Goal: Task Accomplishment & Management: Use online tool/utility

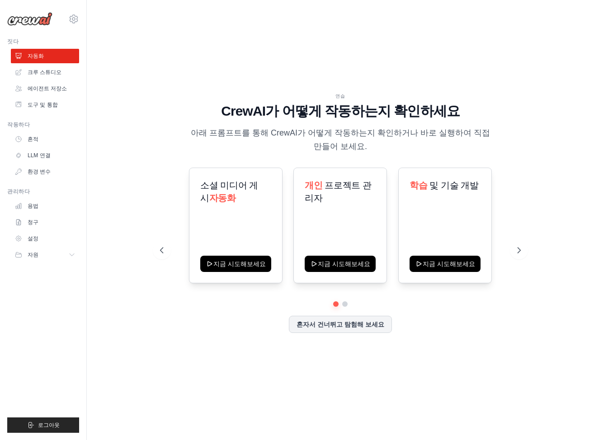
click at [305, 75] on div "연습 CrewAI가 어떻게 작동하는지 확인하세요 아래 프롬프트를 통해 CrewAI가 어떻게 작동하는지 확인하거나 바로 실행하여 직접 만들어 보…" at bounding box center [340, 220] width 478 height 422
click at [520, 246] on icon at bounding box center [520, 250] width 9 height 9
click at [446, 244] on div "레시피 및 식사 계획자 지금 시도해보세요" at bounding box center [445, 226] width 94 height 116
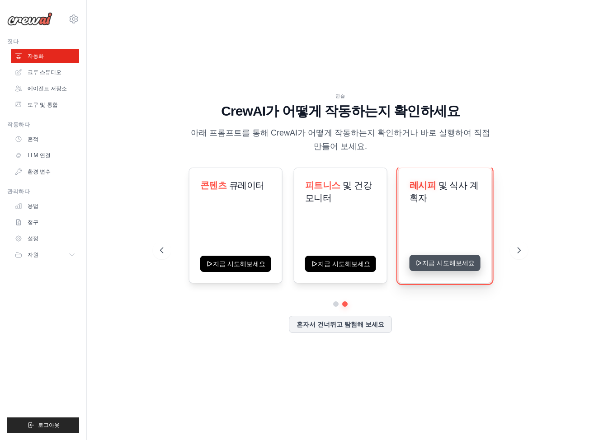
click at [450, 265] on button "지금 시도해보세요" at bounding box center [445, 263] width 71 height 16
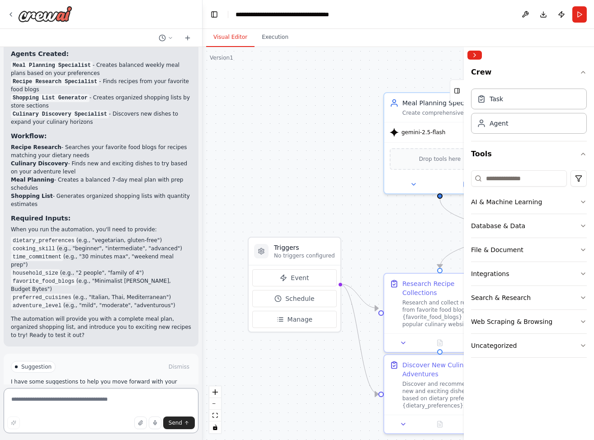
scroll to position [585, 0]
click at [286, 154] on div ".deletable-edge-delete-btn { width: 20px; height: 20px; border: 0px solid #ffff…" at bounding box center [399, 243] width 392 height 393
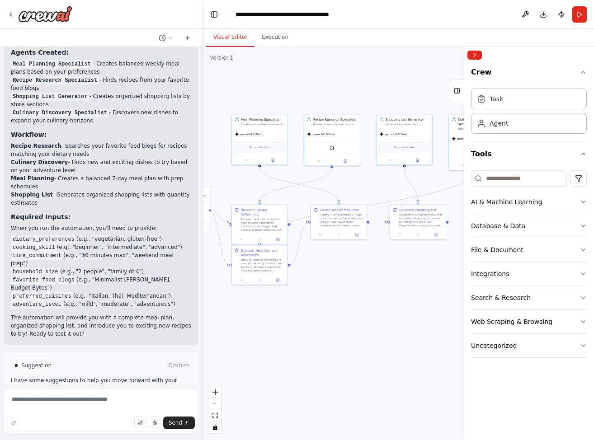
drag, startPoint x: 394, startPoint y: 372, endPoint x: 324, endPoint y: 351, distance: 73.0
click at [324, 351] on div ".deletable-edge-delete-btn { width: 20px; height: 20px; border: 0px solid #ffff…" at bounding box center [399, 243] width 392 height 393
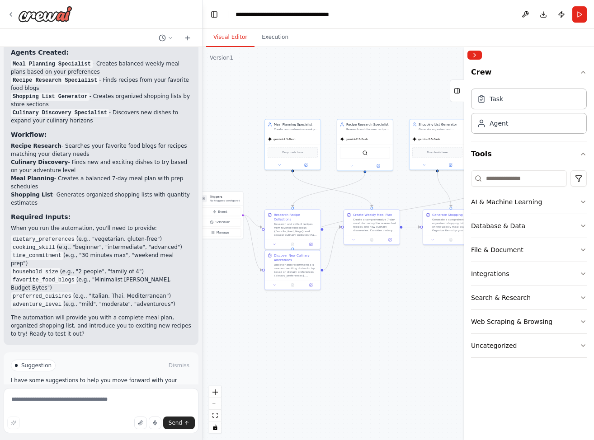
drag, startPoint x: 401, startPoint y: 313, endPoint x: 338, endPoint y: 314, distance: 62.9
click at [338, 314] on div ".deletable-edge-delete-btn { width: 20px; height: 20px; border: 0px solid #ffff…" at bounding box center [399, 243] width 392 height 393
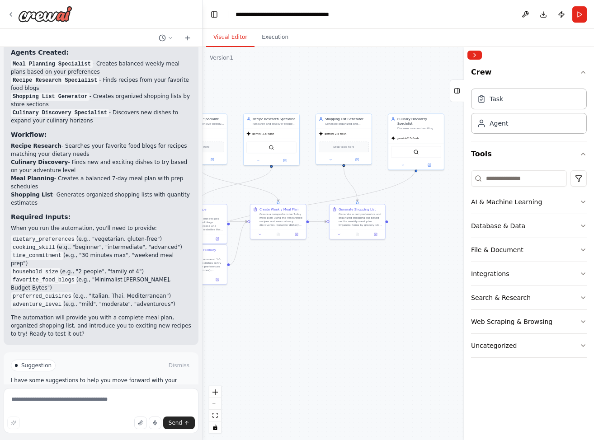
drag, startPoint x: 417, startPoint y: 326, endPoint x: 319, endPoint y: 321, distance: 98.3
click at [320, 321] on div ".deletable-edge-delete-btn { width: 20px; height: 20px; border: 0px solid #ffff…" at bounding box center [399, 243] width 392 height 393
drag, startPoint x: 396, startPoint y: 303, endPoint x: 315, endPoint y: 314, distance: 81.3
click at [328, 314] on div ".deletable-edge-delete-btn { width: 20px; height: 20px; border: 0px solid #ffff…" at bounding box center [399, 243] width 392 height 393
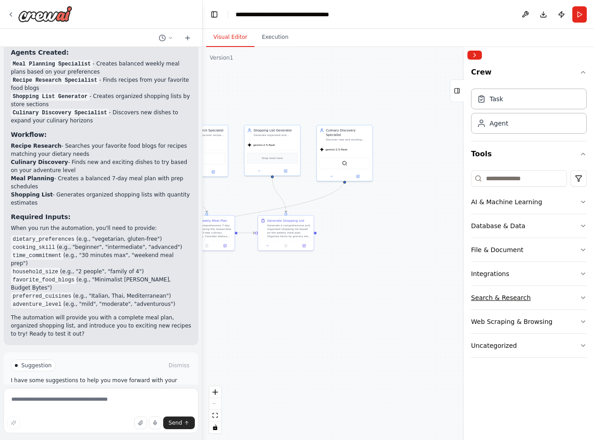
drag, startPoint x: 343, startPoint y: 311, endPoint x: 474, endPoint y: 300, distance: 131.1
click at [476, 298] on div "Develop a crew that creates weekly meal plans based on your dietary preferences…" at bounding box center [297, 220] width 594 height 440
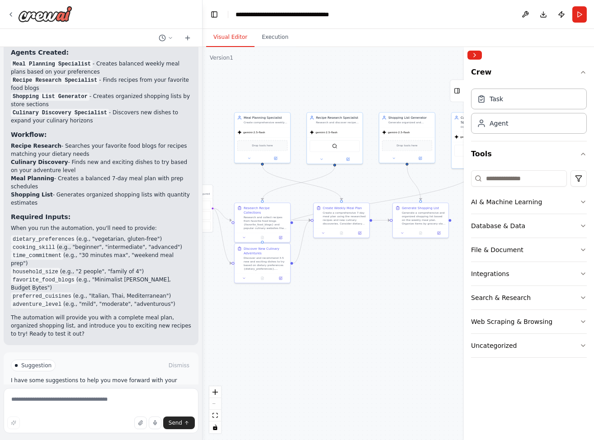
drag, startPoint x: 351, startPoint y: 305, endPoint x: 418, endPoint y: 301, distance: 66.6
click at [418, 301] on div ".deletable-edge-delete-btn { width: 20px; height: 20px; border: 0px solid #ffff…" at bounding box center [399, 243] width 392 height 393
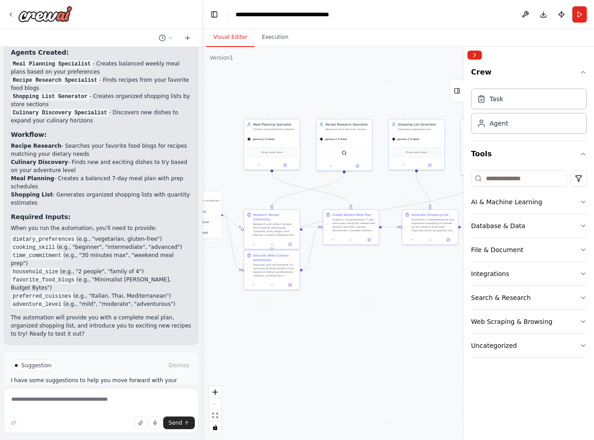
drag, startPoint x: 396, startPoint y: 305, endPoint x: 342, endPoint y: 314, distance: 54.1
click at [342, 314] on div ".deletable-edge-delete-btn { width: 20px; height: 20px; border: 0px solid #ffff…" at bounding box center [399, 243] width 392 height 393
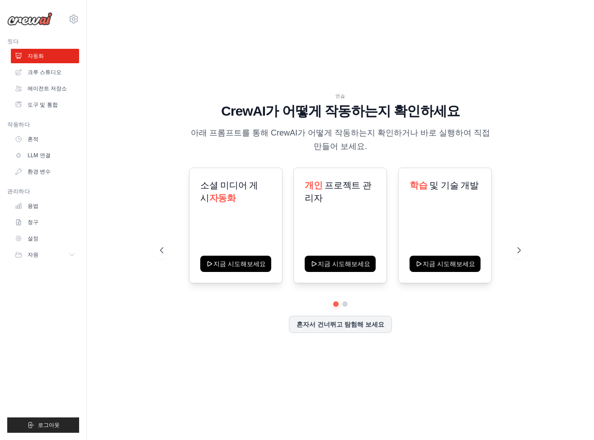
click at [513, 360] on div "연습 CrewAI가 어떻게 작동하는지 확인하세요 아래 프롬프트를 통해 CrewAI가 어떻게 작동하는지 확인하거나 바로 실행하여 직접 만들어 보…" at bounding box center [340, 220] width 478 height 422
click at [525, 370] on div "연습 CrewAI가 어떻게 작동하는지 확인하세요 아래 프롬프트를 통해 CrewAI가 어떻게 작동하는지 확인하거나 바로 실행하여 직접 만들어 보…" at bounding box center [340, 220] width 478 height 422
click at [575, 200] on div "연습 CrewAI가 어떻게 작동하는지 확인하세요 아래 프롬프트를 통해 CrewAI가 어떻게 작동하는지 확인하거나 바로 실행하여 직접 만들어 보…" at bounding box center [340, 220] width 478 height 422
click at [45, 67] on link "크루 스튜디오" at bounding box center [46, 72] width 68 height 14
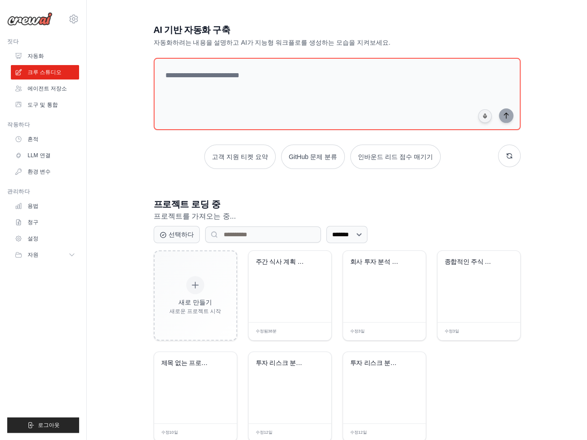
click at [537, 70] on div "AI 기반 자동화 구축 자동화하려는 내용을 설명하고 AI가 지능형 워크플로를 생성하는 모습을 지켜보세요. 고객 지원 티켓 요약 GitHub 문…" at bounding box center [337, 233] width 472 height 448
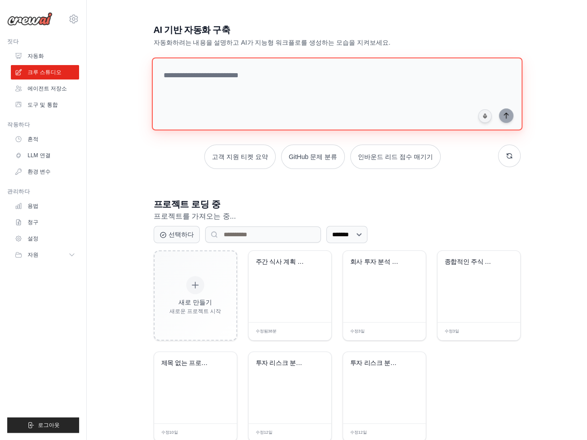
click at [444, 89] on textarea at bounding box center [336, 93] width 371 height 73
paste textarea "**********"
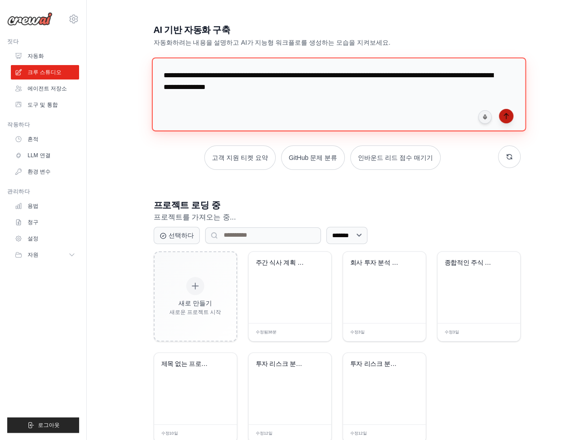
type textarea "**********"
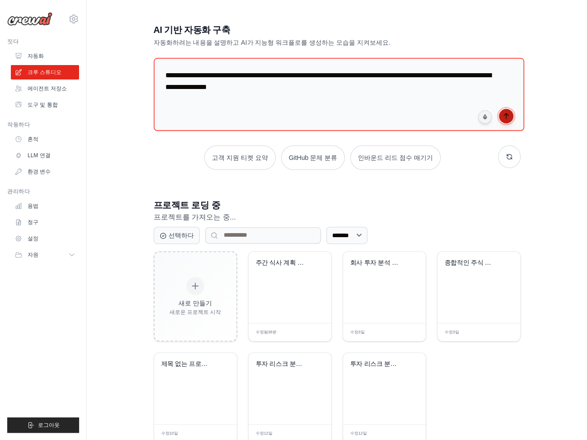
click at [506, 114] on icon "submit" at bounding box center [506, 116] width 7 height 7
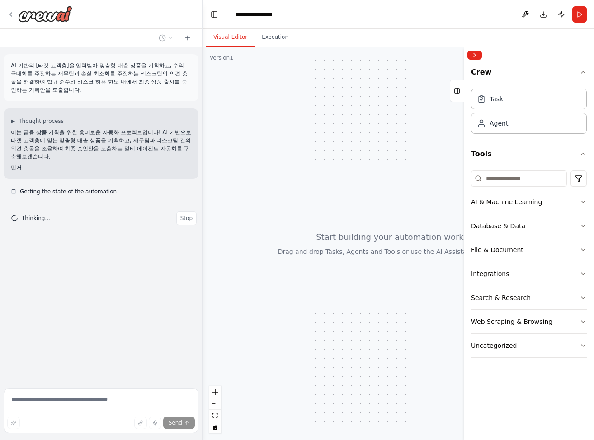
click at [0, 172] on button "Toggle Sidebar" at bounding box center [-1, 220] width 7 height 440
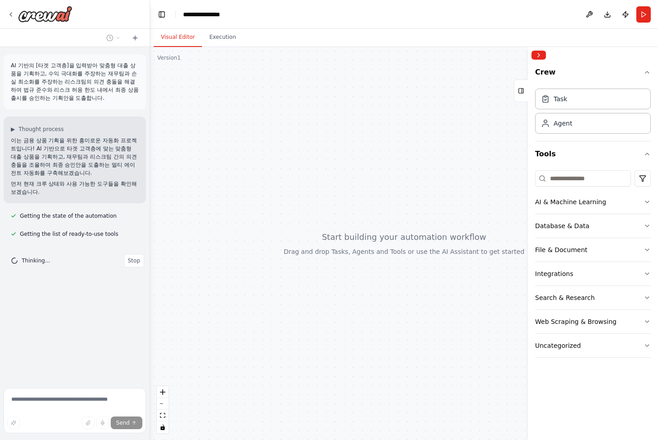
drag, startPoint x: 200, startPoint y: 168, endPoint x: 148, endPoint y: 173, distance: 52.3
click at [148, 173] on div "**********" at bounding box center [329, 220] width 658 height 440
click at [415, 26] on header "**********" at bounding box center [403, 14] width 511 height 29
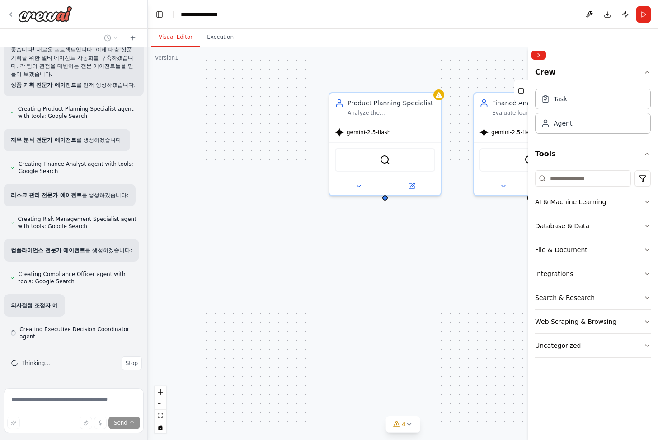
scroll to position [240, 0]
click at [207, 18] on div "**********" at bounding box center [203, 14] width 45 height 9
click at [219, 13] on div "**********" at bounding box center [226, 14] width 90 height 9
drag, startPoint x: 229, startPoint y: 14, endPoint x: 143, endPoint y: 9, distance: 86.5
click at [143, 9] on div "AI 기반의 [타겟 고객층]을 입력받아 맞춤형 대출 상품을 기획하고, 수익 극대화를 주장하는 재무팀과 손실 최소화를 주장하는 리스크팀의 의견 …" at bounding box center [329, 220] width 658 height 440
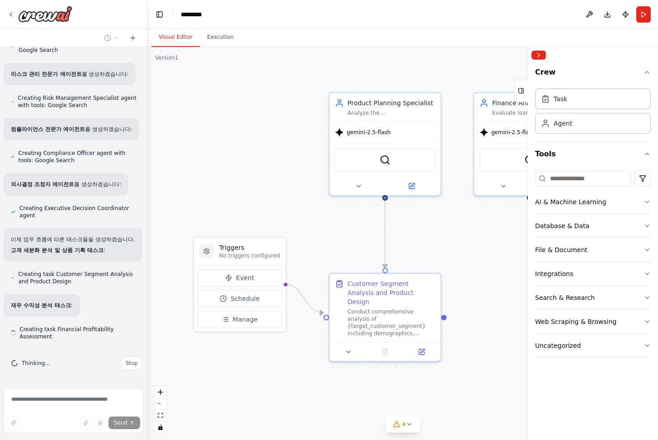
scroll to position [369, 0]
click at [296, 61] on div ".deletable-edge-delete-btn { width: 20px; height: 20px; border: 0px solid #ffff…" at bounding box center [403, 243] width 511 height 393
click at [291, 99] on div ".deletable-edge-delete-btn { width: 20px; height: 20px; border: 0px solid #ffff…" at bounding box center [403, 243] width 511 height 393
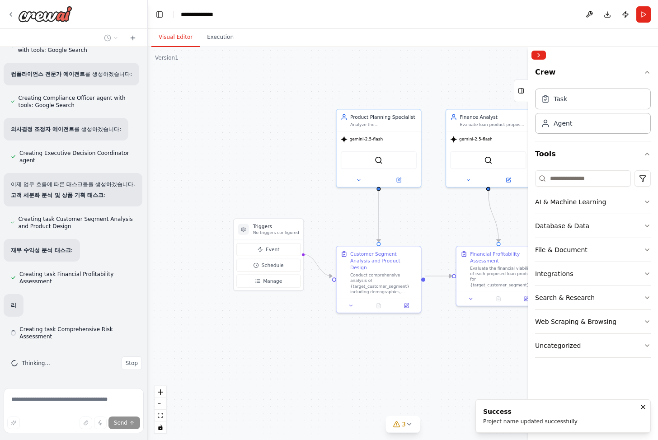
scroll to position [424, 0]
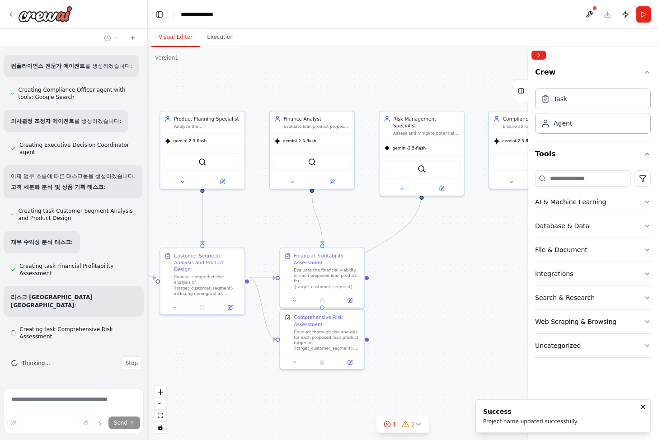
drag, startPoint x: 441, startPoint y: 374, endPoint x: 265, endPoint y: 376, distance: 176.4
click at [265, 376] on div ".deletable-edge-delete-btn { width: 20px; height: 20px; border: 0px solid #ffff…" at bounding box center [403, 243] width 511 height 393
drag, startPoint x: 448, startPoint y: 302, endPoint x: 412, endPoint y: 314, distance: 38.2
click at [412, 314] on div ".deletable-edge-delete-btn { width: 20px; height: 20px; border: 0px solid #ffff…" at bounding box center [403, 243] width 511 height 393
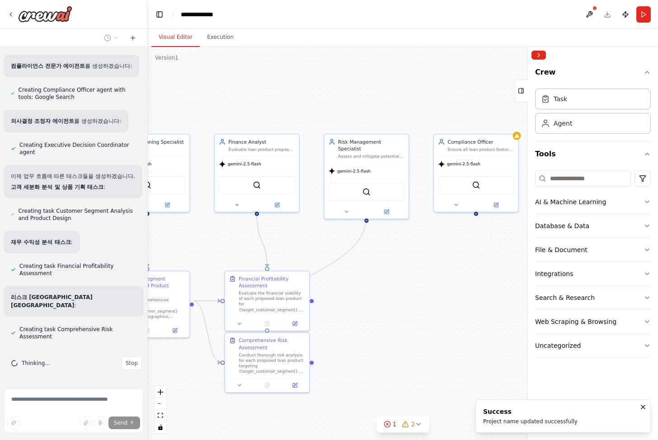
drag, startPoint x: 436, startPoint y: 295, endPoint x: 426, endPoint y: 299, distance: 11.0
click at [426, 299] on div ".deletable-edge-delete-btn { width: 20px; height: 20px; border: 0px solid #ffff…" at bounding box center [403, 243] width 511 height 393
click at [441, 292] on div ".deletable-edge-delete-btn { width: 20px; height: 20px; border: 0px solid #ffff…" at bounding box center [403, 243] width 511 height 393
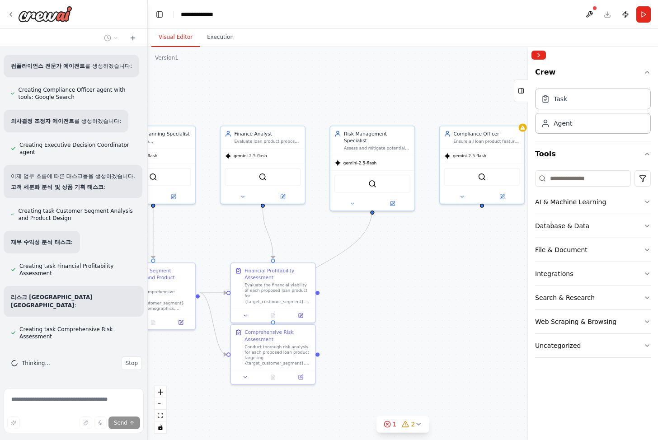
drag, startPoint x: 409, startPoint y: 307, endPoint x: 425, endPoint y: 290, distance: 23.3
click at [425, 290] on div ".deletable-edge-delete-btn { width: 20px; height: 20px; border: 0px solid #ffff…" at bounding box center [403, 243] width 511 height 393
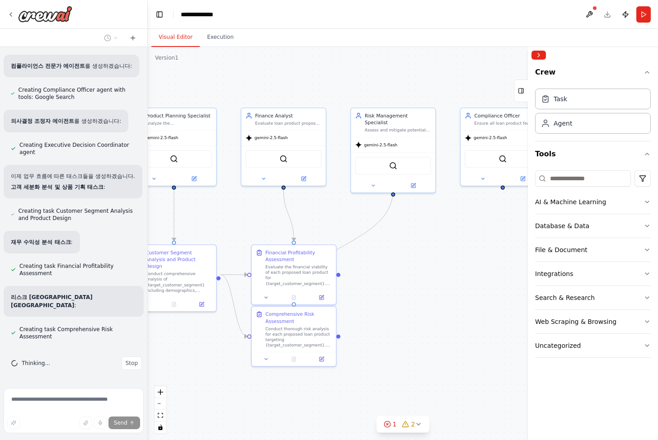
drag, startPoint x: 431, startPoint y: 285, endPoint x: 447, endPoint y: 271, distance: 21.8
click at [447, 271] on div ".deletable-edge-delete-btn { width: 20px; height: 20px; border: 0px solid #ffff…" at bounding box center [403, 243] width 511 height 393
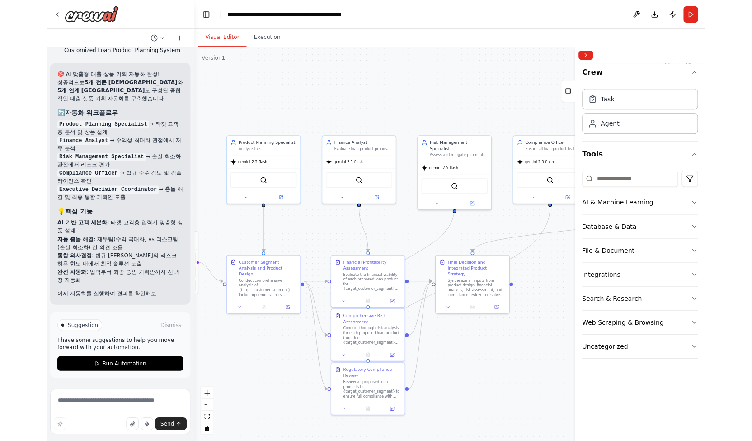
scroll to position [949, 0]
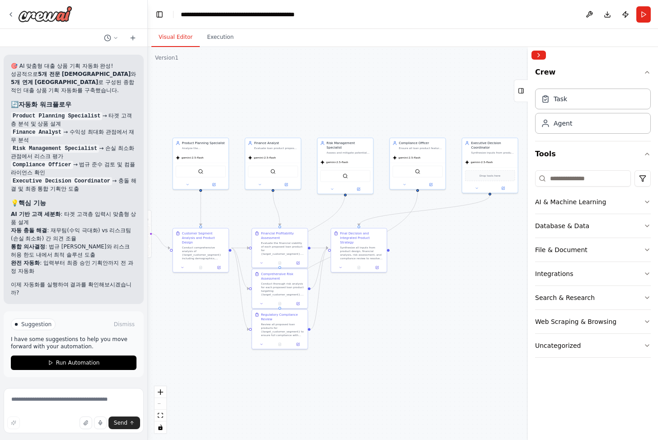
drag, startPoint x: 492, startPoint y: 363, endPoint x: 403, endPoint y: 304, distance: 106.4
click at [403, 304] on div ".deletable-edge-delete-btn { width: 20px; height: 20px; border: 0px solid #ffff…" at bounding box center [403, 243] width 511 height 393
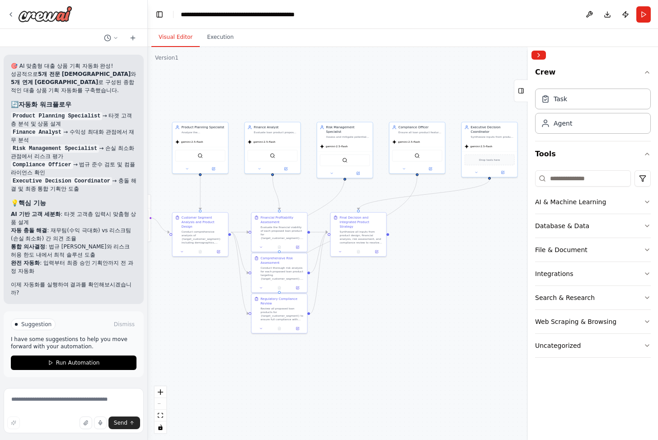
drag, startPoint x: 445, startPoint y: 301, endPoint x: 454, endPoint y: 288, distance: 15.8
click at [459, 288] on div ".deletable-edge-delete-btn { width: 20px; height: 20px; border: 0px solid #ffff…" at bounding box center [403, 243] width 511 height 393
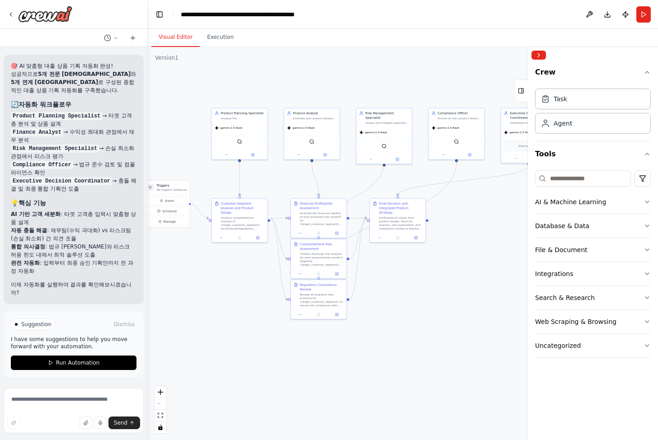
drag, startPoint x: 373, startPoint y: 304, endPoint x: 409, endPoint y: 296, distance: 37.1
click at [409, 296] on div ".deletable-edge-delete-btn { width: 20px; height: 20px; border: 0px solid #ffff…" at bounding box center [403, 243] width 511 height 393
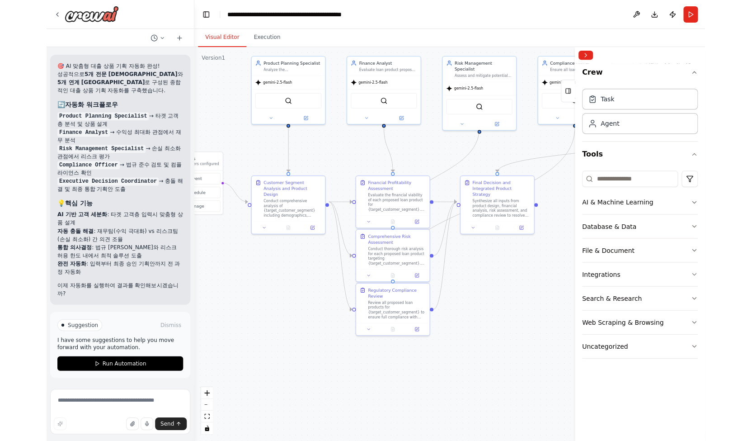
scroll to position [948, 0]
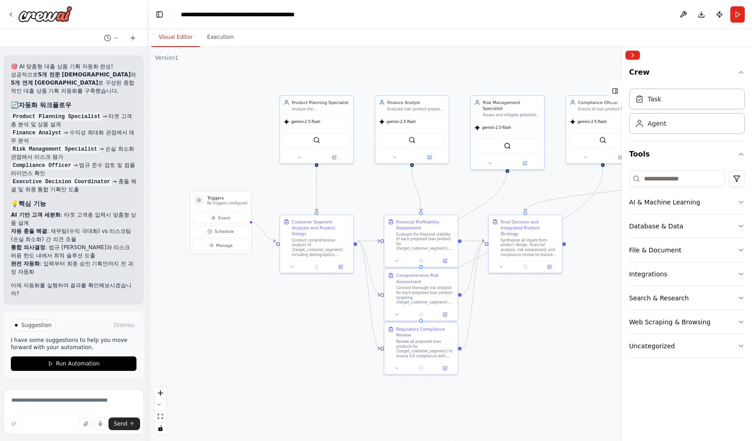
drag, startPoint x: 250, startPoint y: 262, endPoint x: 323, endPoint y: 299, distance: 81.9
click at [323, 299] on div ".deletable-edge-delete-btn { width: 20px; height: 20px; border: 0px solid #ffff…" at bounding box center [450, 244] width 605 height 394
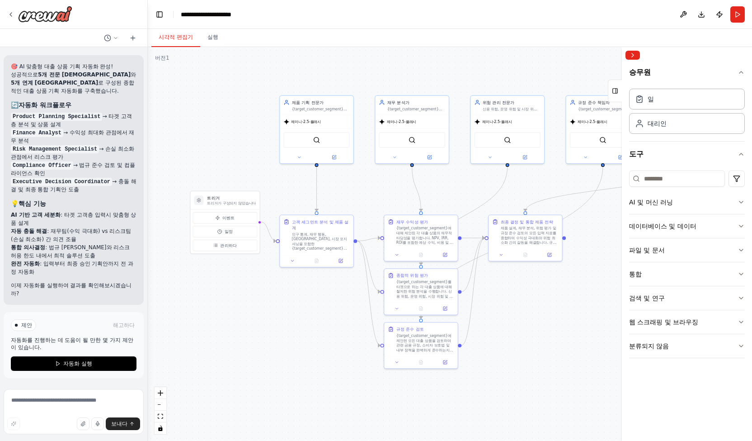
scroll to position [912, 0]
click at [473, 69] on div ".deletable-edge-delete-btn { width: 20px; height: 20px; border: 0px solid #ffff…" at bounding box center [450, 244] width 605 height 394
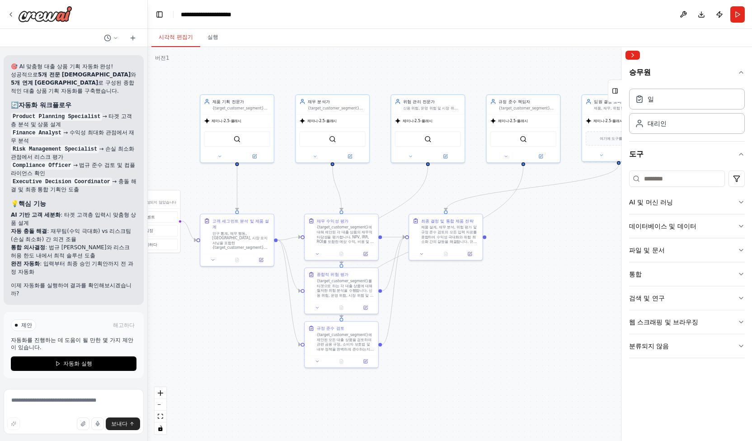
drag, startPoint x: 505, startPoint y: 73, endPoint x: 425, endPoint y: 72, distance: 79.6
click at [425, 72] on div ".deletable-edge-delete-btn { width: 20px; height: 20px; border: 0px solid #ffff…" at bounding box center [450, 244] width 605 height 394
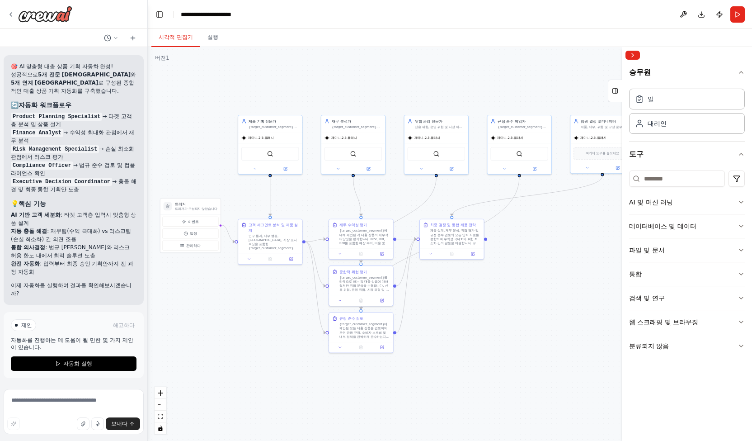
click at [594, 50] on div at bounding box center [687, 55] width 130 height 16
click at [594, 54] on button "오른쪽 사이드바 접기" at bounding box center [633, 55] width 14 height 9
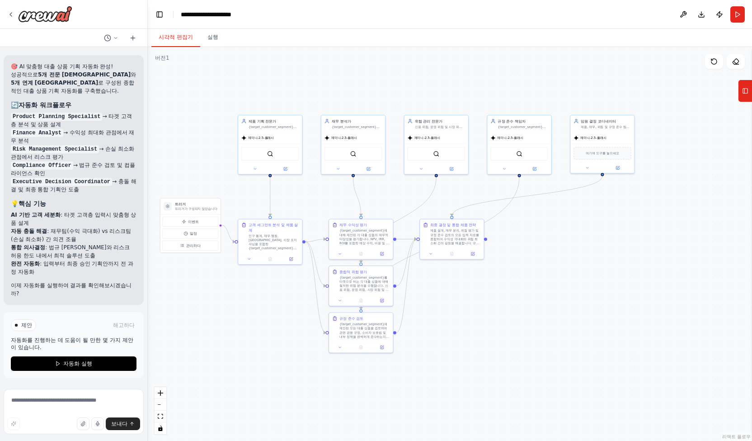
click at [561, 283] on div ".deletable-edge-delete-btn { width: 20px; height: 20px; border: 0px solid #ffff…" at bounding box center [450, 244] width 605 height 394
click at [594, 255] on div ".deletable-edge-delete-btn { width: 20px; height: 20px; border: 0px solid #ffff…" at bounding box center [450, 244] width 605 height 394
click at [594, 16] on button "다운로드" at bounding box center [702, 14] width 14 height 16
click at [594, 14] on button "달리다" at bounding box center [738, 14] width 14 height 16
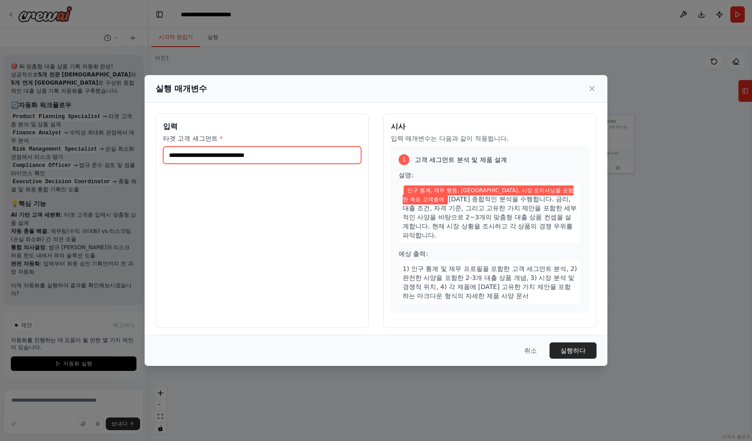
click at [236, 161] on input "타겟 고객 세그먼트 *" at bounding box center [262, 155] width 198 height 17
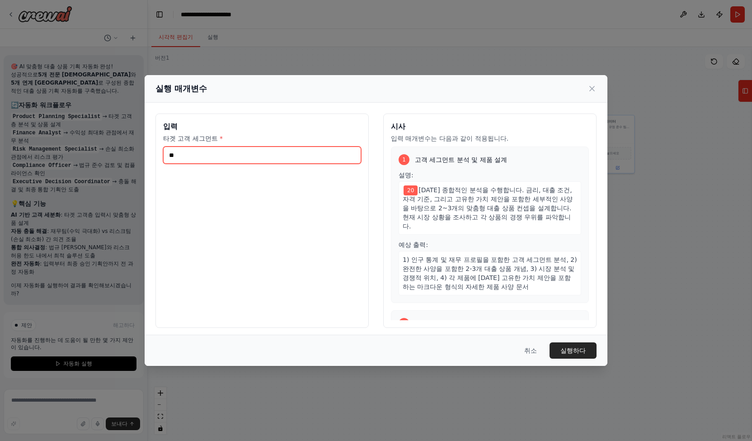
type input "*"
type input "*****"
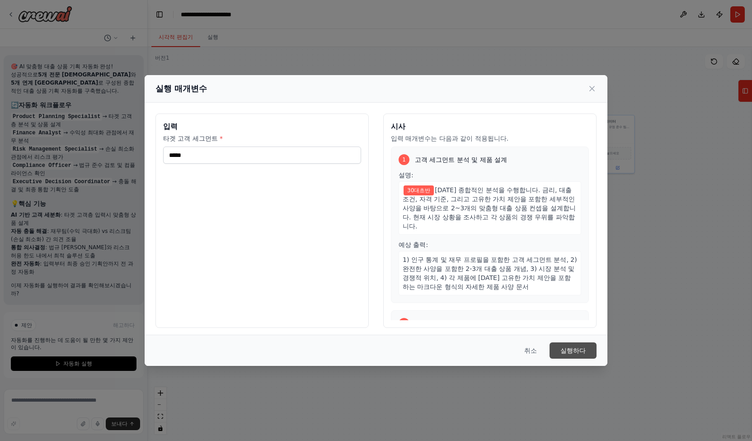
click at [573, 353] on font "실행하다" at bounding box center [573, 350] width 25 height 7
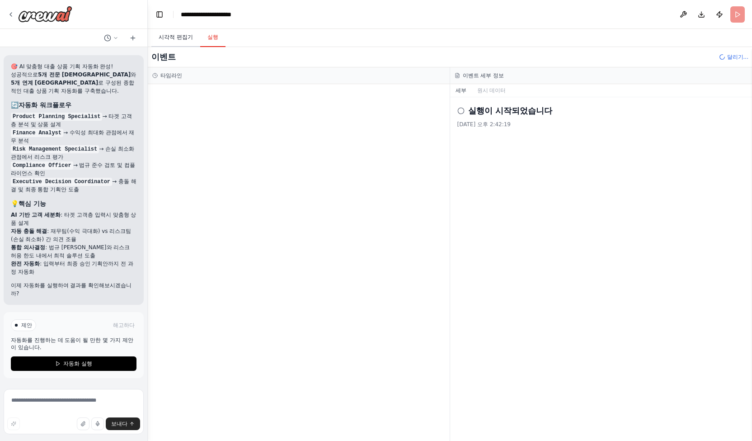
click at [169, 39] on font "시각적 편집기" at bounding box center [176, 37] width 34 height 6
click at [210, 41] on button "실행" at bounding box center [212, 37] width 25 height 19
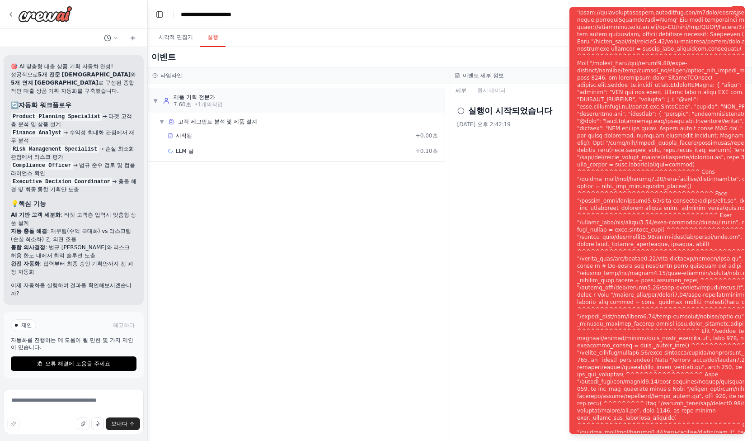
click at [326, 200] on div "▼ 제품 기획 전문가 7.60초 • 1개의 작업 ▼ 고객 세그먼트 분석 및 제품 설계 시작됨 + 0.00초 LLM 콜 + 0.10초" at bounding box center [299, 262] width 302 height 357
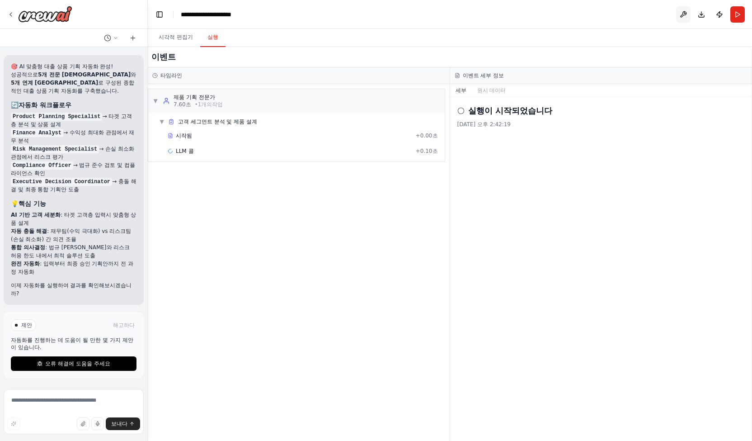
click at [594, 15] on button at bounding box center [684, 14] width 14 height 16
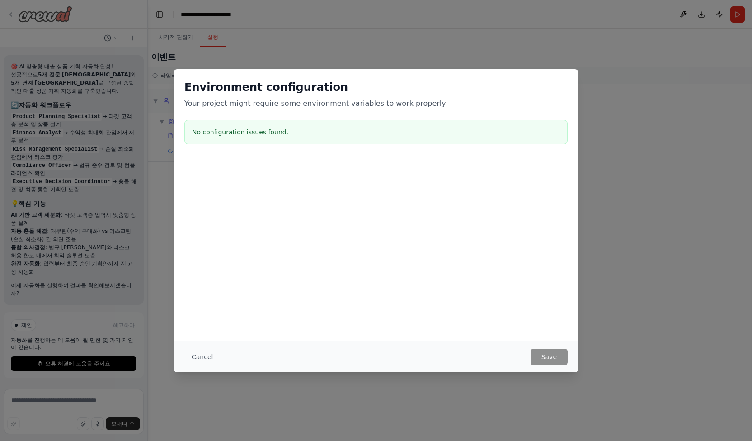
click at [62, 14] on div "Environment configuration Your project might require some environment variables…" at bounding box center [376, 220] width 752 height 441
click at [205, 361] on button "취소" at bounding box center [198, 357] width 27 height 16
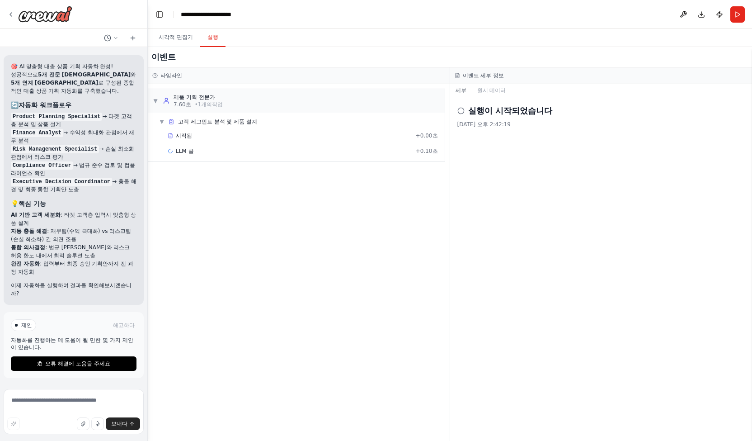
click at [285, 229] on div "▼ 제품 기획 전문가 7.60초 • 1개의 작업 ▼ 고객 세그먼트 분석 및 제품 설계 시작됨 + 0.00초 LLM 콜 + 0.10초" at bounding box center [299, 262] width 302 height 357
drag, startPoint x: 78, startPoint y: 15, endPoint x: 53, endPoint y: 18, distance: 24.6
click at [77, 14] on div at bounding box center [73, 14] width 147 height 29
click at [48, 17] on img at bounding box center [45, 14] width 54 height 16
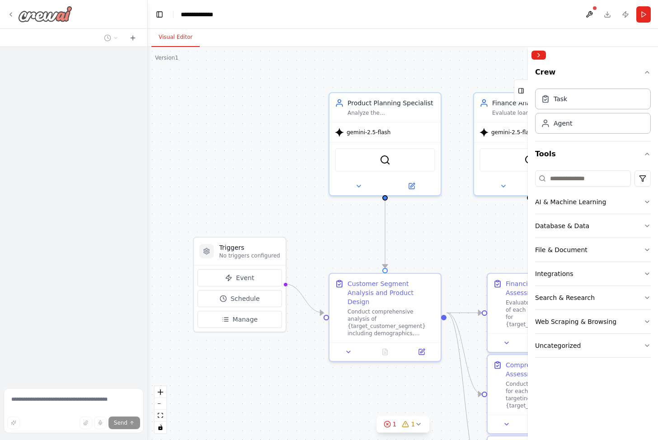
click at [53, 18] on img at bounding box center [45, 14] width 54 height 16
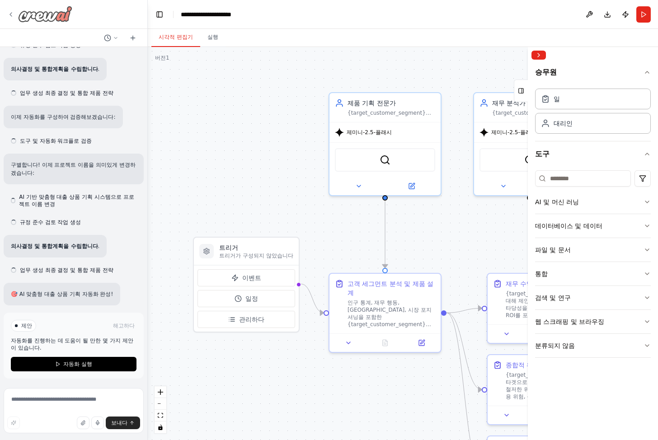
scroll to position [727, 0]
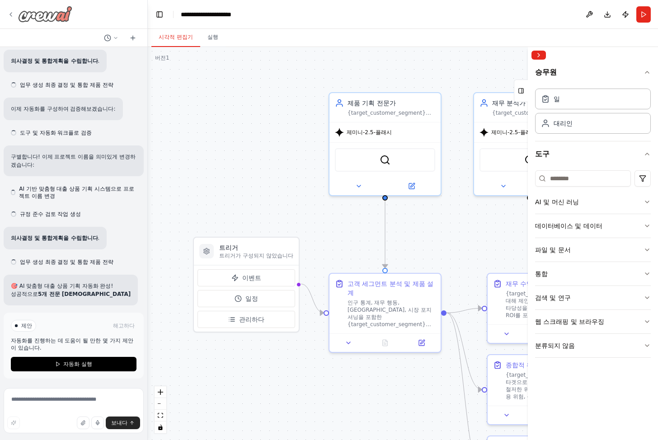
click at [9, 18] on icon at bounding box center [10, 14] width 7 height 7
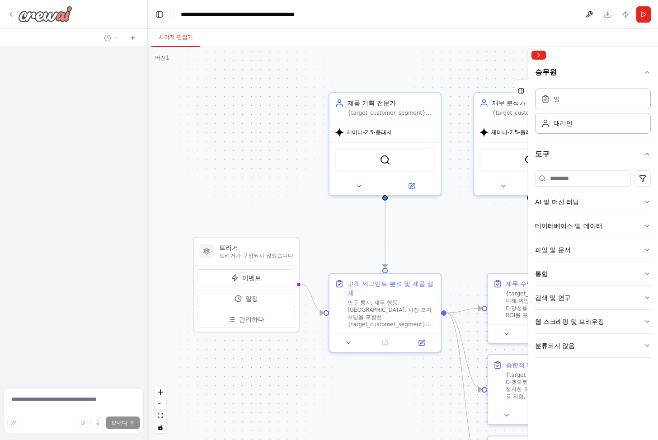
click at [47, 18] on img at bounding box center [45, 14] width 54 height 16
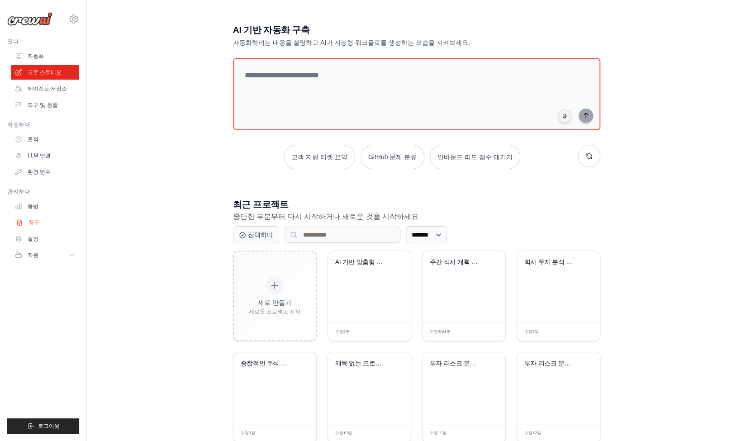
click at [34, 220] on font "청구" at bounding box center [33, 222] width 11 height 6
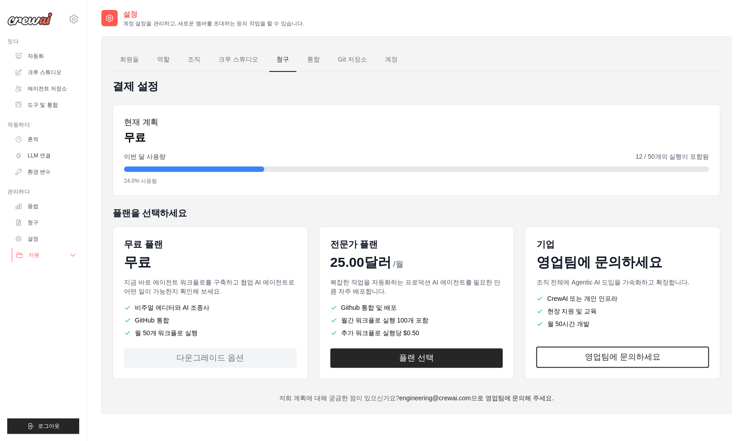
click at [24, 254] on div "자원" at bounding box center [28, 254] width 24 height 7
click at [57, 272] on font "선적 서류 비치" at bounding box center [50, 270] width 36 height 6
click at [36, 239] on font "설정" at bounding box center [33, 239] width 11 height 6
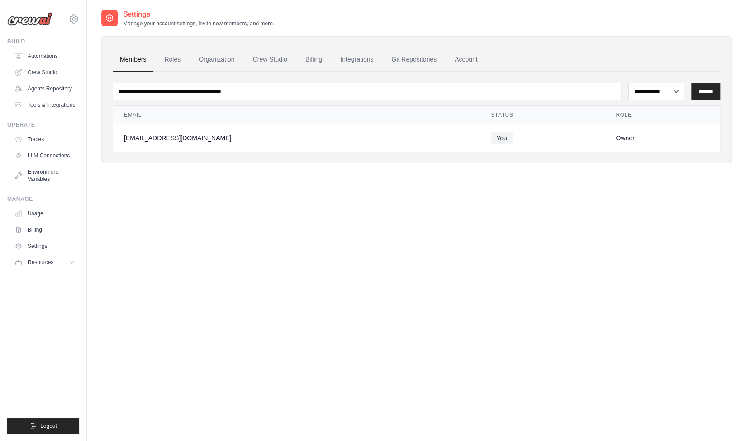
click at [39, 221] on link "Usage" at bounding box center [45, 213] width 68 height 14
click at [40, 180] on link "Environment Variables" at bounding box center [46, 176] width 68 height 22
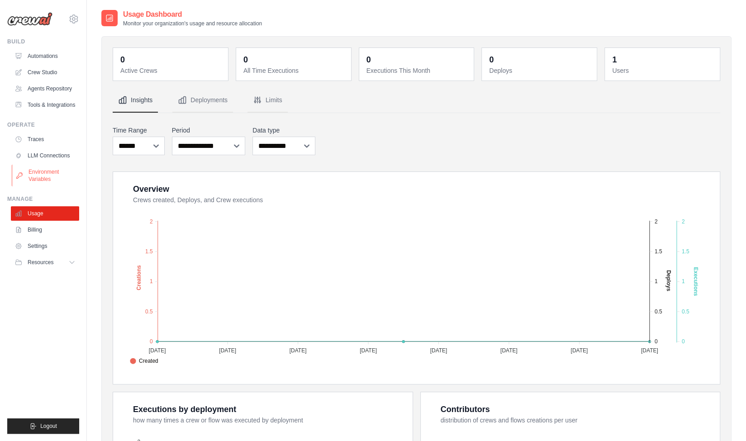
click at [49, 186] on link "Environment Variables" at bounding box center [46, 176] width 68 height 22
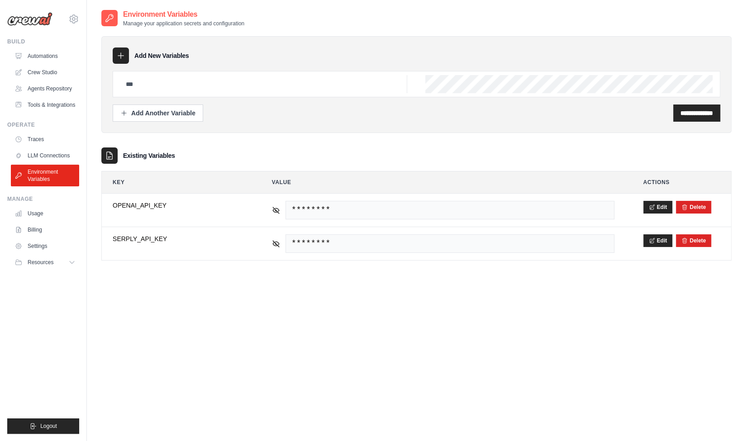
click at [559, 154] on div "Existing Variables" at bounding box center [416, 155] width 630 height 16
click at [355, 158] on div "Existing Variables" at bounding box center [416, 155] width 630 height 16
click at [37, 221] on link "Usage" at bounding box center [46, 213] width 68 height 14
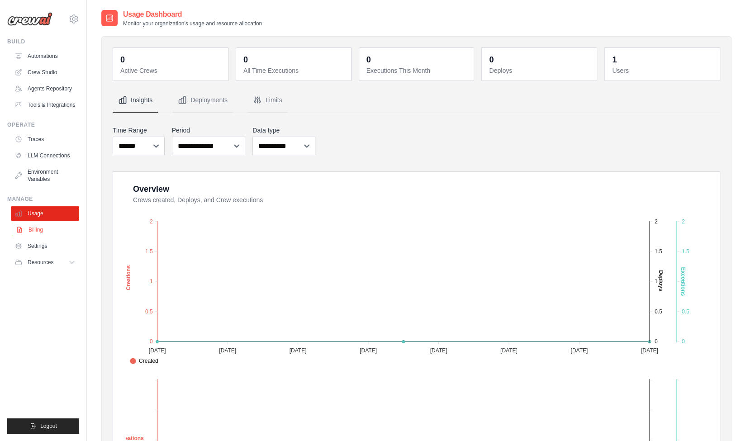
click at [40, 237] on link "Billing" at bounding box center [46, 229] width 68 height 14
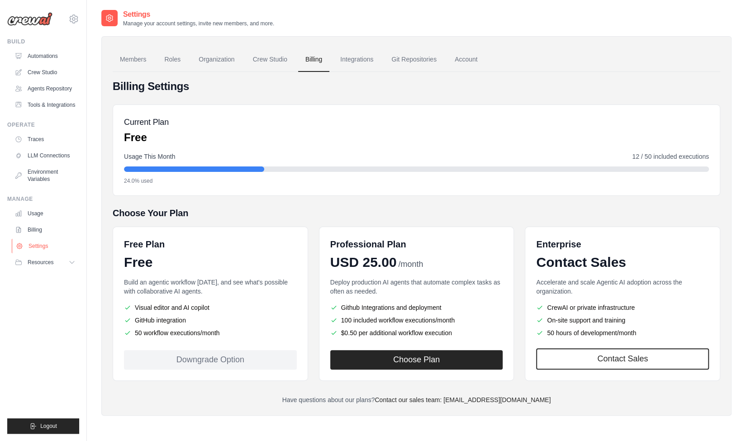
click at [45, 253] on link "Settings" at bounding box center [46, 246] width 68 height 14
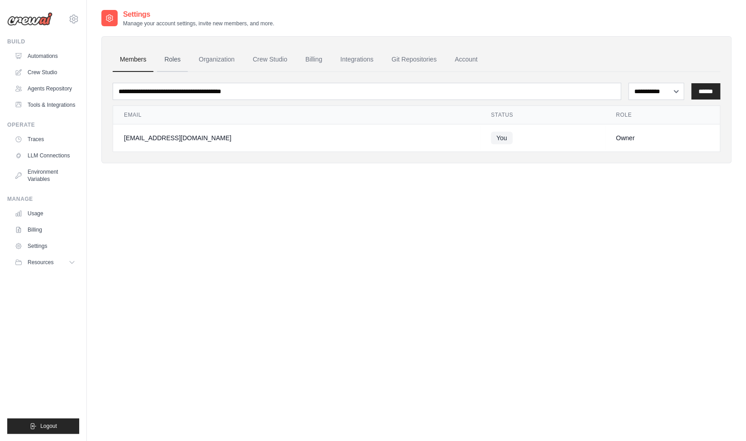
click at [185, 53] on link "Roles" at bounding box center [172, 59] width 31 height 24
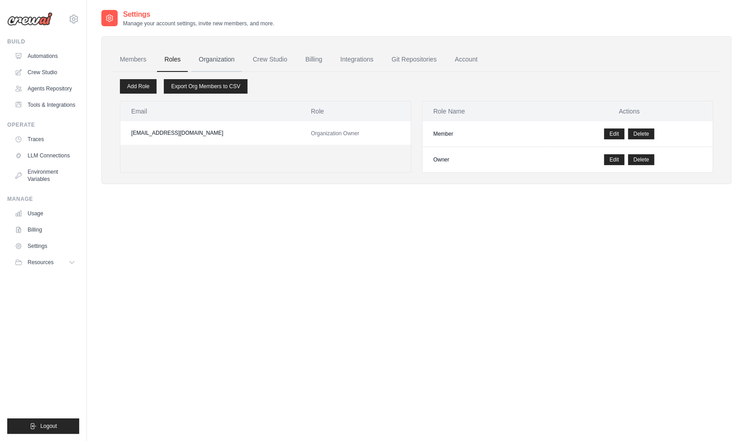
click at [235, 58] on link "Organization" at bounding box center [216, 59] width 50 height 24
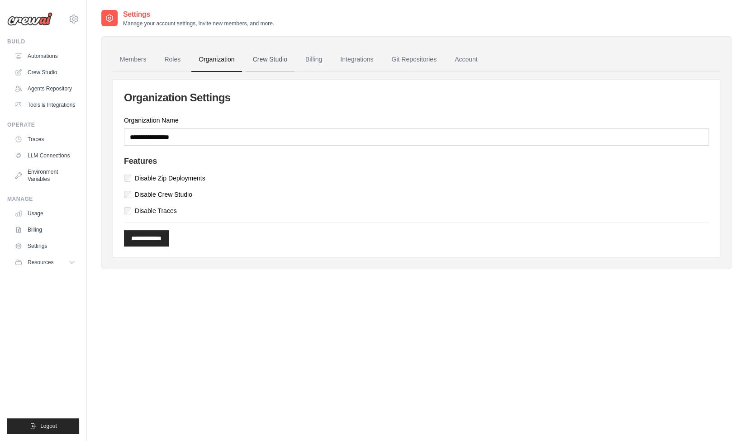
click at [282, 61] on link "Crew Studio" at bounding box center [270, 59] width 49 height 24
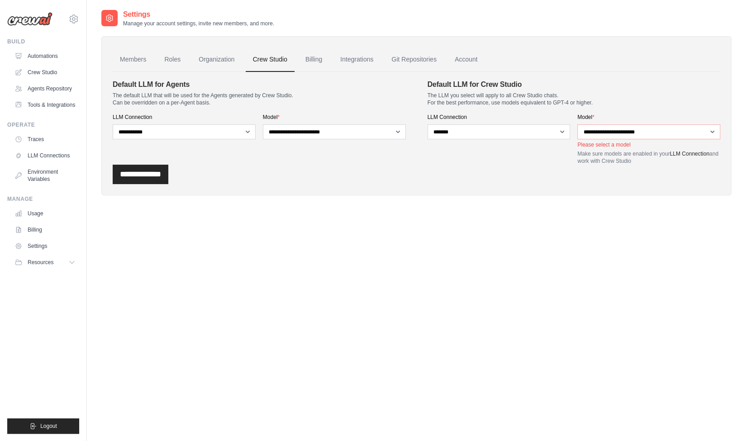
click at [328, 63] on link "Billing" at bounding box center [313, 59] width 31 height 24
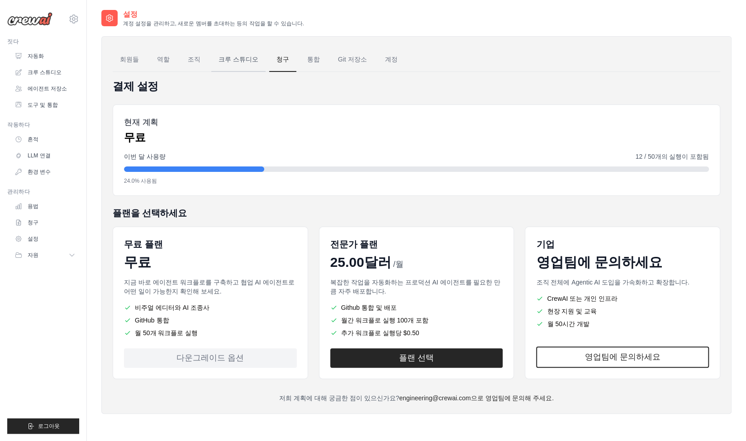
click at [245, 60] on font "크루 스튜디오" at bounding box center [238, 59] width 40 height 7
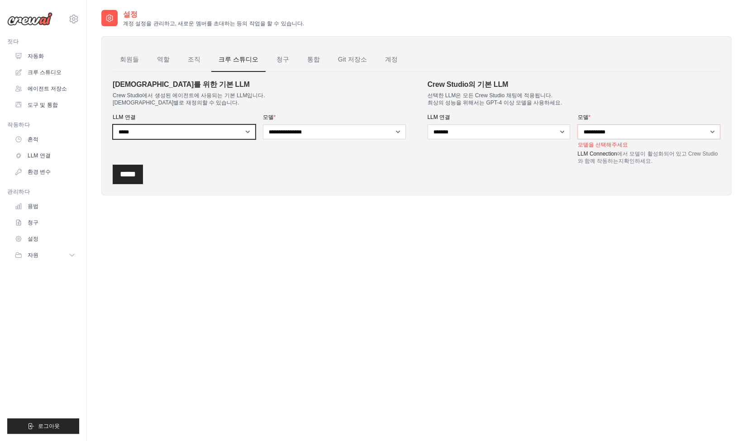
click at [212, 134] on select "********* ***** *******" at bounding box center [184, 131] width 143 height 15
select select "******"
click at [113, 124] on select "********* ***** *******" at bounding box center [184, 131] width 143 height 15
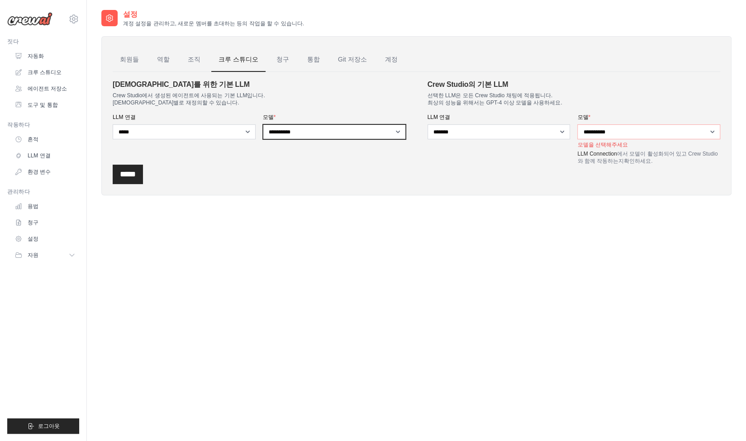
click at [364, 131] on select "**********" at bounding box center [334, 131] width 143 height 15
select select "**********"
click at [263, 124] on select "**********" at bounding box center [334, 131] width 143 height 15
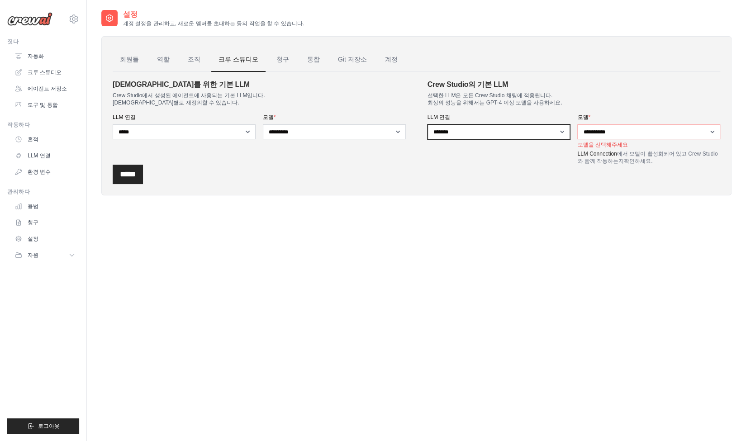
click at [488, 137] on select "********* *******" at bounding box center [498, 131] width 143 height 15
click at [427, 124] on select "********* *******" at bounding box center [498, 131] width 143 height 15
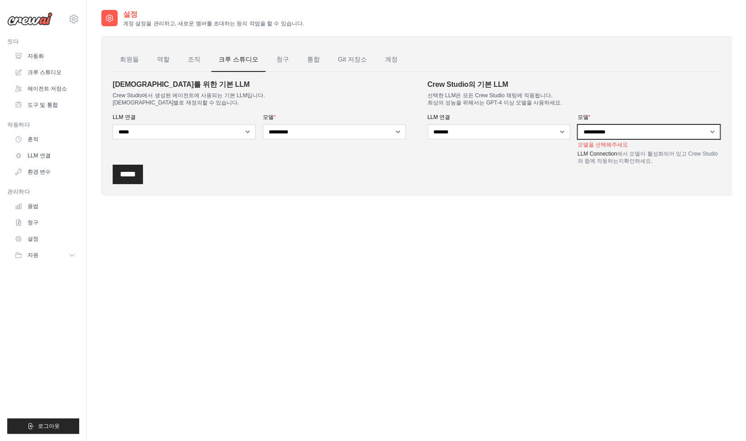
click at [624, 137] on select "**********" at bounding box center [648, 131] width 143 height 15
select select "**********"
click at [577, 124] on select "**********" at bounding box center [648, 131] width 143 height 15
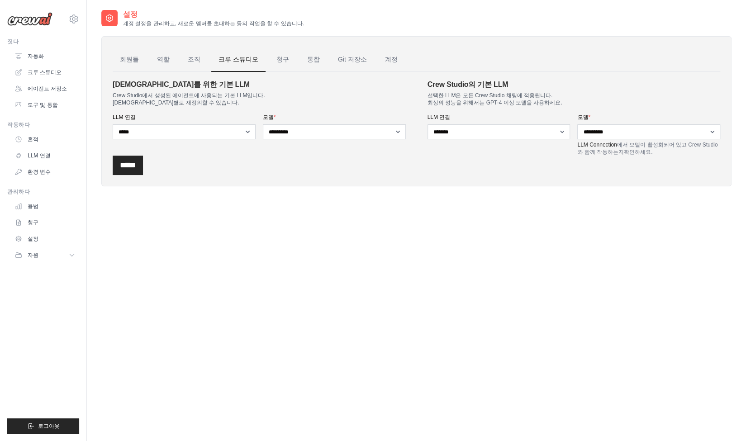
drag, startPoint x: 453, startPoint y: 176, endPoint x: 447, endPoint y: 175, distance: 5.5
click at [453, 176] on div "**********" at bounding box center [416, 111] width 630 height 150
click at [133, 166] on input "*****" at bounding box center [128, 165] width 30 height 19
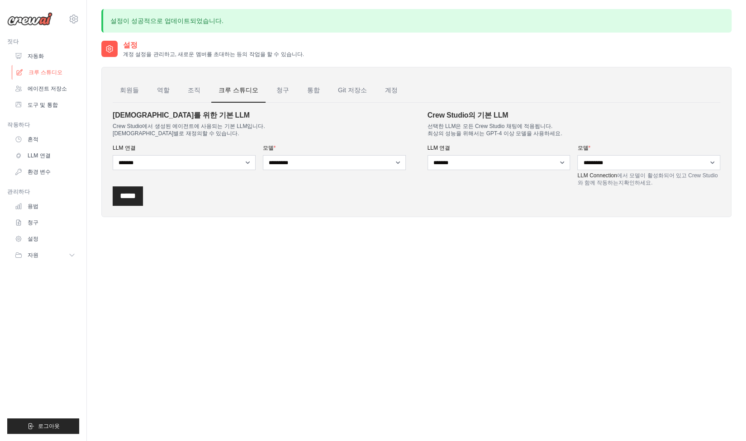
click at [44, 74] on font "크루 스튜디오" at bounding box center [45, 72] width 34 height 6
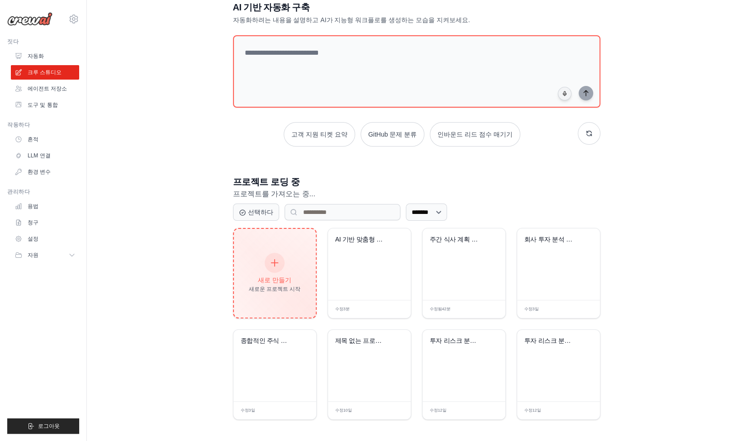
scroll to position [24, 0]
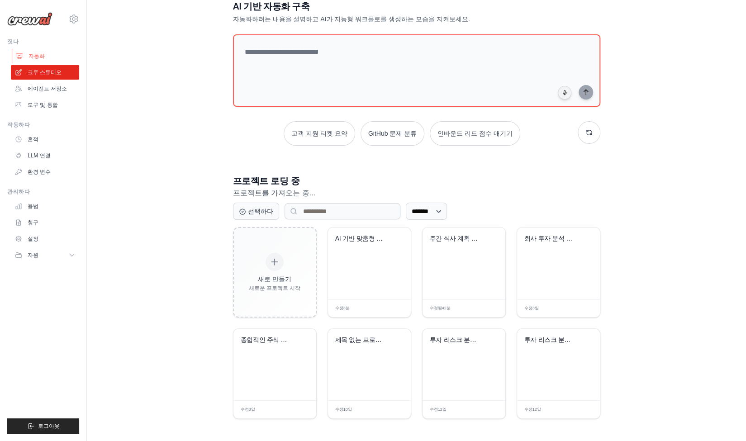
click at [28, 55] on link "자동화" at bounding box center [46, 56] width 68 height 14
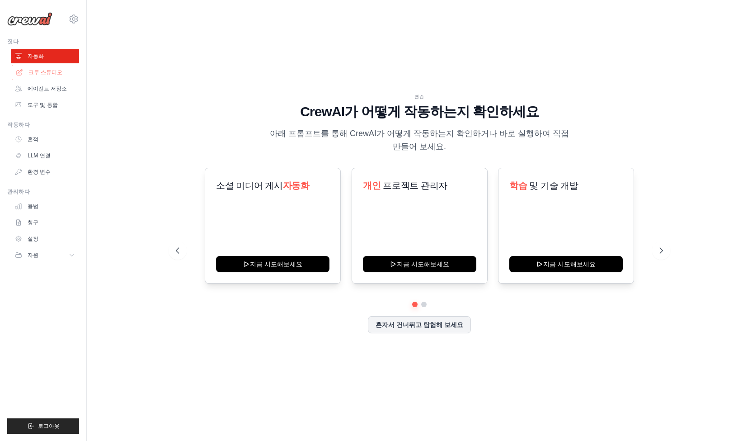
click at [42, 73] on font "크루 스튜디오" at bounding box center [45, 72] width 34 height 6
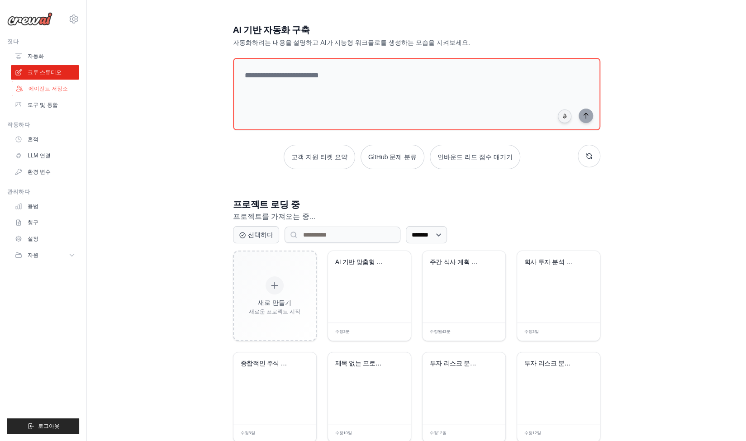
click at [62, 88] on font "에이전트 저장소" at bounding box center [47, 88] width 39 height 6
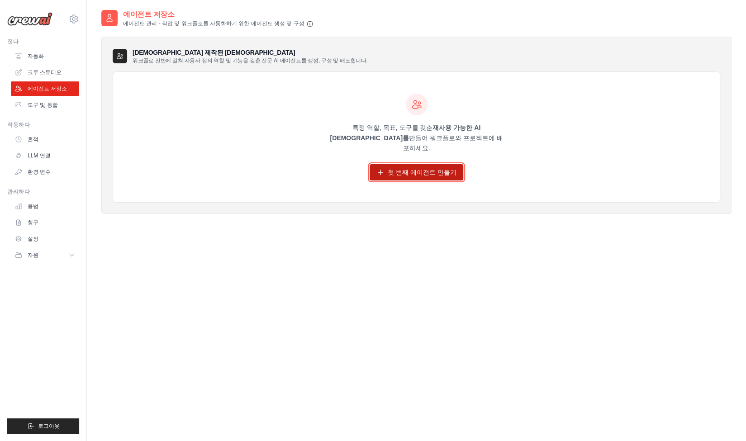
click at [420, 169] on font "첫 번째 에이전트 만들기" at bounding box center [422, 172] width 69 height 7
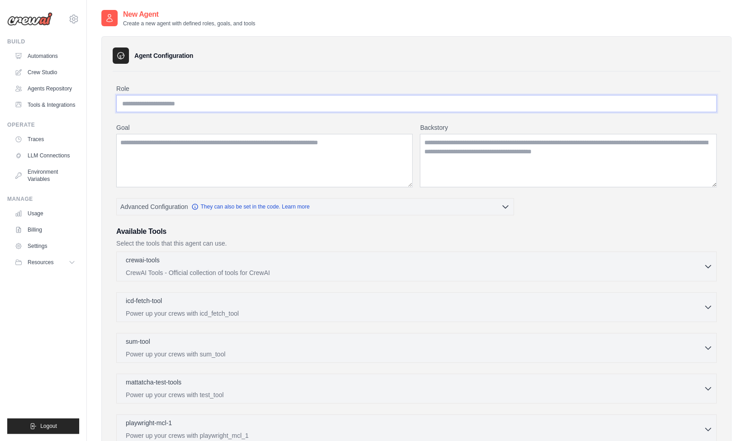
click at [270, 105] on input "Role" at bounding box center [416, 103] width 600 height 17
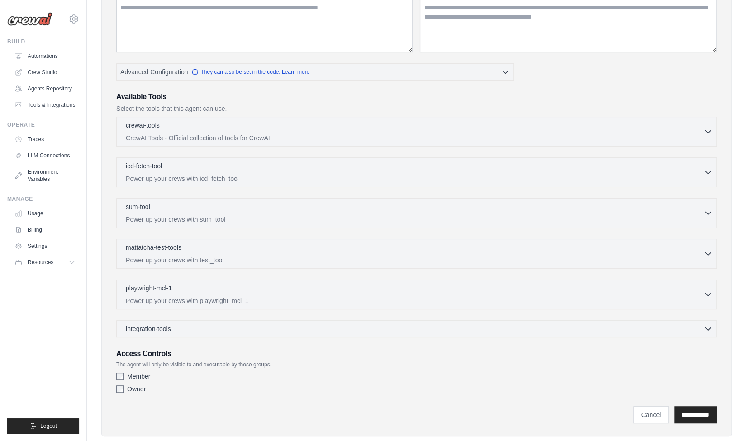
scroll to position [136, 0]
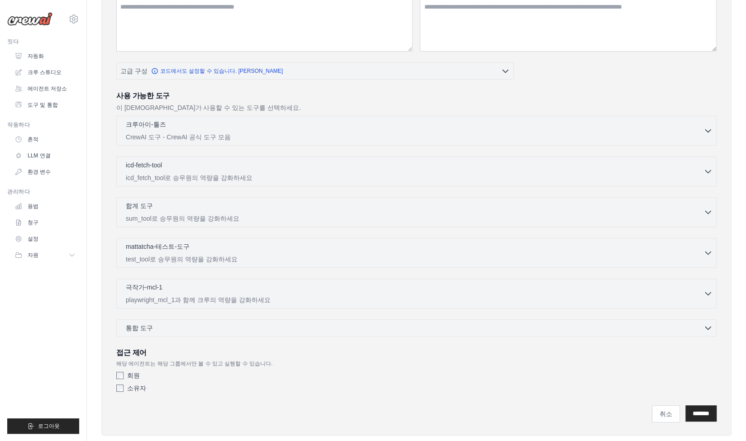
click at [588, 73] on div "역할 목표 배경 스토리 고급 구성 코드에서도 설정할 수 있습니다. 자세히 알아보기" at bounding box center [416, 172] width 600 height 448
click at [628, 75] on div "역할 목표 배경 스토리 고급 구성 코드에서도 설정할 수 있습니다. 자세히 알아보기" at bounding box center [416, 172] width 600 height 448
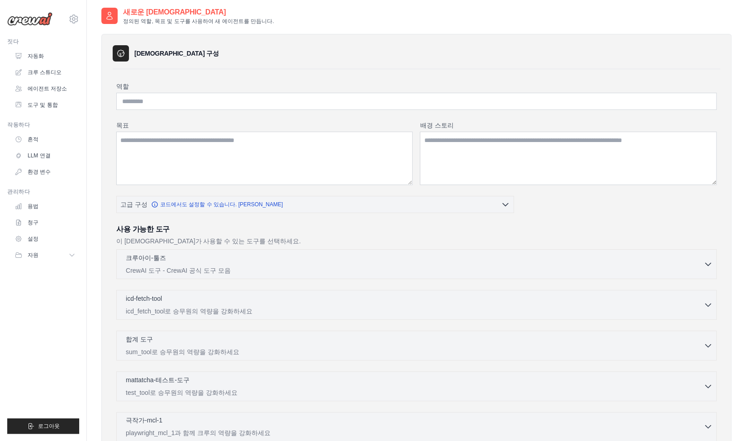
scroll to position [0, 0]
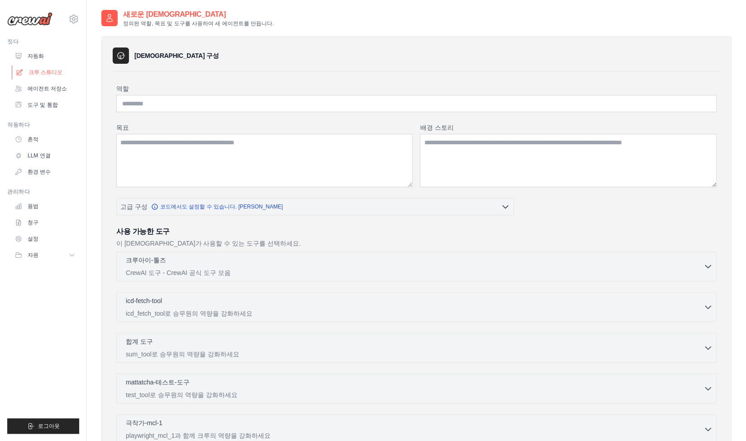
click at [57, 71] on font "크루 스튜디오" at bounding box center [45, 72] width 34 height 6
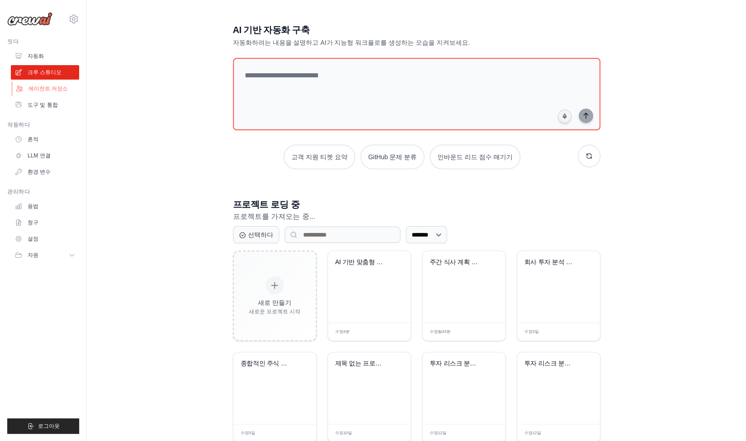
click at [53, 89] on font "에이전트 저장소" at bounding box center [47, 88] width 39 height 6
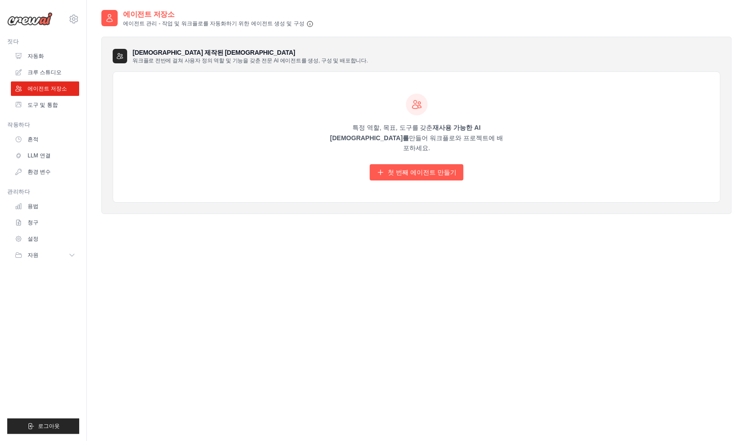
click at [246, 80] on div "특정 역할, 목표, 도구를 갖춘 재사용 가능한 AI 에이전트를 만들어 워크플로와 프로젝트에 배포하세요. 첫 번째 에이전트 만들기" at bounding box center [416, 137] width 606 height 130
drag, startPoint x: 161, startPoint y: 59, endPoint x: 373, endPoint y: 64, distance: 211.7
click at [373, 64] on div "사전 제작된 에이전트 워크플로 전반에 걸쳐 사용자 정의 역할 및 기능을 갖춘 전문 AI 에이전트를 생성, 구성 및 배포합니다." at bounding box center [416, 56] width 607 height 16
click at [374, 63] on div "사전 제작된 에이전트 워크플로 전반에 걸쳐 사용자 정의 역할 및 기능을 갖춘 전문 AI 에이전트를 생성, 구성 및 배포합니다." at bounding box center [416, 56] width 607 height 16
click at [443, 170] on link "첫 번째 에이전트 만들기" at bounding box center [416, 172] width 94 height 16
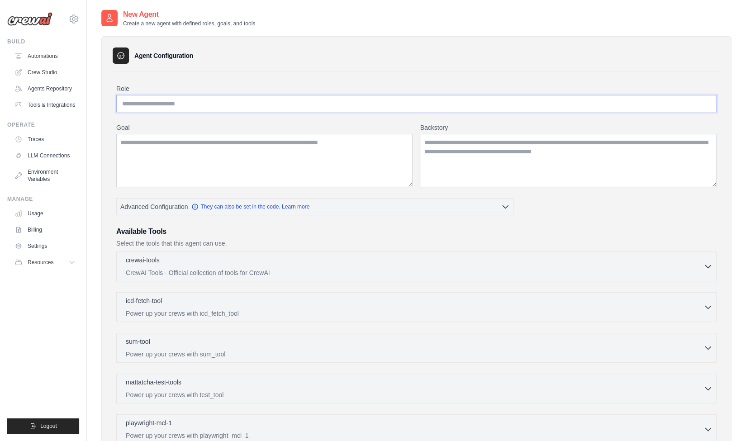
click at [189, 103] on input "Role" at bounding box center [416, 103] width 600 height 17
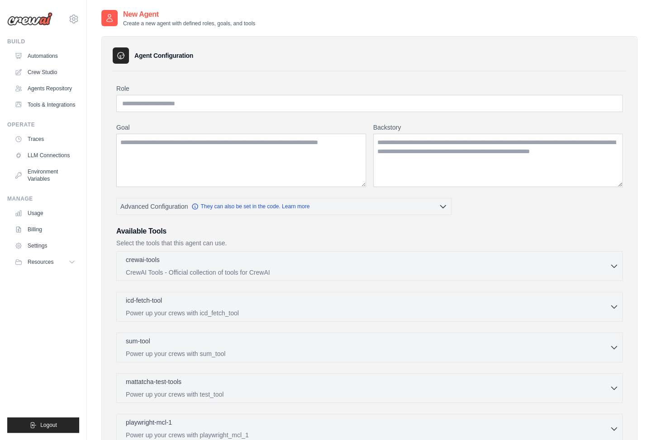
drag, startPoint x: 601, startPoint y: 225, endPoint x: 545, endPoint y: 153, distance: 90.6
click at [600, 224] on div "Role Goal Backstory Advanced Configuration They can also be set in the code. Le…" at bounding box center [369, 308] width 506 height 448
click at [451, 105] on input "Role" at bounding box center [369, 103] width 506 height 17
paste input "**********"
click at [626, 241] on div "**********" at bounding box center [369, 303] width 536 height 535
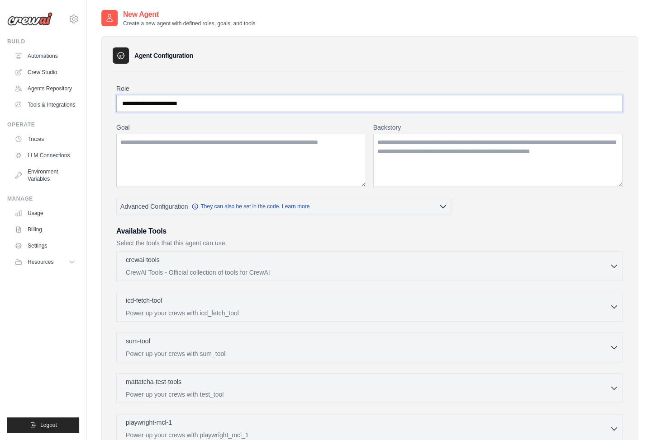
click at [525, 111] on input "**********" at bounding box center [369, 103] width 506 height 17
click at [526, 104] on input "**********" at bounding box center [369, 103] width 506 height 17
paste input "**"
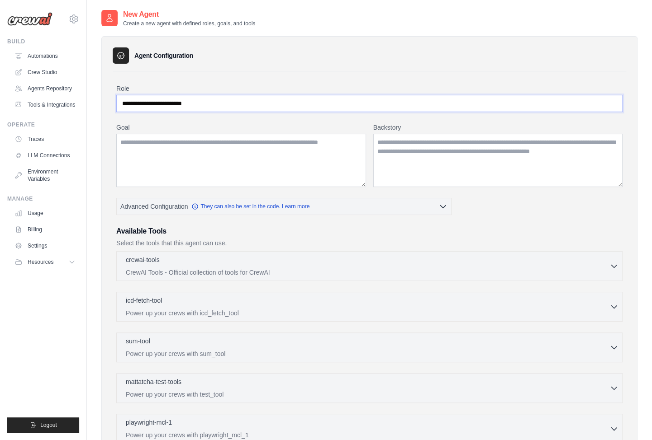
type input "**********"
click at [545, 233] on h3 "Available Tools" at bounding box center [369, 231] width 506 height 11
click at [238, 147] on textarea "Goal" at bounding box center [241, 160] width 250 height 53
paste textarea "**********"
type textarea "**********"
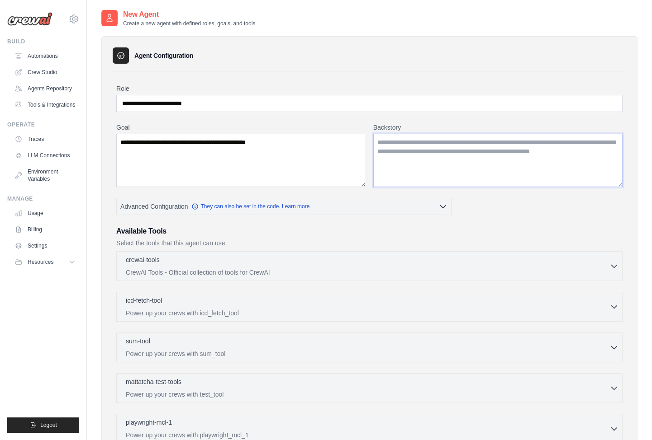
click at [568, 164] on textarea "Backstory" at bounding box center [498, 160] width 250 height 53
paste textarea "**********"
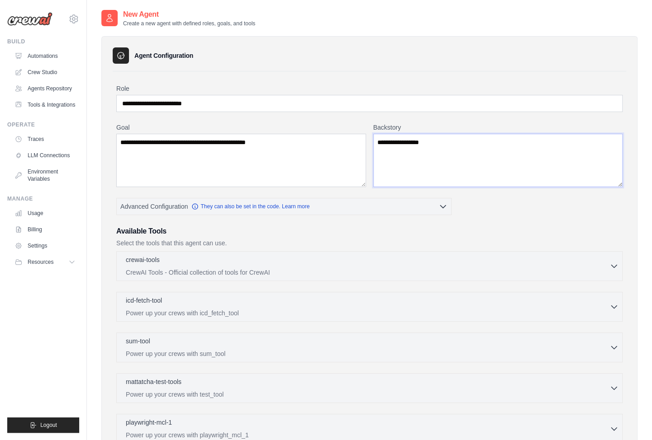
click at [547, 165] on textarea "**********" at bounding box center [498, 160] width 250 height 53
paste textarea "**********"
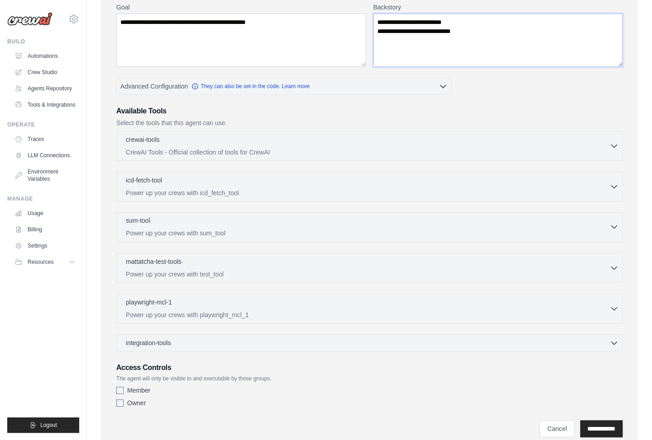
scroll to position [151, 0]
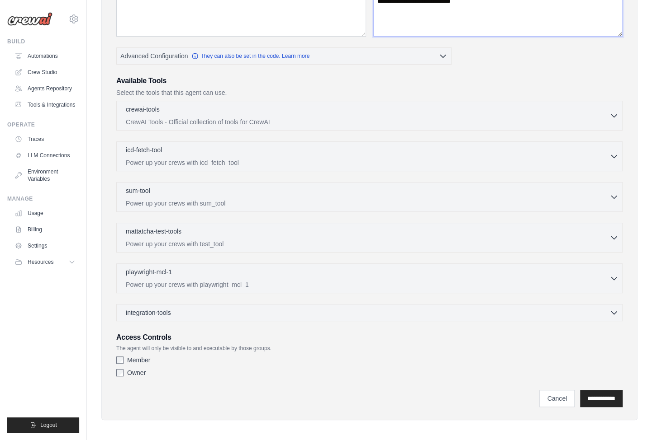
type textarea "**********"
click at [132, 362] on div "Member Owner" at bounding box center [369, 368] width 506 height 25
click at [140, 356] on label "Member" at bounding box center [138, 360] width 23 height 9
click at [607, 396] on input "**********" at bounding box center [601, 398] width 43 height 17
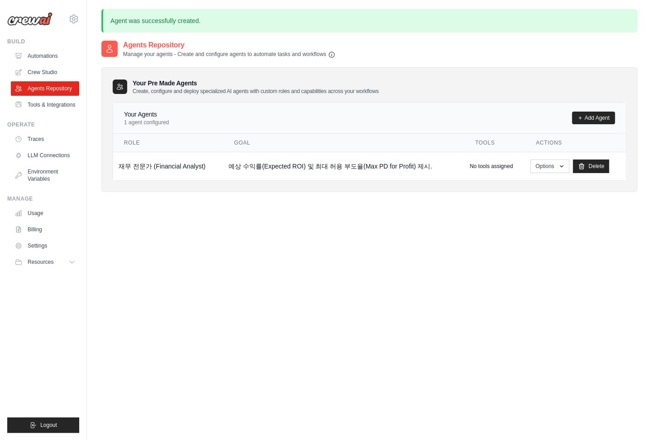
click at [470, 243] on div "Agents Repository Manage your agents - Create and configure agents to automate …" at bounding box center [369, 260] width 536 height 440
click at [544, 166] on button "Options" at bounding box center [549, 166] width 38 height 14
click at [572, 250] on div "Agents Repository Manage your agents - Create and configure agents to automate …" at bounding box center [369, 260] width 536 height 440
click at [47, 74] on link "Crew Studio" at bounding box center [46, 72] width 68 height 14
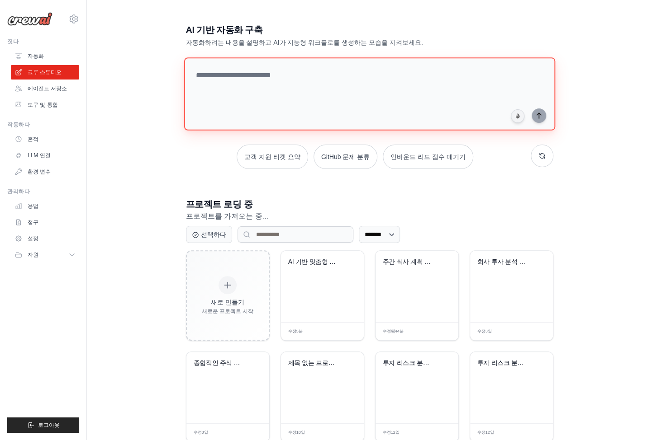
click at [453, 91] on textarea at bounding box center [369, 93] width 371 height 73
click at [418, 94] on textarea at bounding box center [369, 93] width 371 height 73
click at [513, 70] on textarea at bounding box center [369, 93] width 371 height 73
paste textarea "**********"
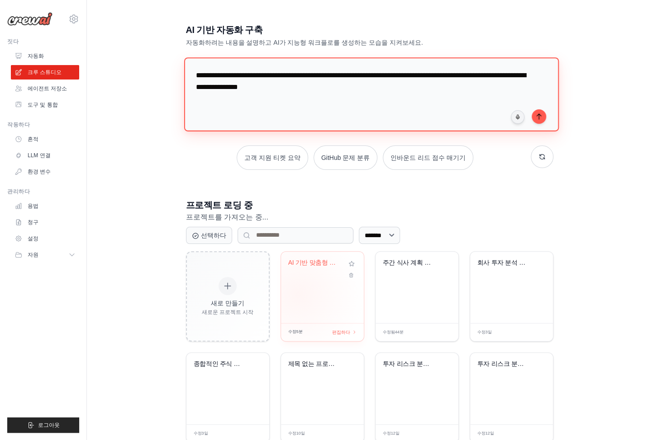
type textarea "**********"
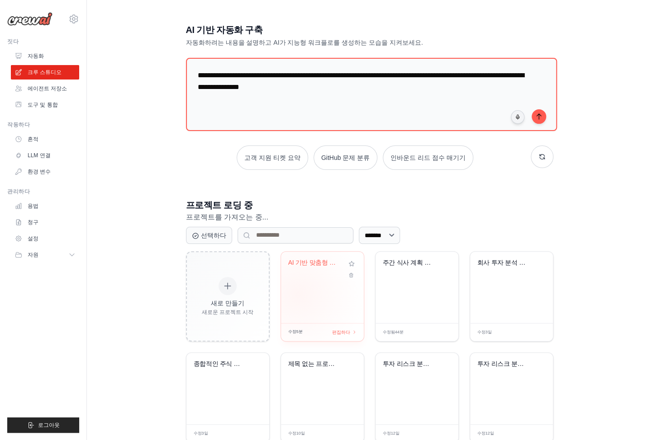
click at [312, 282] on div "AI 기반 맞춤형 대출 상품..." at bounding box center [322, 287] width 83 height 71
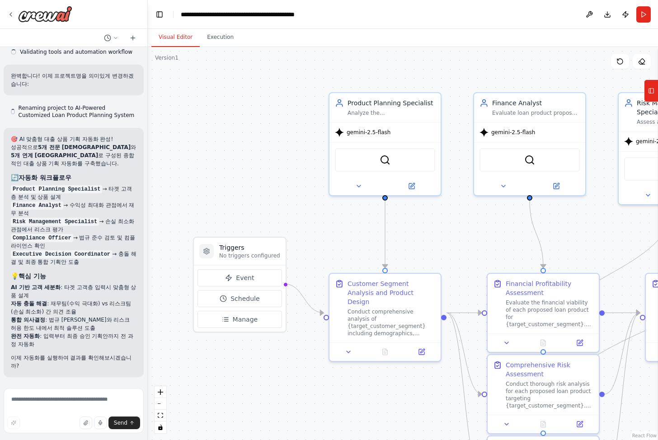
scroll to position [876, 0]
click at [266, 167] on div ".deletable-edge-delete-btn { width: 20px; height: 20px; border: 0px solid #ffff…" at bounding box center [403, 243] width 511 height 393
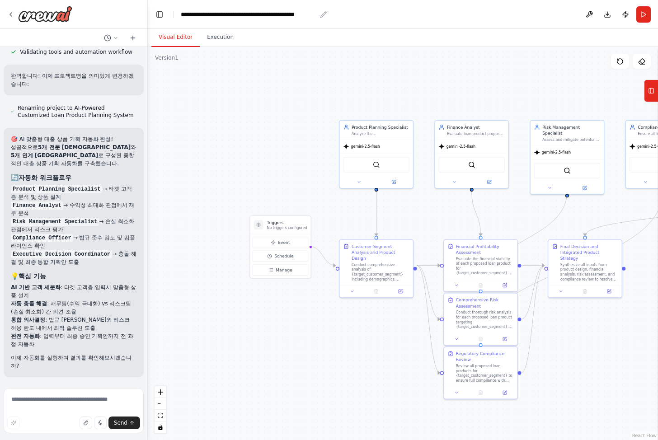
click at [235, 19] on div "**********" at bounding box center [249, 14] width 136 height 9
click at [285, 19] on div "**********" at bounding box center [260, 14] width 159 height 9
click at [339, 126] on div "Product Planning Specialist Analyze the {target_customer_segment} and design in…" at bounding box center [376, 153] width 75 height 69
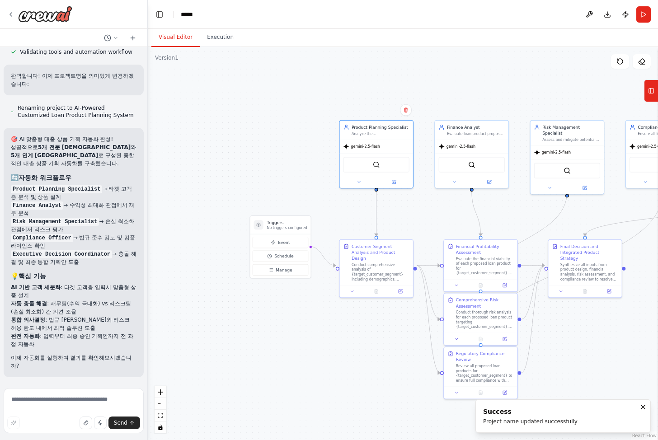
click at [319, 105] on div ".deletable-edge-delete-btn { width: 20px; height: 20px; border: 0px solid #ffff…" at bounding box center [403, 243] width 511 height 393
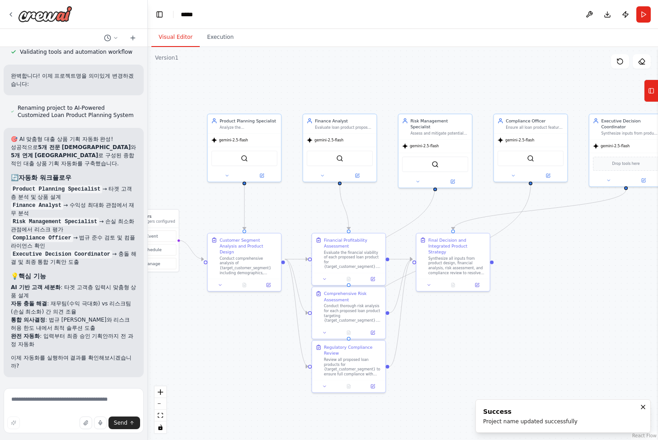
drag, startPoint x: 542, startPoint y: 78, endPoint x: 421, endPoint y: 73, distance: 120.8
click at [421, 73] on div ".deletable-edge-delete-btn { width: 20px; height: 20px; border: 0px solid #ffff…" at bounding box center [403, 243] width 511 height 393
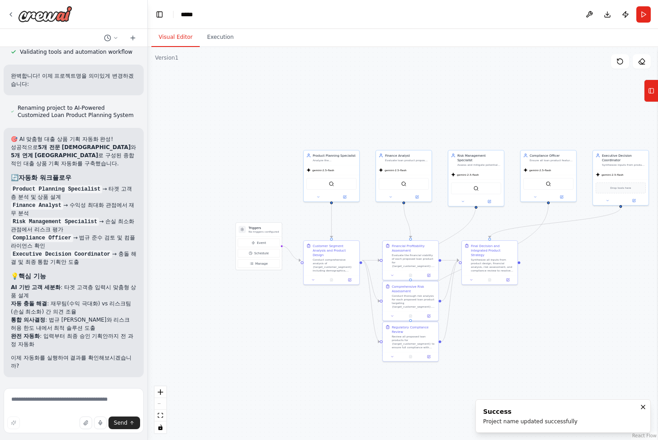
click at [596, 296] on div ".deletable-edge-delete-btn { width: 20px; height: 20px; border: 0px solid #ffff…" at bounding box center [403, 243] width 511 height 393
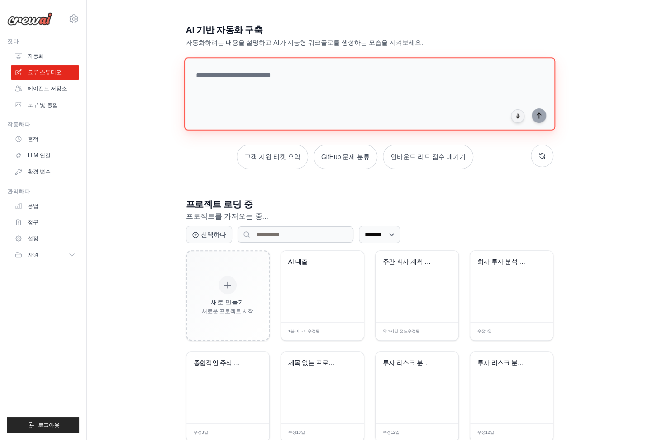
click at [315, 86] on textarea at bounding box center [369, 93] width 371 height 73
paste textarea "**********"
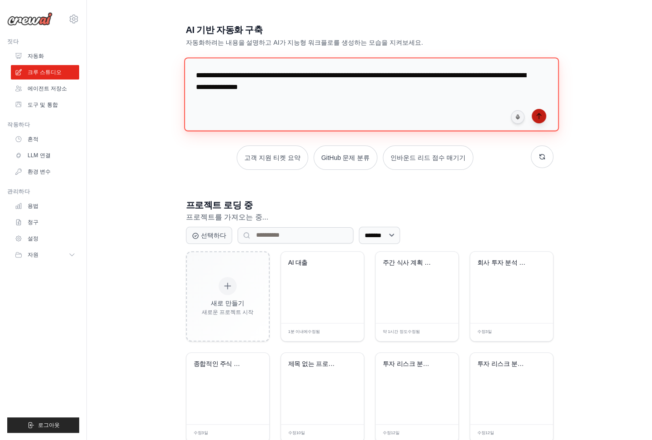
type textarea "**********"
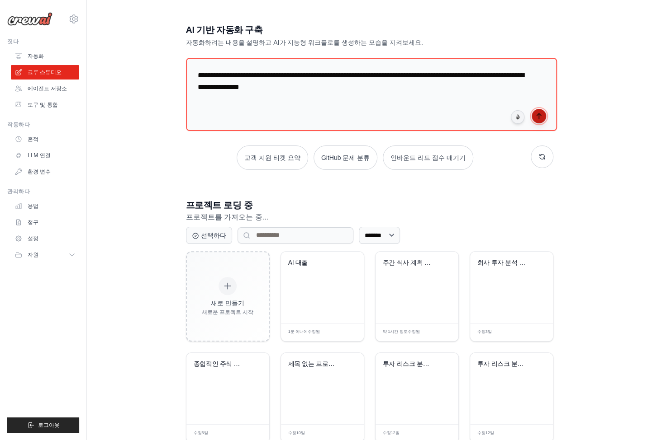
click at [539, 114] on icon "submit" at bounding box center [538, 116] width 7 height 7
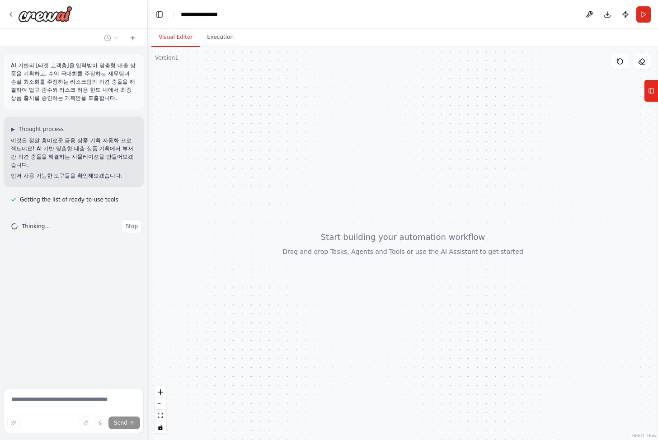
click at [548, 123] on div at bounding box center [403, 243] width 511 height 393
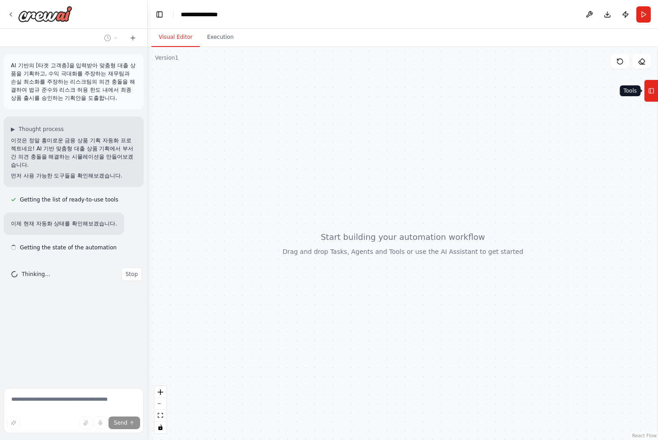
click at [648, 96] on icon at bounding box center [651, 91] width 6 height 14
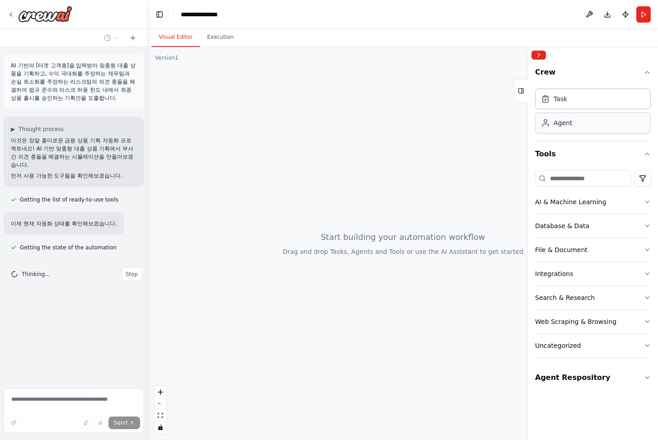
click at [604, 130] on div "Agent" at bounding box center [593, 123] width 116 height 21
drag, startPoint x: 472, startPoint y: 105, endPoint x: 360, endPoint y: 78, distance: 115.9
click at [360, 78] on div at bounding box center [403, 243] width 511 height 393
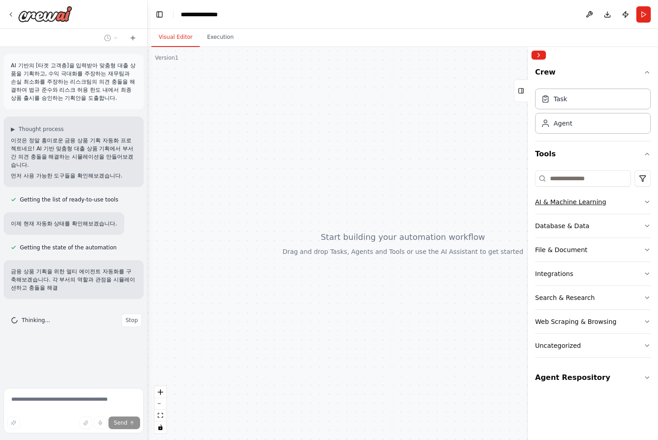
click at [648, 201] on icon "button" at bounding box center [647, 202] width 7 height 7
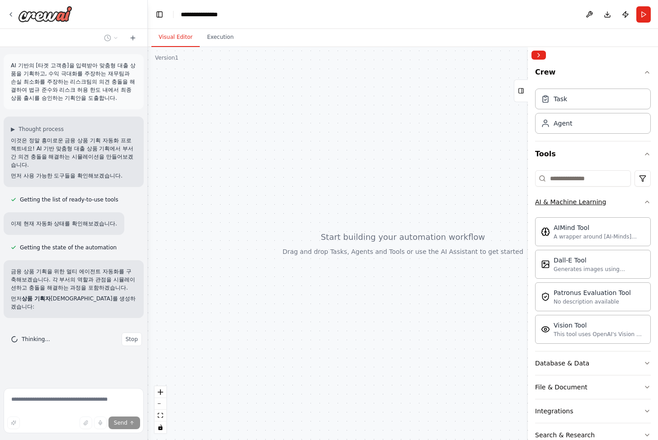
click at [644, 201] on icon "button" at bounding box center [647, 202] width 7 height 7
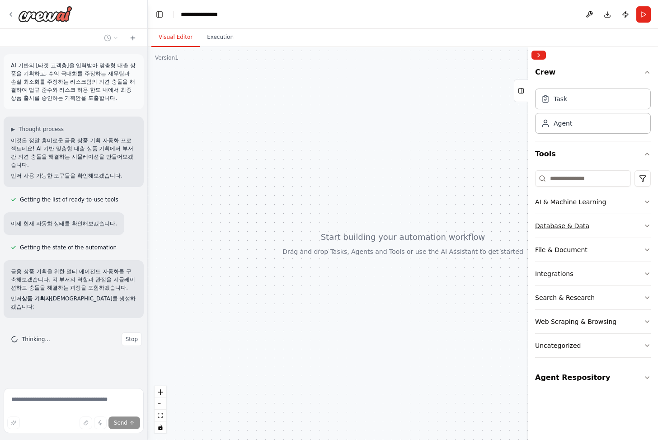
click at [647, 226] on icon "button" at bounding box center [648, 226] width 4 height 2
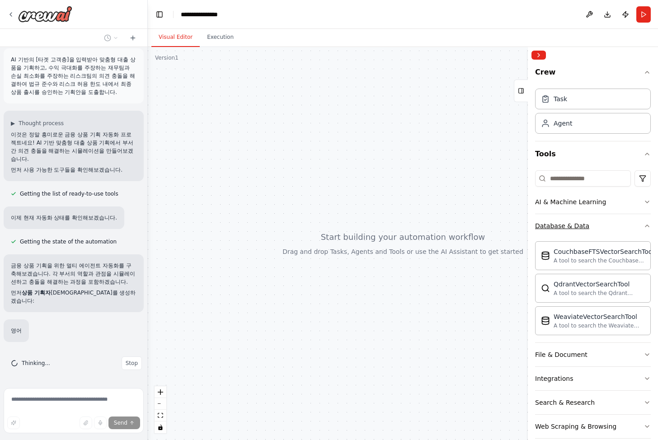
click at [647, 226] on div "Crew Task Agent Tools AI & Machine Learning Database & Data CouchbaseFTSVectorS…" at bounding box center [593, 251] width 130 height 377
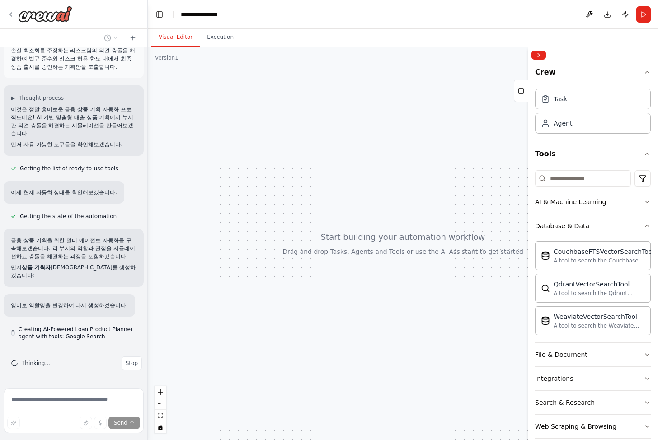
scroll to position [38, 0]
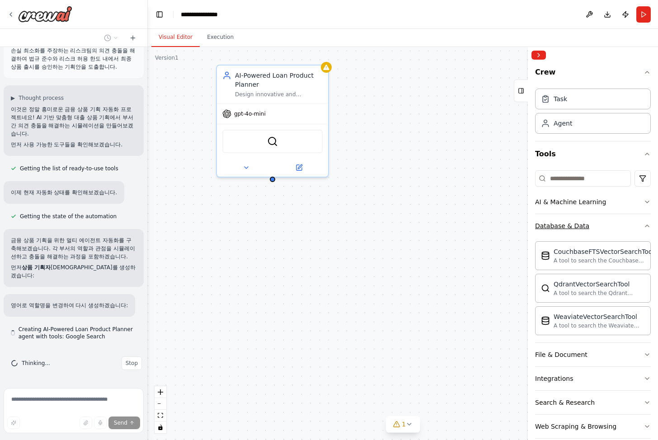
click at [644, 225] on icon "button" at bounding box center [647, 225] width 7 height 7
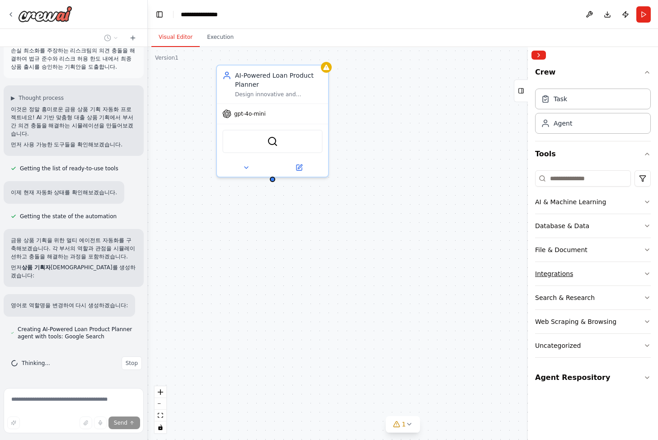
click at [646, 271] on icon "button" at bounding box center [647, 273] width 7 height 7
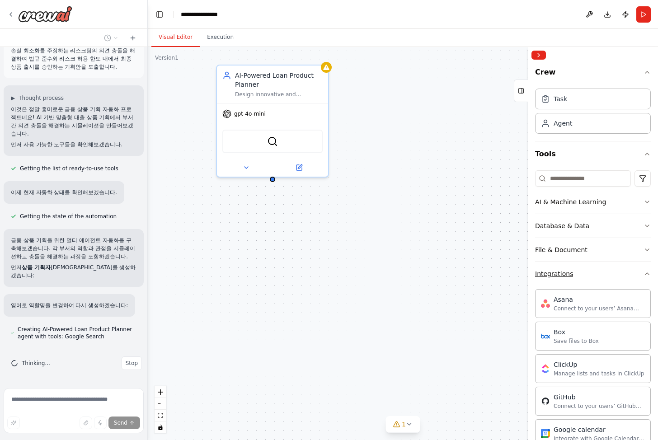
click at [646, 271] on div "Crew Task Agent Tools AI & Machine Learning Database & Data File & Document Int…" at bounding box center [593, 251] width 130 height 377
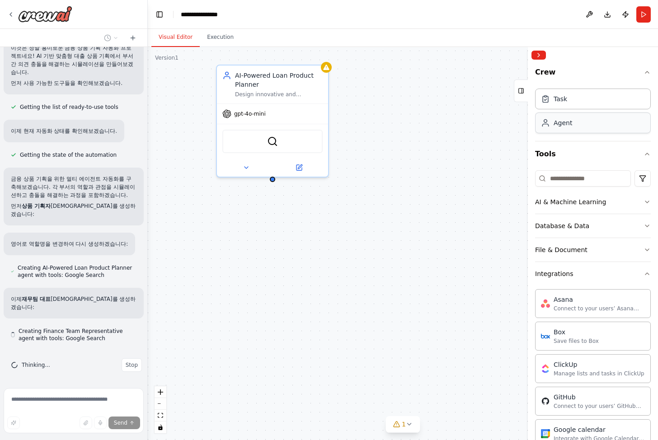
scroll to position [93, 0]
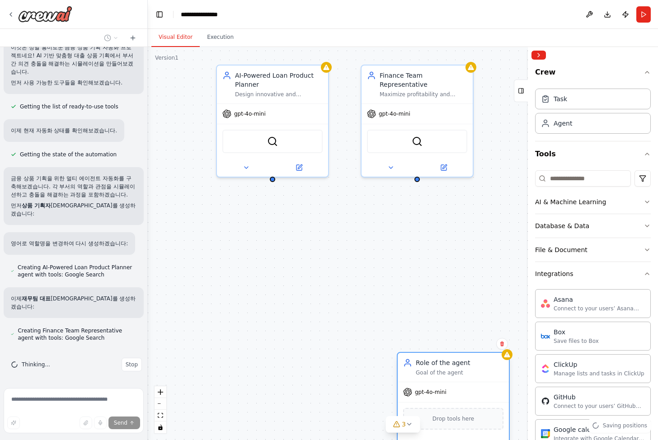
drag, startPoint x: 419, startPoint y: 332, endPoint x: 483, endPoint y: 378, distance: 78.2
click at [483, 383] on div "gpt-4o-mini" at bounding box center [453, 393] width 111 height 20
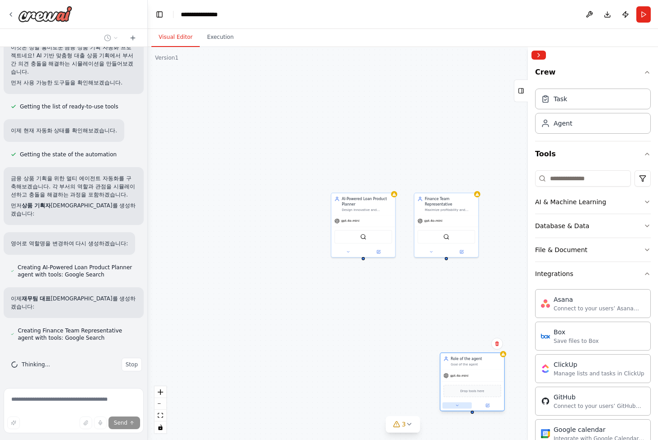
click at [457, 407] on icon at bounding box center [457, 406] width 4 height 4
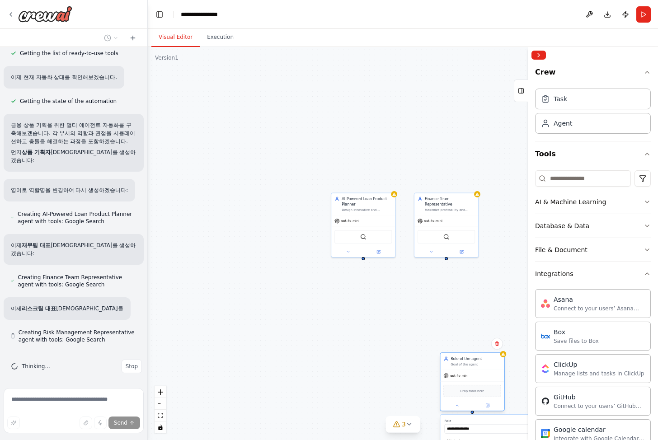
scroll to position [148, 0]
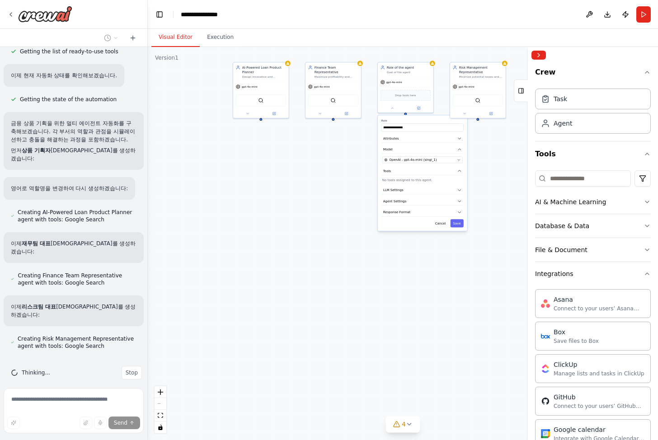
drag, startPoint x: 497, startPoint y: 296, endPoint x: 349, endPoint y: 142, distance: 214.0
click at [349, 142] on div "**********" at bounding box center [403, 243] width 511 height 393
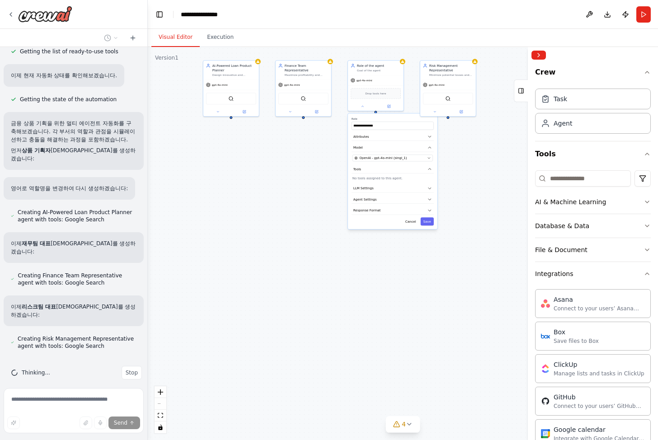
click at [389, 264] on div "**********" at bounding box center [403, 243] width 511 height 393
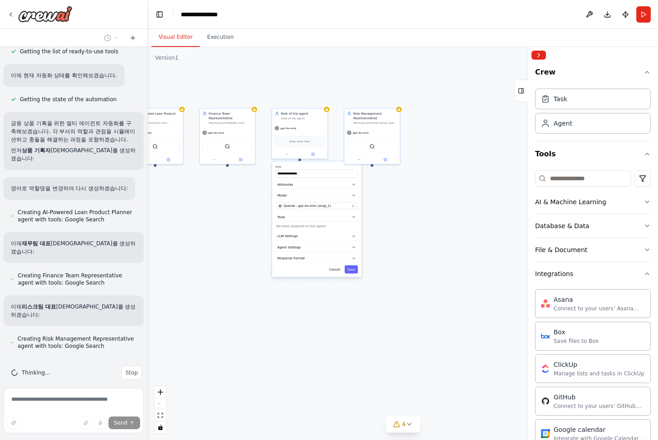
drag, startPoint x: 422, startPoint y: 302, endPoint x: 346, endPoint y: 357, distance: 93.9
click at [345, 358] on div "**********" at bounding box center [403, 243] width 511 height 393
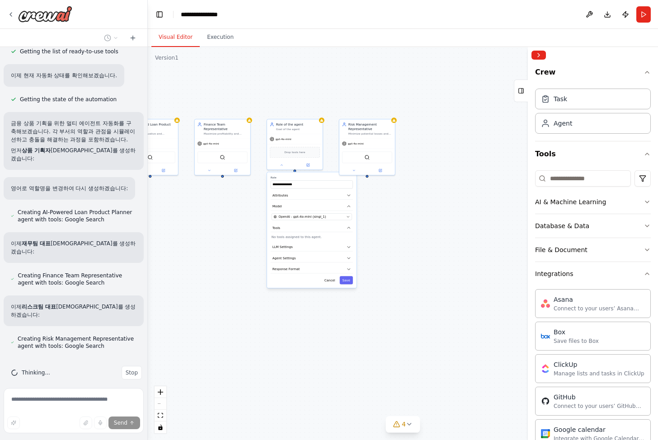
click at [431, 269] on div "**********" at bounding box center [403, 243] width 511 height 393
click at [412, 196] on div "**********" at bounding box center [403, 243] width 511 height 393
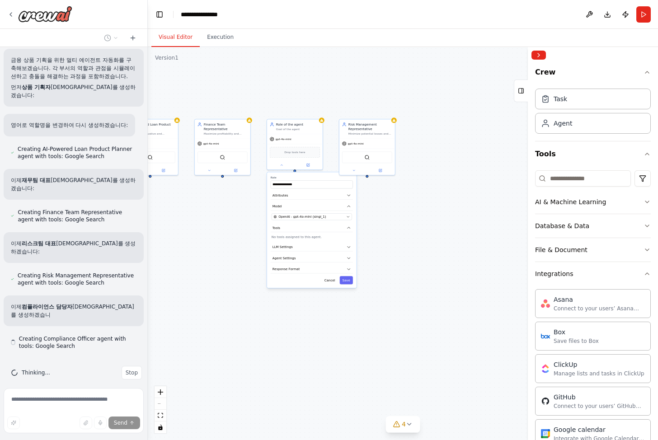
scroll to position [212, 0]
click at [279, 163] on button at bounding box center [282, 163] width 26 height 5
click at [385, 241] on div "AI-Powered Loan Product Planner Design innovative and customized loan products …" at bounding box center [403, 243] width 511 height 393
drag, startPoint x: 304, startPoint y: 139, endPoint x: 310, endPoint y: 96, distance: 43.8
click at [310, 96] on div "gpt-4o-mini" at bounding box center [300, 98] width 56 height 10
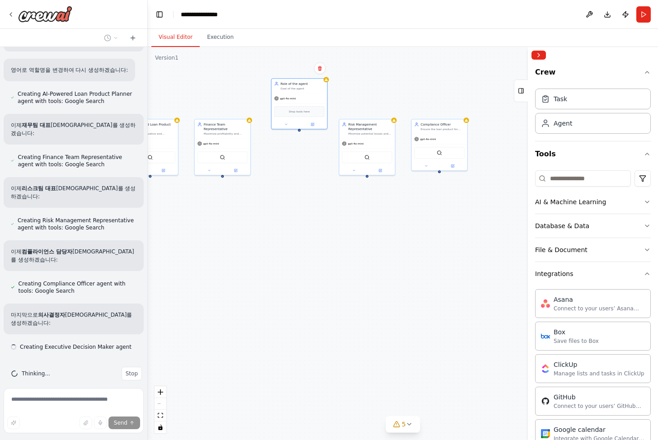
scroll to position [268, 0]
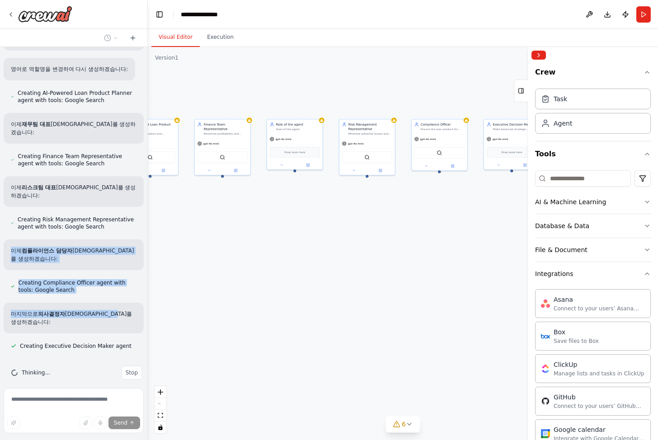
drag, startPoint x: 122, startPoint y: 218, endPoint x: 113, endPoint y: 321, distance: 103.5
click at [114, 325] on div "AI 기반의 [타겟 고객층]을 입력받아 맞춤형 대출 상품을 기획하고, 수익 극대화를 주장하는 재무팀과 손실 최소화를 주장하는 리스크팀의 의견 …" at bounding box center [73, 216] width 147 height 338
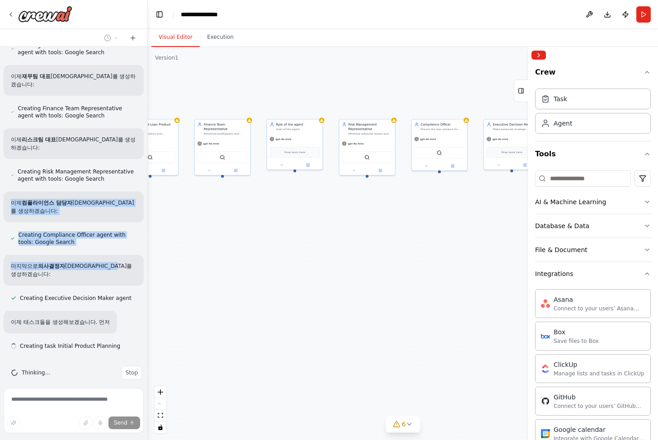
scroll to position [324, 0]
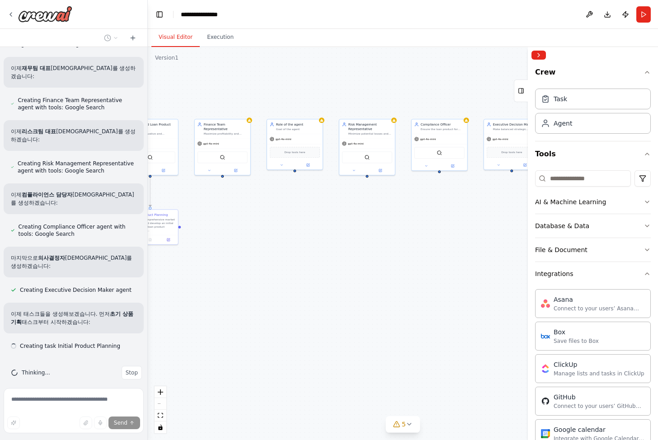
click at [130, 308] on div "이제 태스크들을 생성해보겠습니다. 먼저 초기 상품 기획 태스크부터 시작하겠습니다:" at bounding box center [74, 318] width 140 height 31
click at [592, 126] on div "Agent" at bounding box center [593, 123] width 116 height 21
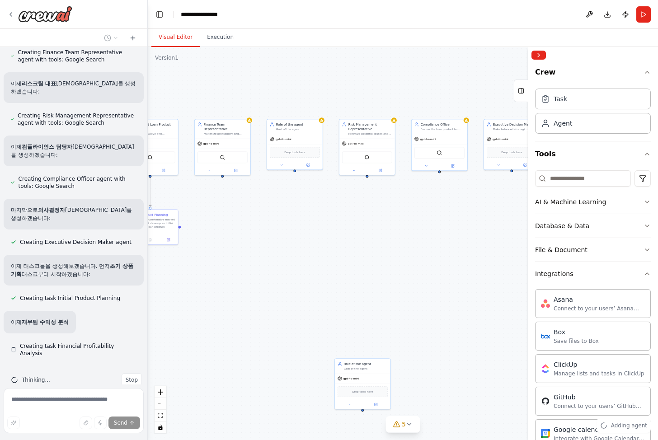
click at [419, 330] on div ".deletable-edge-delete-btn { width: 20px; height: 20px; border: 0px solid #ffff…" at bounding box center [403, 243] width 511 height 393
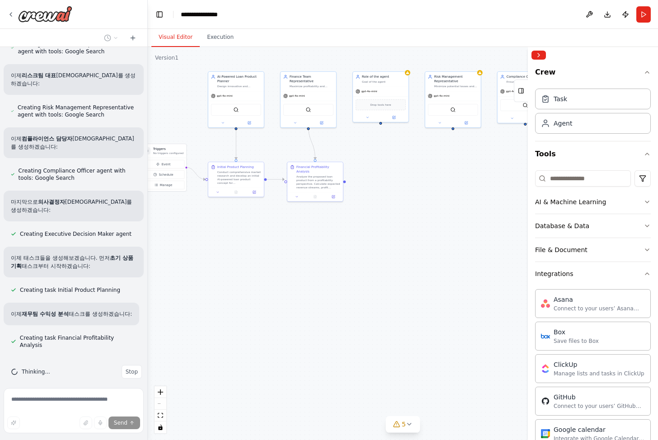
drag, startPoint x: 417, startPoint y: 292, endPoint x: 509, endPoint y: 245, distance: 103.5
click at [509, 245] on div ".deletable-edge-delete-btn { width: 20px; height: 20px; border: 0px solid #ffff…" at bounding box center [403, 243] width 511 height 393
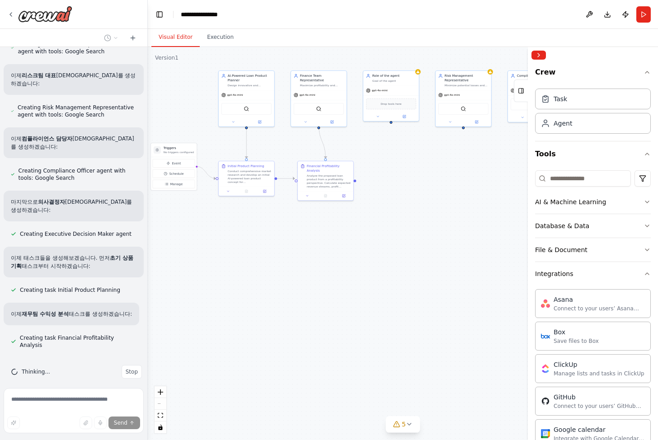
drag, startPoint x: 375, startPoint y: 272, endPoint x: 454, endPoint y: 263, distance: 80.1
click at [454, 263] on div ".deletable-edge-delete-btn { width: 20px; height: 20px; border: 0px solid #ffff…" at bounding box center [403, 243] width 511 height 393
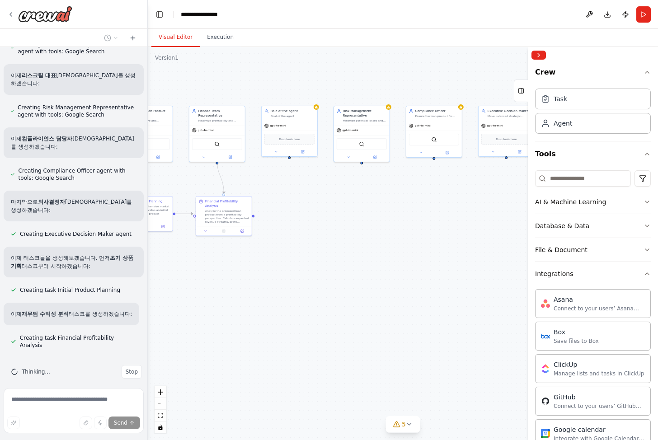
drag, startPoint x: 452, startPoint y: 265, endPoint x: 269, endPoint y: 308, distance: 188.2
click at [269, 308] on div ".deletable-edge-delete-btn { width: 20px; height: 20px; border: 0px solid #ffff…" at bounding box center [403, 243] width 511 height 393
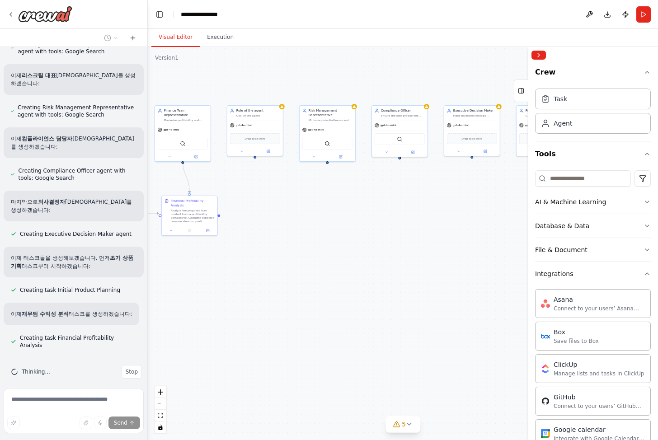
drag, startPoint x: 410, startPoint y: 294, endPoint x: 307, endPoint y: 289, distance: 103.3
click at [307, 289] on div ".deletable-edge-delete-btn { width: 20px; height: 20px; border: 0px solid #ffff…" at bounding box center [403, 243] width 511 height 393
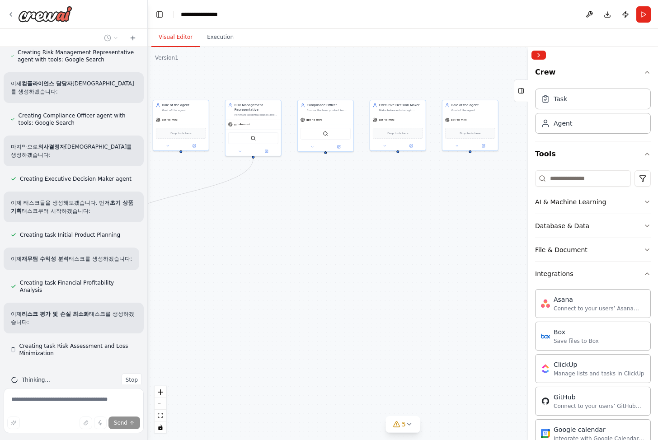
scroll to position [443, 0]
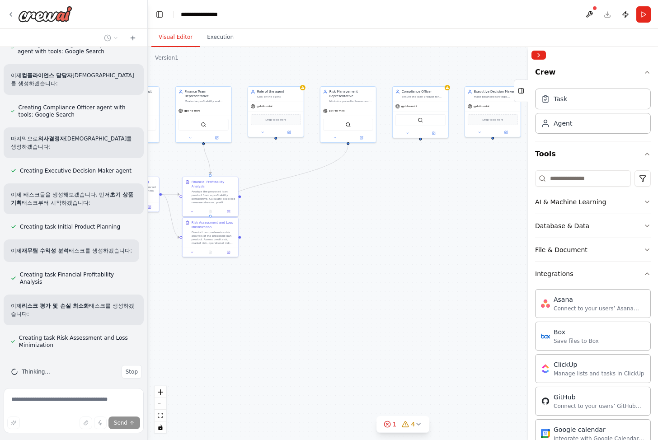
drag, startPoint x: 312, startPoint y: 307, endPoint x: 406, endPoint y: 293, distance: 95.0
click at [406, 293] on div ".deletable-edge-delete-btn { width: 20px; height: 20px; border: 0px solid #ffff…" at bounding box center [403, 243] width 511 height 393
click at [280, 101] on div "gpt-4o-mini" at bounding box center [276, 105] width 56 height 10
click at [298, 78] on icon at bounding box center [297, 76] width 4 height 5
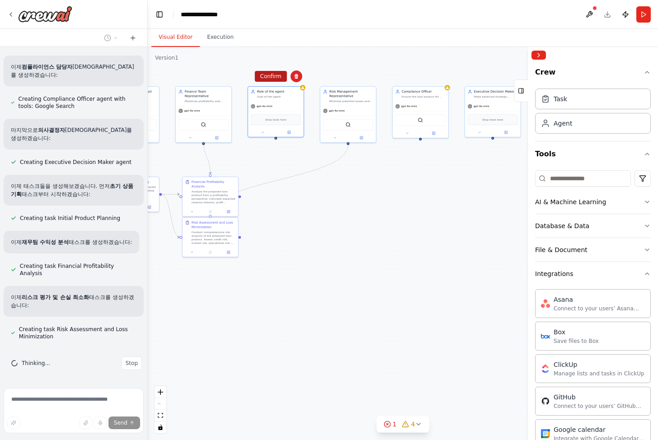
click at [273, 78] on button "Confirm" at bounding box center [271, 76] width 32 height 11
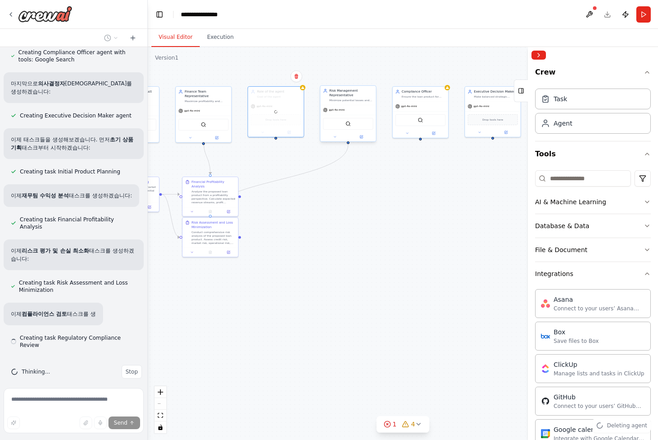
scroll to position [506, 0]
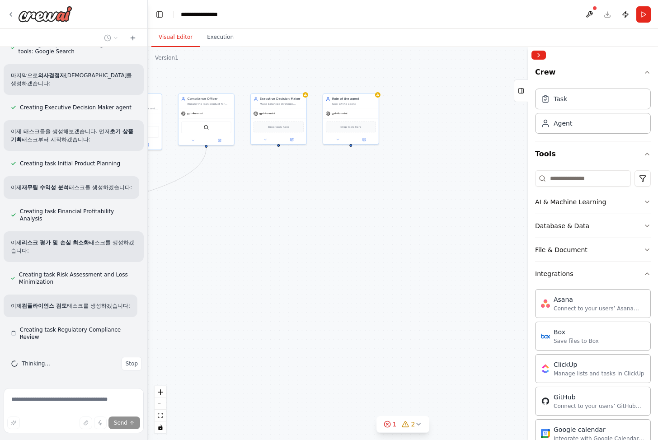
drag, startPoint x: 468, startPoint y: 234, endPoint x: 246, endPoint y: 241, distance: 221.7
click at [245, 242] on div ".deletable-edge-delete-btn { width: 20px; height: 20px; border: 0px solid #ffff…" at bounding box center [403, 243] width 511 height 393
click at [348, 110] on div "gpt-4o-mini" at bounding box center [343, 114] width 56 height 10
click at [331, 145] on div "Role of the agent Goal of the agent gpt-4o-mini Drop tools here" at bounding box center [343, 120] width 57 height 51
click at [329, 141] on icon at bounding box center [330, 140] width 4 height 4
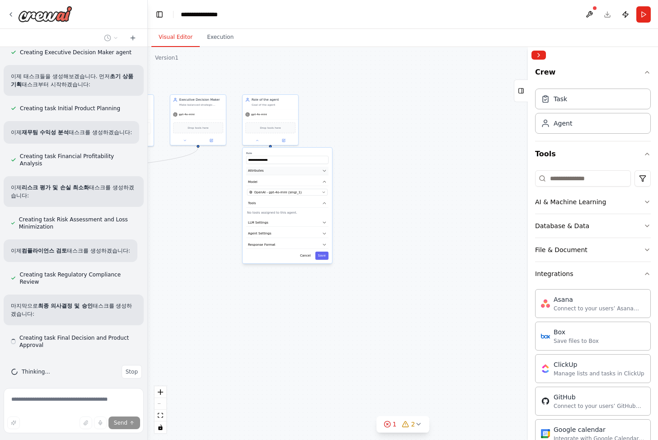
scroll to position [570, 0]
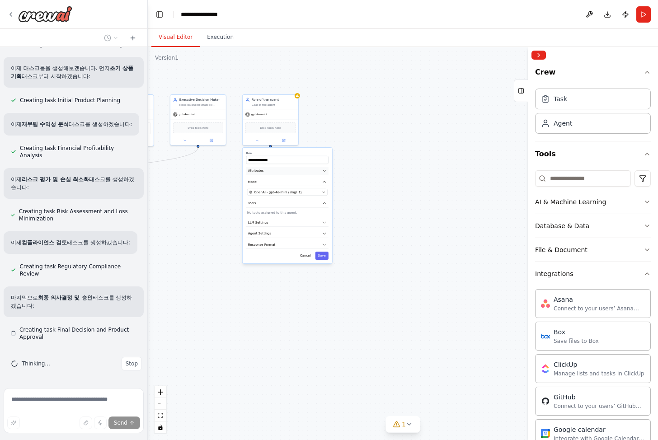
click at [320, 173] on button "Attributes" at bounding box center [287, 171] width 82 height 9
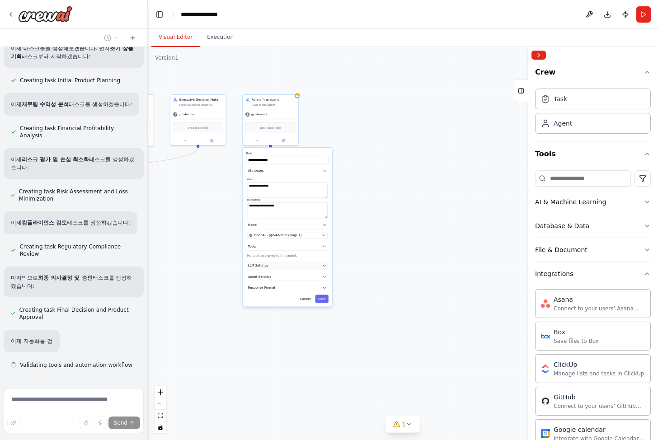
scroll to position [618, 0]
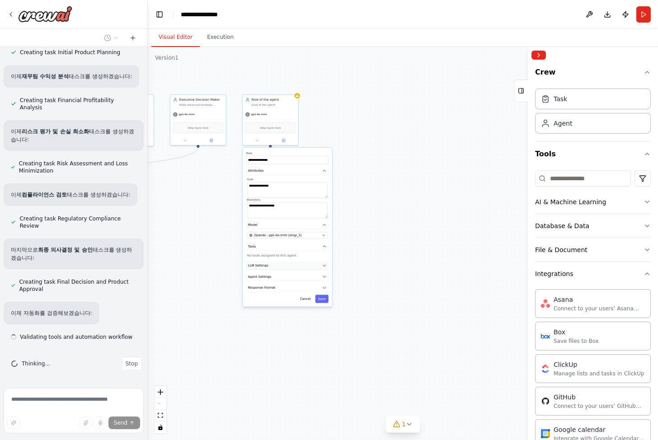
click at [279, 267] on button "LLM Settings" at bounding box center [287, 266] width 82 height 9
click at [275, 311] on button "Agent Settings" at bounding box center [287, 308] width 82 height 9
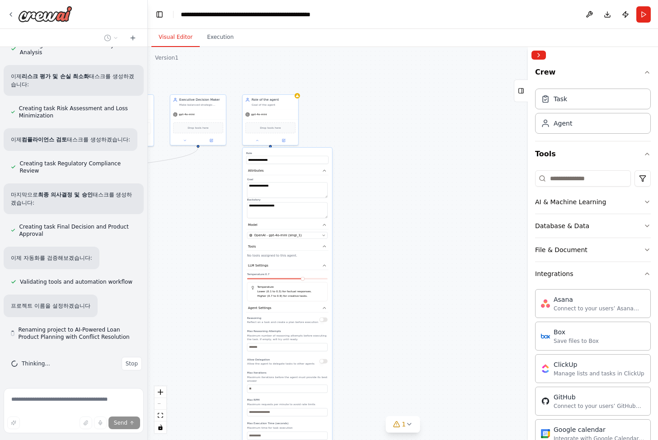
scroll to position [673, 0]
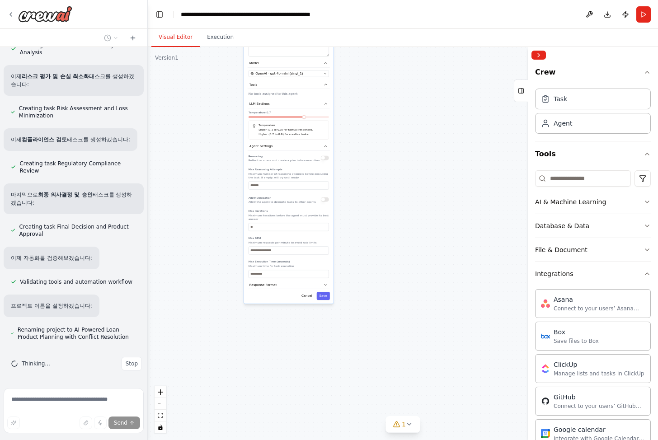
drag, startPoint x: 407, startPoint y: 312, endPoint x: 408, endPoint y: 151, distance: 161.9
click at [408, 151] on div ".deletable-edge-delete-btn { width: 20px; height: 20px; border: 0px solid #ffff…" at bounding box center [403, 243] width 511 height 393
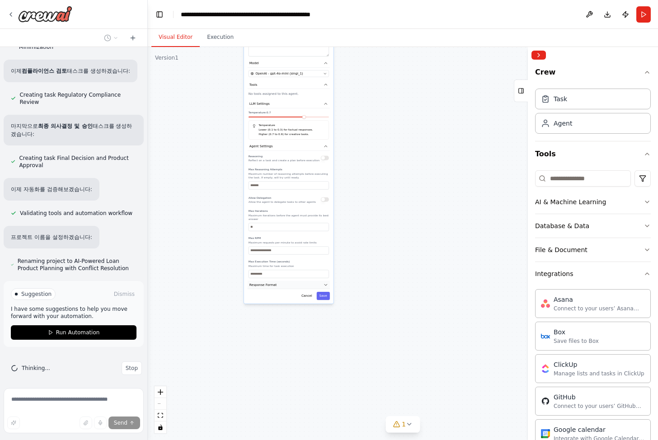
click at [269, 288] on button "Response Format" at bounding box center [289, 285] width 82 height 9
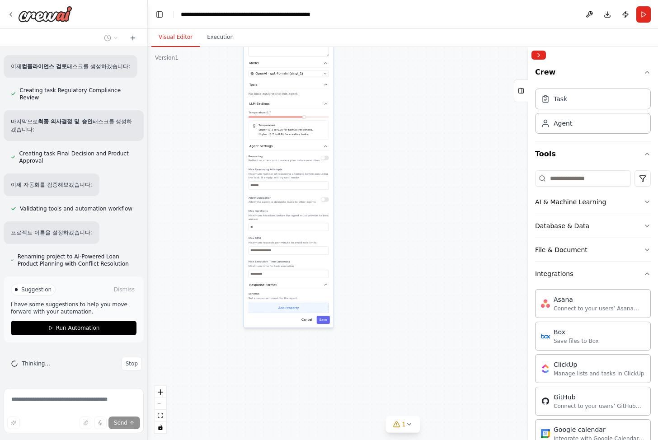
click at [302, 310] on button "Add Property" at bounding box center [289, 308] width 80 height 10
click at [288, 307] on select "**** ******* ******* **** ******" at bounding box center [289, 307] width 22 height 8
click at [312, 306] on button "Optional" at bounding box center [310, 307] width 18 height 8
click at [288, 308] on select "**** ******* ******* **** ******" at bounding box center [289, 307] width 22 height 8
click at [308, 305] on button "Required" at bounding box center [310, 307] width 18 height 8
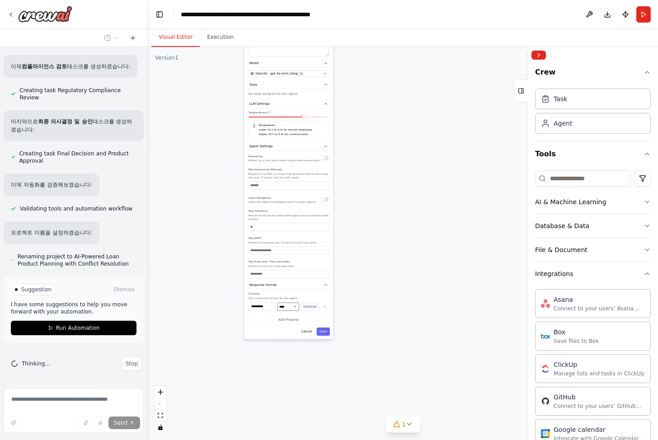
click at [292, 309] on select "**** ******* ******* **** ******" at bounding box center [289, 307] width 22 height 8
click at [255, 306] on input "**********" at bounding box center [262, 307] width 27 height 8
click at [360, 251] on div ".deletable-edge-delete-btn { width: 20px; height: 20px; border: 0px solid #ffff…" at bounding box center [403, 243] width 511 height 393
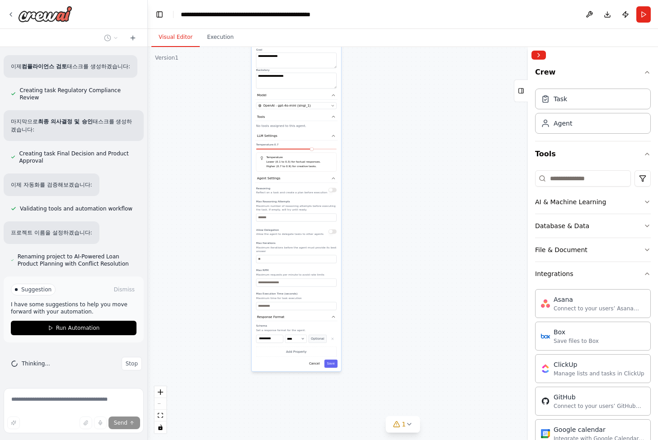
drag, startPoint x: 380, startPoint y: 233, endPoint x: 399, endPoint y: 362, distance: 130.2
click at [400, 408] on div ".deletable-edge-delete-btn { width: 20px; height: 20px; border: 0px solid #ffff…" at bounding box center [403, 243] width 511 height 393
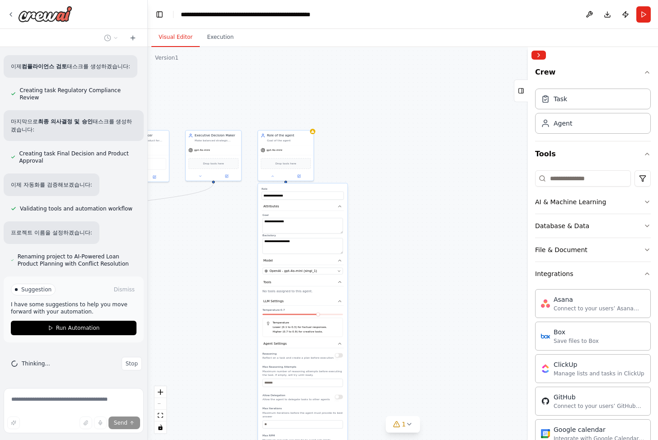
drag, startPoint x: 413, startPoint y: 171, endPoint x: 378, endPoint y: 167, distance: 36.0
click at [408, 189] on div ".deletable-edge-delete-btn { width: 20px; height: 20px; border: 0px solid #ffff…" at bounding box center [403, 243] width 511 height 393
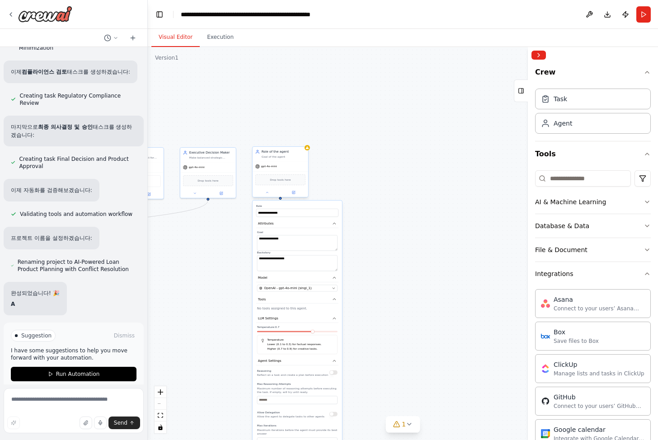
click at [296, 147] on div "Role of the agent Goal of the agent" at bounding box center [281, 154] width 56 height 14
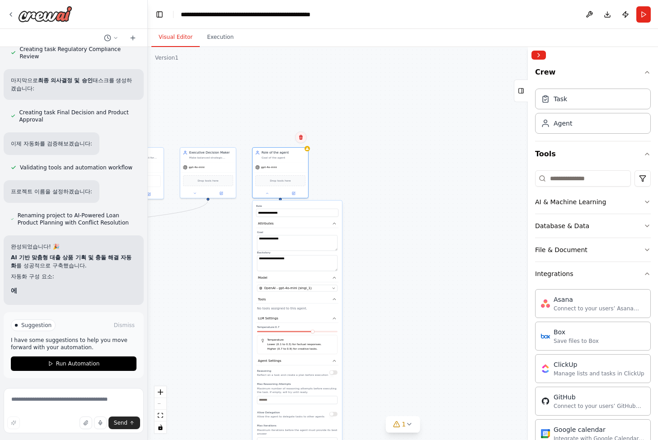
click at [304, 137] on icon at bounding box center [300, 137] width 5 height 5
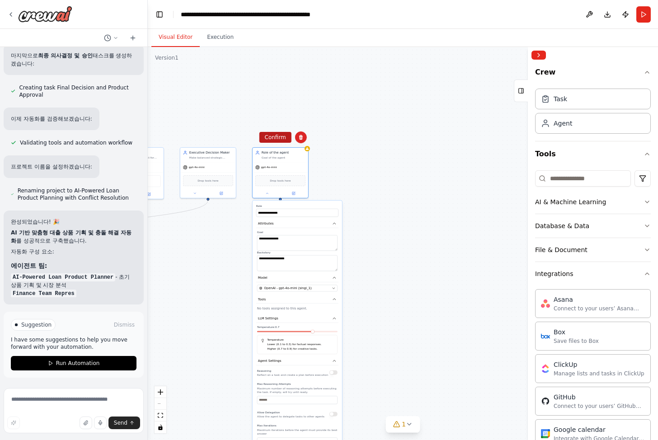
click at [274, 138] on button "Confirm" at bounding box center [275, 137] width 32 height 11
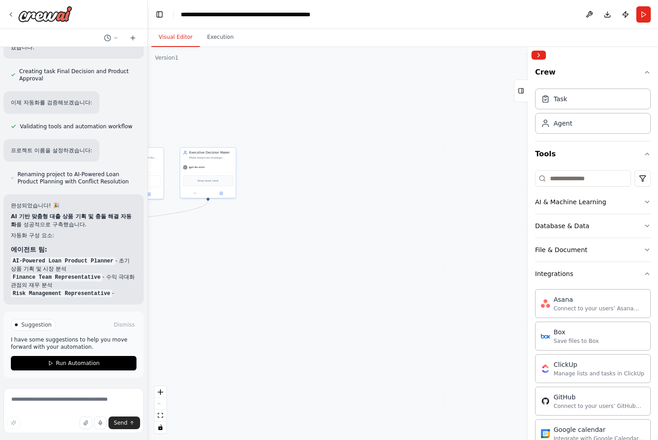
click at [397, 174] on div ".deletable-edge-delete-btn { width: 20px; height: 20px; border: 0px solid #ffff…" at bounding box center [403, 243] width 511 height 393
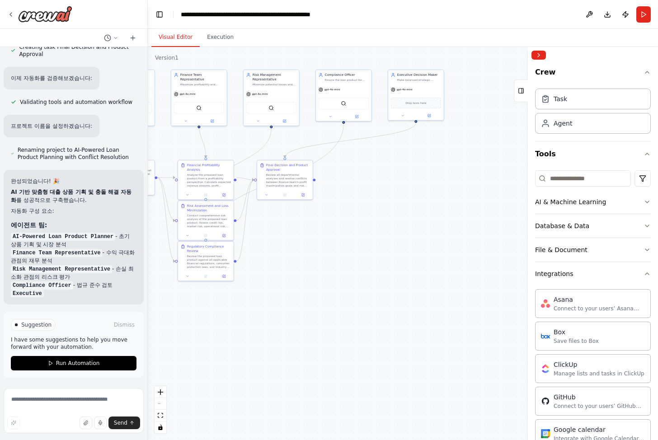
drag, startPoint x: 287, startPoint y: 294, endPoint x: 494, endPoint y: 221, distance: 219.5
click at [513, 214] on div ".deletable-edge-delete-btn { width: 20px; height: 20px; border: 0px solid #ffff…" at bounding box center [403, 243] width 511 height 393
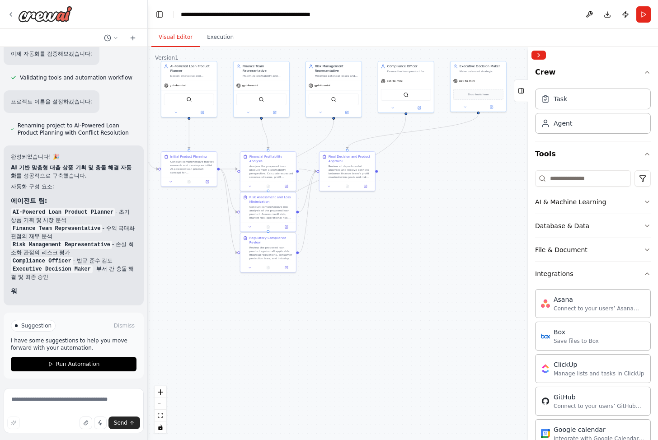
drag, startPoint x: 318, startPoint y: 247, endPoint x: 375, endPoint y: 241, distance: 57.4
click at [375, 241] on div ".deletable-edge-delete-btn { width: 20px; height: 20px; border: 0px solid #ffff…" at bounding box center [403, 243] width 511 height 393
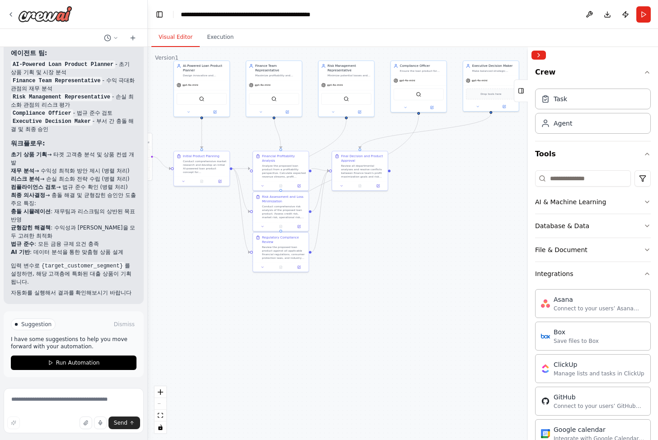
scroll to position [1065, 0]
click at [468, 214] on div ".deletable-edge-delete-btn { width: 20px; height: 20px; border: 0px solid #ffff…" at bounding box center [403, 243] width 511 height 393
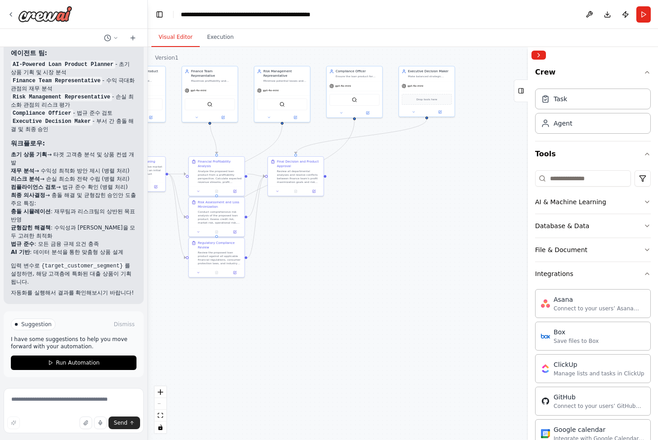
drag, startPoint x: 491, startPoint y: 187, endPoint x: 415, endPoint y: 193, distance: 76.2
click at [415, 193] on div ".deletable-edge-delete-btn { width: 20px; height: 20px; border: 0px solid #ffff…" at bounding box center [403, 243] width 511 height 393
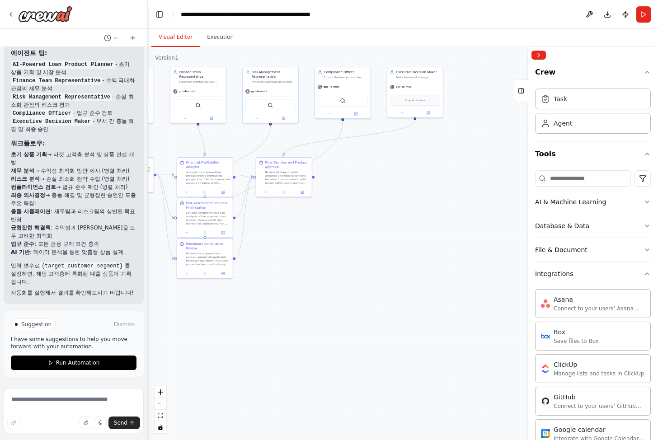
drag, startPoint x: 458, startPoint y: 179, endPoint x: 422, endPoint y: 185, distance: 36.3
click at [422, 185] on div ".deletable-edge-delete-btn { width: 20px; height: 20px; border: 0px solid #ffff…" at bounding box center [403, 243] width 511 height 393
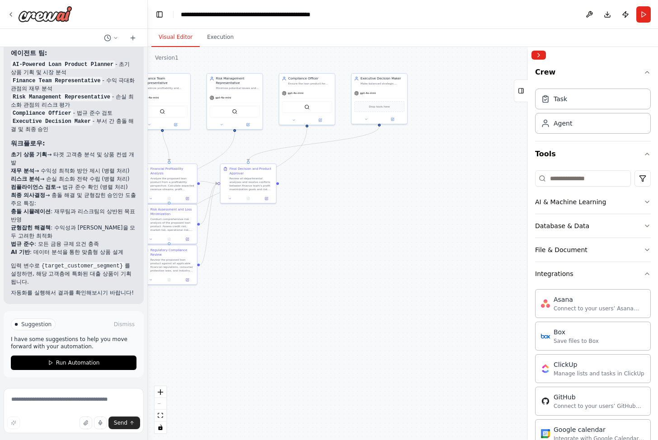
click at [446, 201] on div ".deletable-edge-delete-btn { width: 20px; height: 20px; border: 0px solid #ffff…" at bounding box center [403, 243] width 511 height 393
click at [644, 199] on icon "button" at bounding box center [647, 202] width 7 height 7
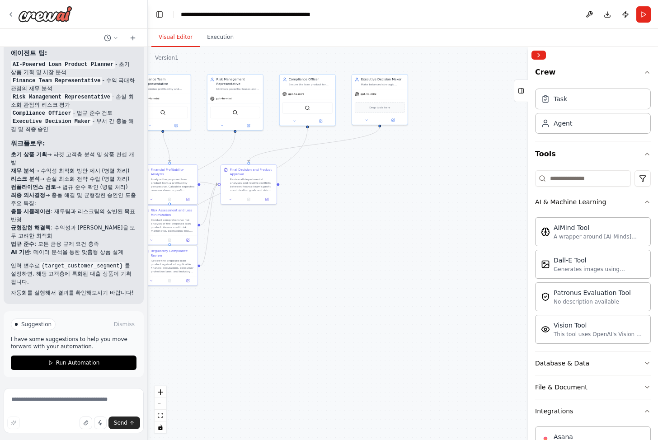
click at [644, 151] on icon "button" at bounding box center [647, 154] width 7 height 7
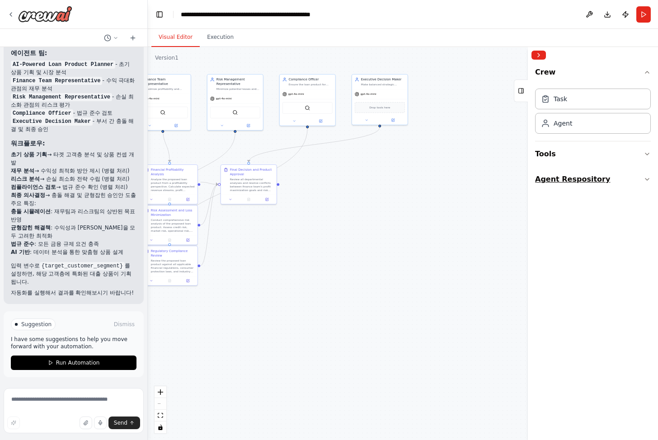
click at [648, 181] on icon "button" at bounding box center [647, 179] width 7 height 7
click at [452, 227] on div ".deletable-edge-delete-btn { width: 20px; height: 20px; border: 0px solid #ffff…" at bounding box center [403, 243] width 511 height 393
click at [473, 87] on div "재무 전문가 (Financial Analyst) 예상 수익률(Expected ROI) 및 최대 허용 부도율(Max PD for Profit) …" at bounding box center [453, 83] width 56 height 19
click at [474, 66] on icon at bounding box center [473, 64] width 4 height 5
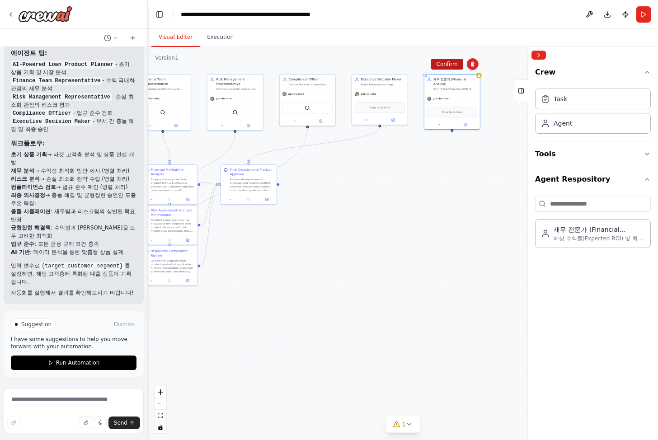
click at [453, 64] on button "Confirm" at bounding box center [447, 64] width 32 height 11
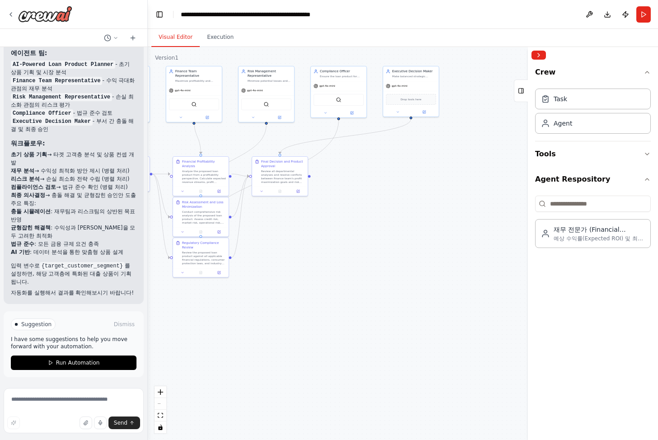
drag, startPoint x: 385, startPoint y: 250, endPoint x: 461, endPoint y: 245, distance: 76.2
click at [461, 245] on div ".deletable-edge-delete-btn { width: 20px; height: 20px; border: 0px solid #ffff…" at bounding box center [403, 243] width 511 height 393
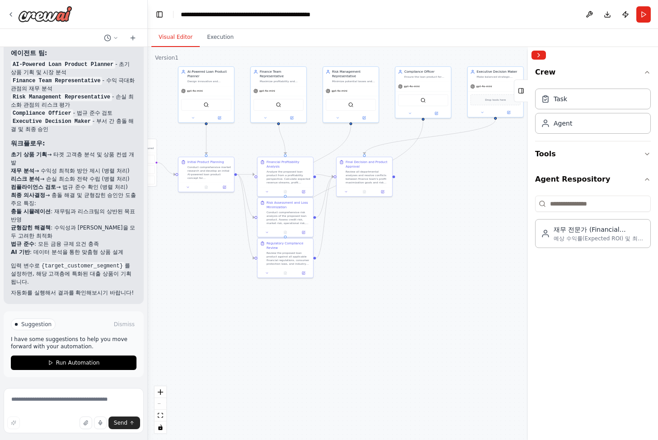
drag, startPoint x: 397, startPoint y: 293, endPoint x: 421, endPoint y: 296, distance: 23.2
click at [421, 296] on div ".deletable-edge-delete-btn { width: 20px; height: 20px; border: 0px solid #ffff…" at bounding box center [403, 243] width 511 height 393
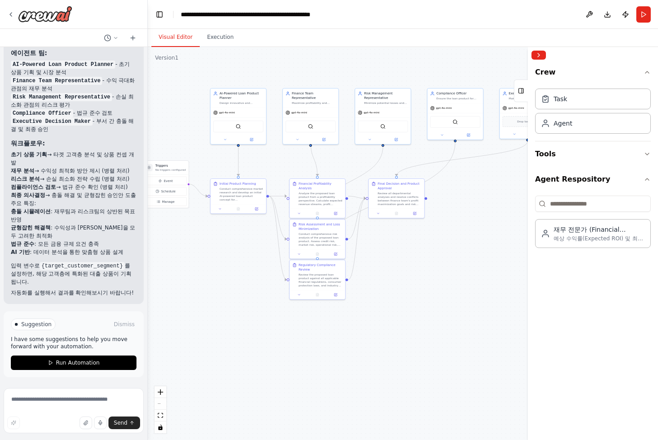
drag, startPoint x: 440, startPoint y: 228, endPoint x: 472, endPoint y: 252, distance: 40.1
click at [472, 251] on div ".deletable-edge-delete-btn { width: 20px; height: 20px; border: 0px solid #ffff…" at bounding box center [403, 243] width 511 height 393
click at [471, 248] on div ".deletable-edge-delete-btn { width: 20px; height: 20px; border: 0px solid #ffff…" at bounding box center [403, 243] width 511 height 393
click at [643, 17] on button "Run" at bounding box center [644, 14] width 14 height 16
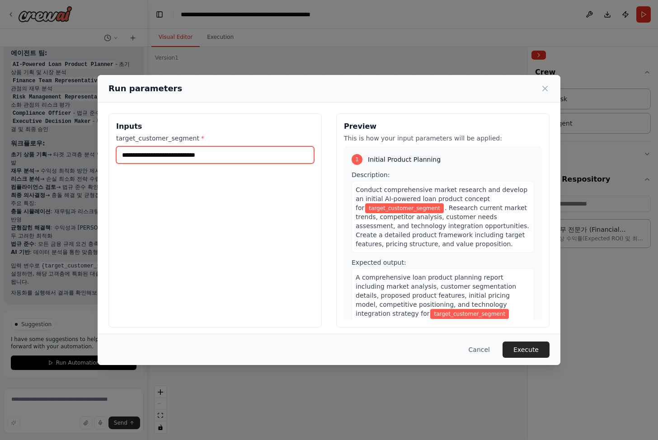
click at [222, 157] on input "target_customer_segment *" at bounding box center [215, 155] width 198 height 17
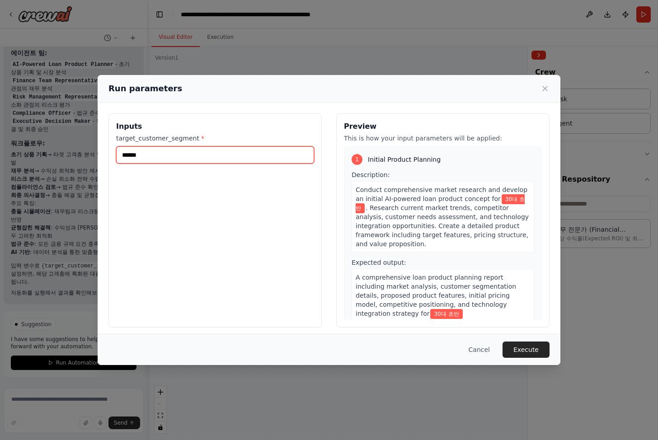
type input "******"
click at [539, 355] on button "Execute" at bounding box center [526, 350] width 47 height 16
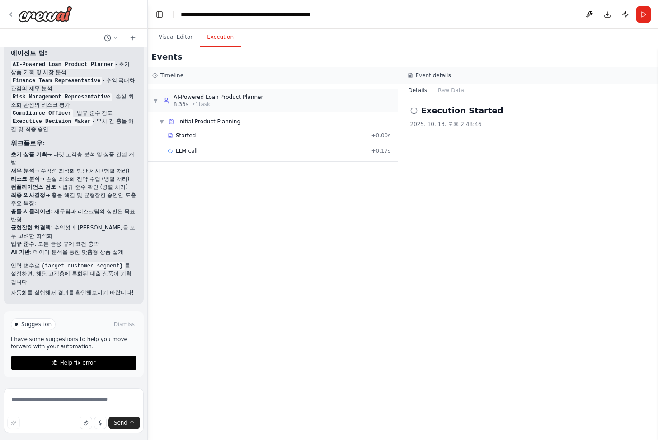
click at [587, 232] on div "Execution Started 2025. 10. 13. 오후 2:48:46" at bounding box center [531, 268] width 256 height 343
click at [11, 14] on icon at bounding box center [10, 14] width 7 height 7
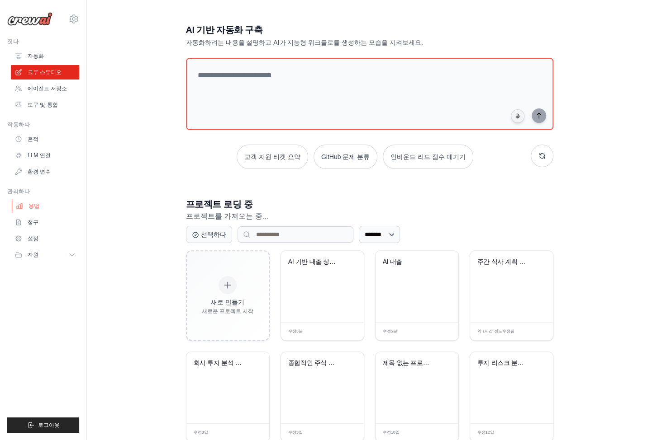
click at [43, 209] on link "용법" at bounding box center [46, 206] width 68 height 14
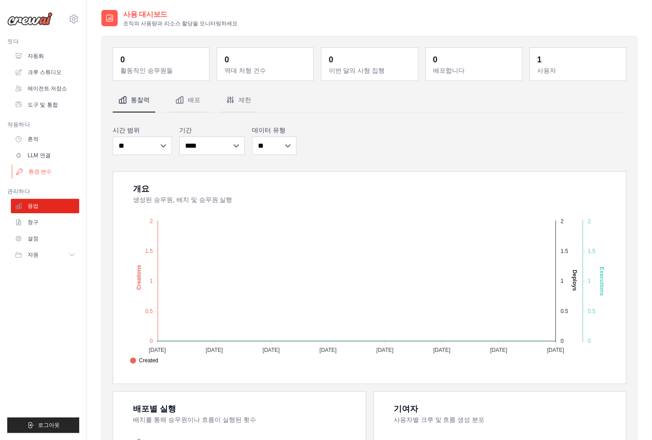
click at [46, 173] on font "환경 변수" at bounding box center [39, 172] width 23 height 6
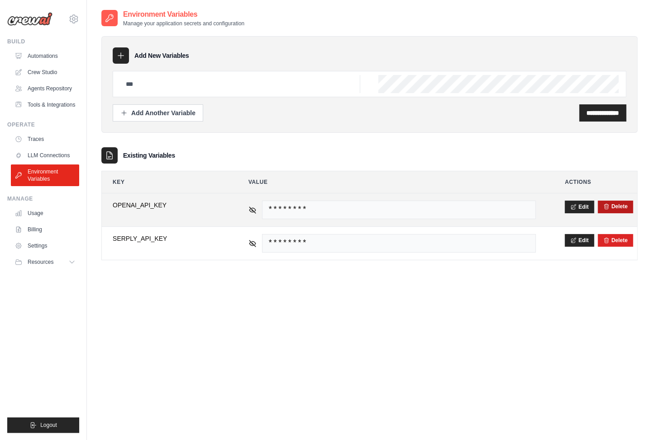
click at [620, 208] on button "Delete" at bounding box center [615, 206] width 24 height 7
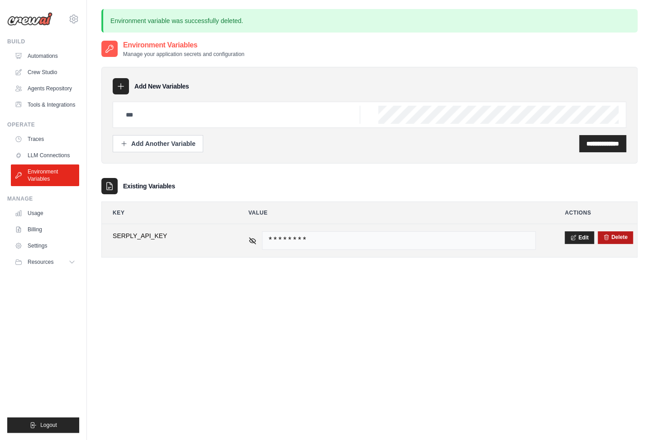
click at [618, 234] on button "Delete" at bounding box center [615, 237] width 24 height 7
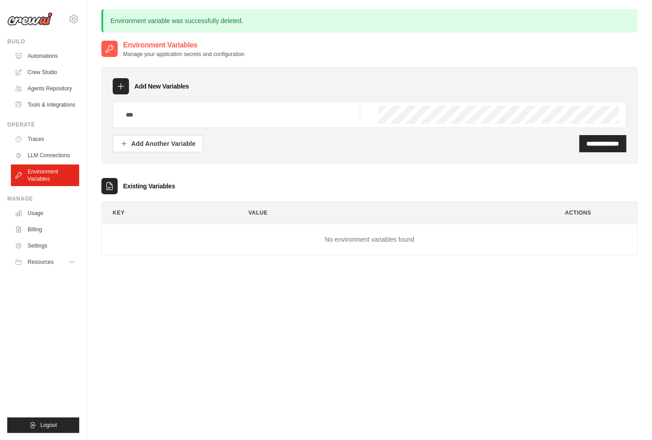
click at [347, 190] on div "Existing Variables" at bounding box center [369, 186] width 536 height 16
click at [44, 221] on link "Usage" at bounding box center [46, 213] width 68 height 14
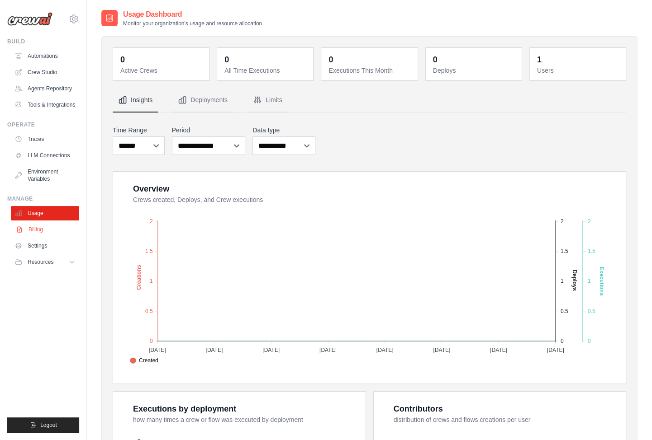
click at [40, 237] on link "Billing" at bounding box center [46, 229] width 68 height 14
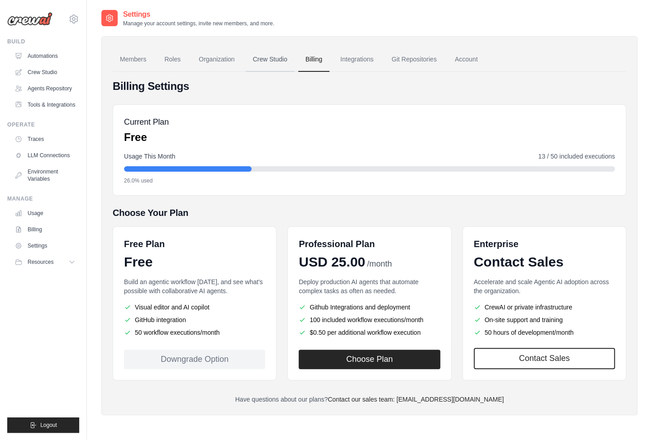
click at [268, 56] on link "Crew Studio" at bounding box center [270, 59] width 49 height 24
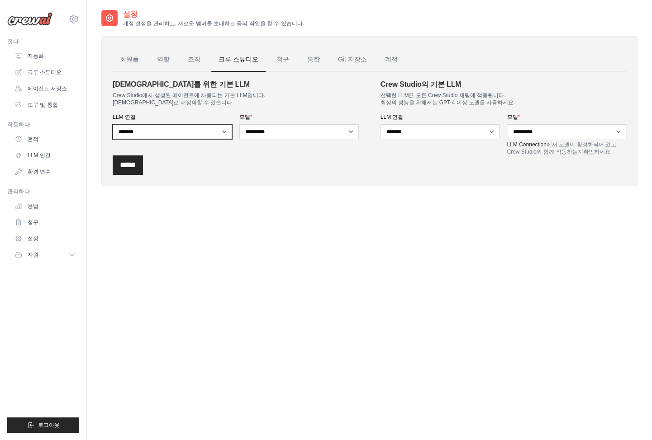
click at [191, 126] on select "********* ***** *******" at bounding box center [172, 131] width 119 height 15
select select
click at [113, 124] on select "********* ***** *******" at bounding box center [172, 131] width 119 height 15
click at [432, 136] on select "********* *******" at bounding box center [439, 131] width 119 height 15
select select
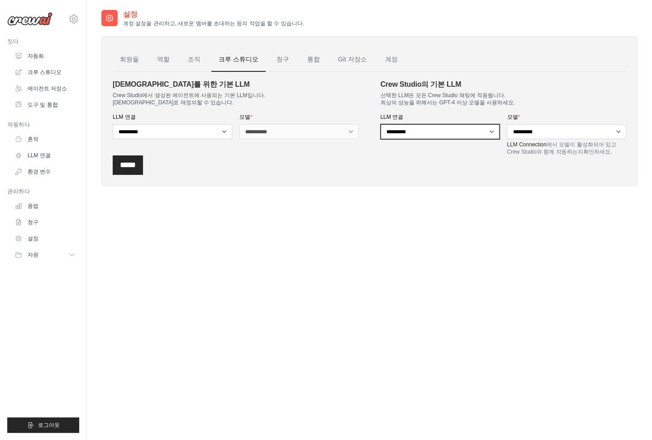
click at [380, 124] on select "********* *******" at bounding box center [439, 131] width 119 height 15
click at [470, 172] on div "*****" at bounding box center [369, 165] width 513 height 19
click at [130, 167] on input "*****" at bounding box center [128, 165] width 30 height 19
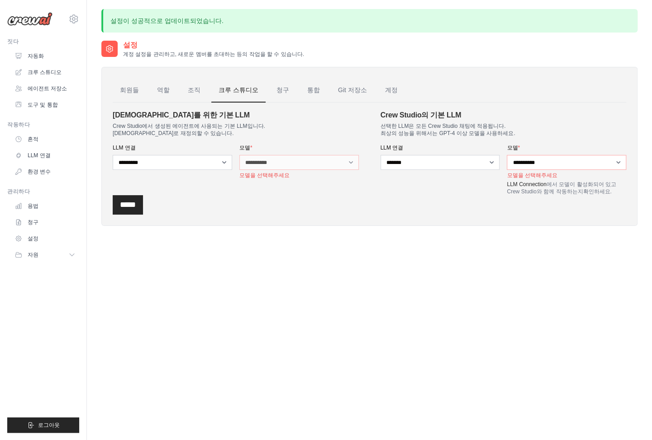
click at [453, 194] on div "LLM 연결 ********* *******" at bounding box center [439, 169] width 119 height 51
click at [421, 161] on select "********* *******" at bounding box center [439, 162] width 119 height 15
click at [302, 190] on div "**********" at bounding box center [236, 152] width 246 height 85
click at [453, 164] on select "********* *******" at bounding box center [439, 162] width 119 height 15
click at [262, 199] on div "*****" at bounding box center [369, 204] width 513 height 19
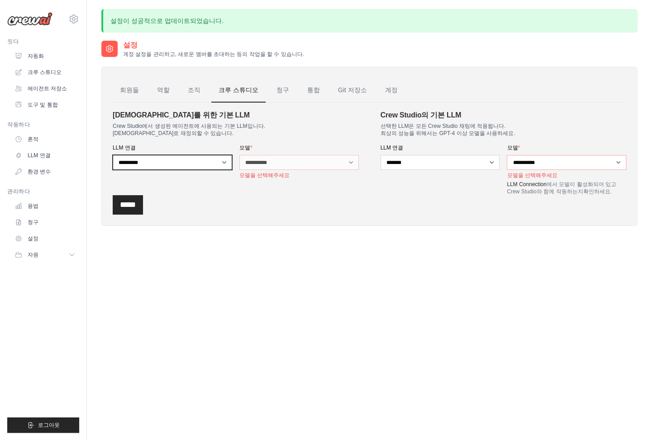
drag, startPoint x: 212, startPoint y: 164, endPoint x: 261, endPoint y: 167, distance: 48.9
click at [212, 164] on select "********* ***** *******" at bounding box center [172, 162] width 119 height 15
click at [307, 90] on font "통합" at bounding box center [313, 89] width 13 height 7
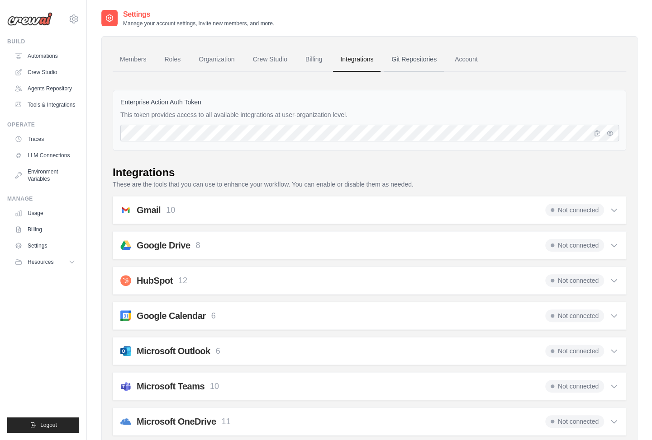
click at [426, 63] on link "Git Repositories" at bounding box center [414, 59] width 60 height 24
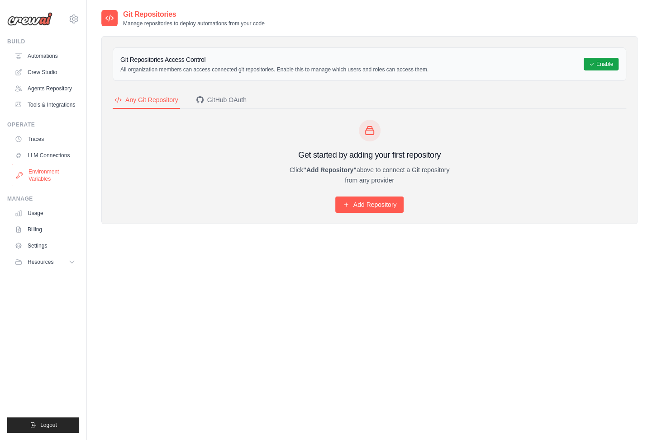
click at [44, 180] on link "Environment Variables" at bounding box center [46, 176] width 68 height 22
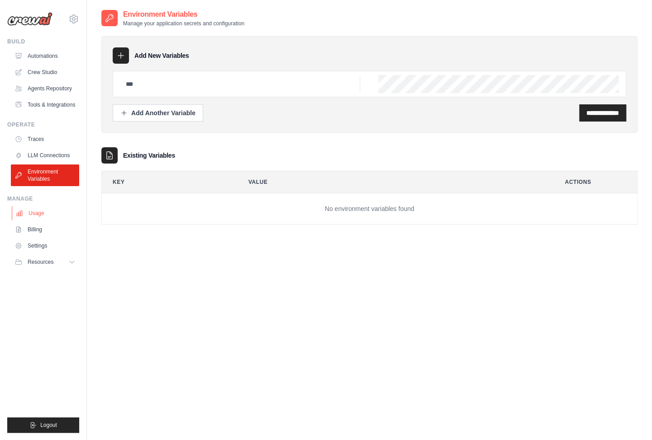
click at [42, 221] on link "Usage" at bounding box center [46, 213] width 68 height 14
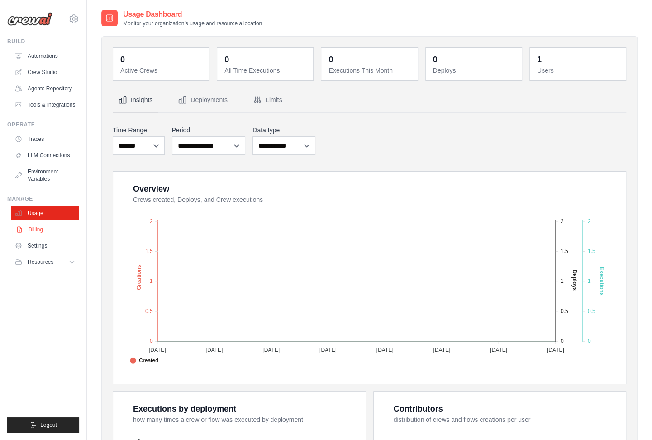
click at [43, 237] on link "Billing" at bounding box center [46, 229] width 68 height 14
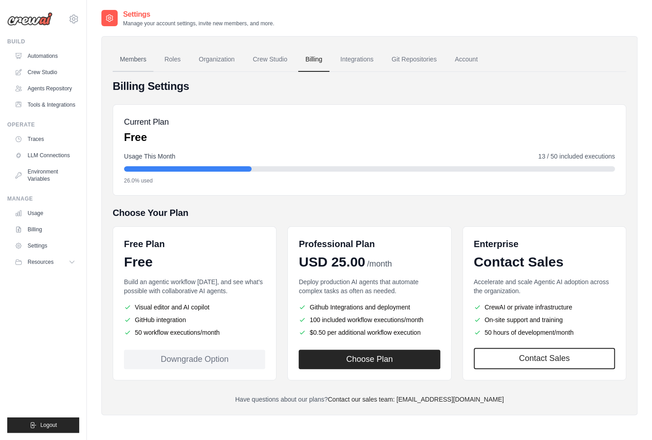
click at [147, 55] on link "Members" at bounding box center [133, 59] width 41 height 24
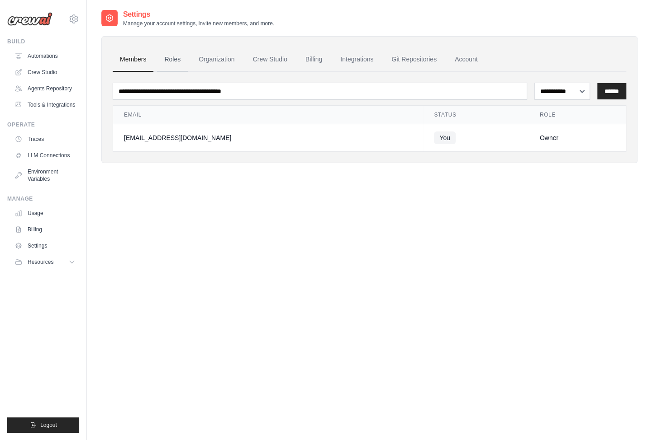
click at [177, 63] on link "Roles" at bounding box center [172, 59] width 31 height 24
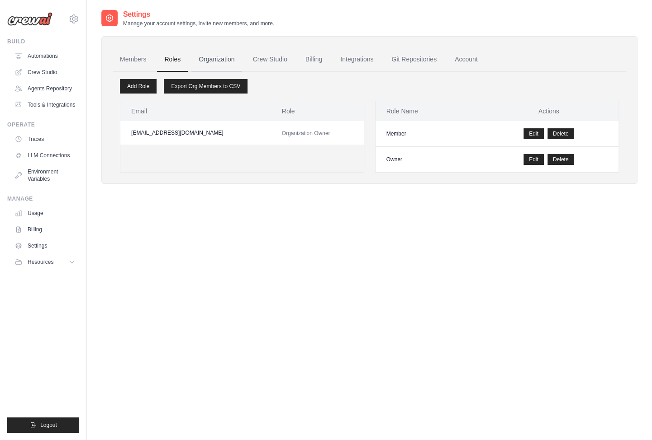
click at [212, 62] on link "Organization" at bounding box center [216, 59] width 50 height 24
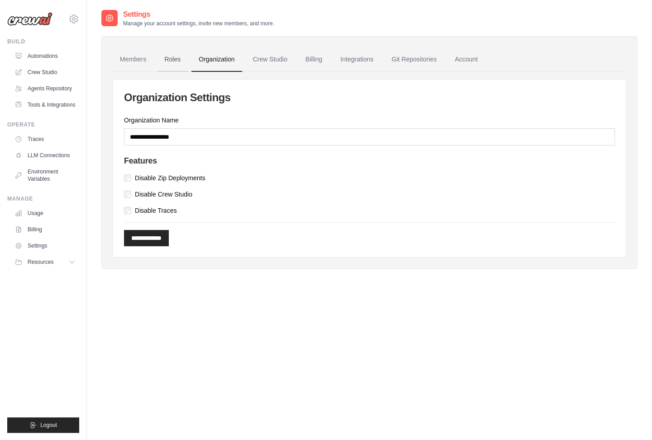
click at [171, 64] on link "Roles" at bounding box center [172, 59] width 31 height 24
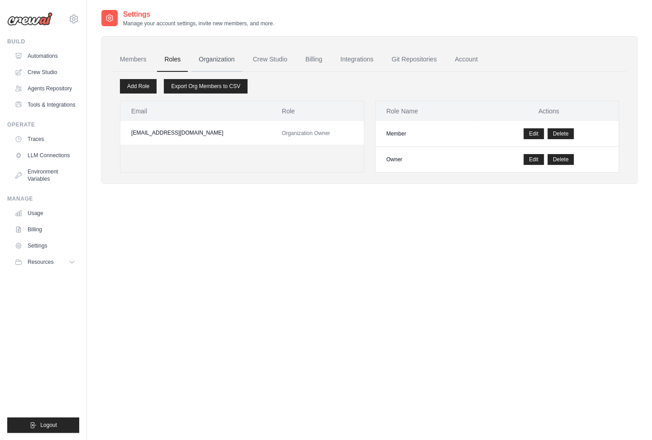
click at [224, 58] on link "Organization" at bounding box center [216, 59] width 50 height 24
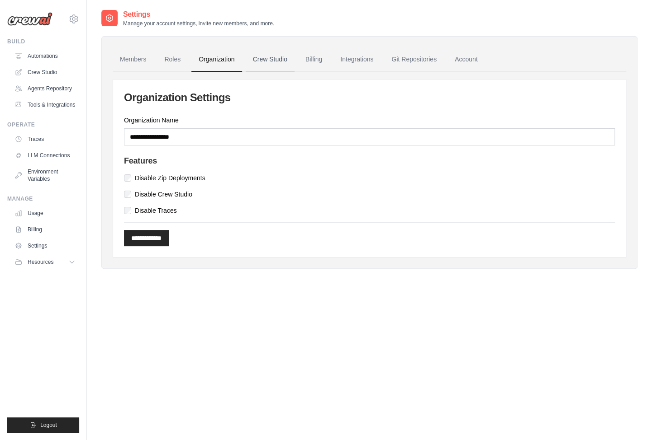
click at [265, 59] on link "Crew Studio" at bounding box center [270, 59] width 49 height 24
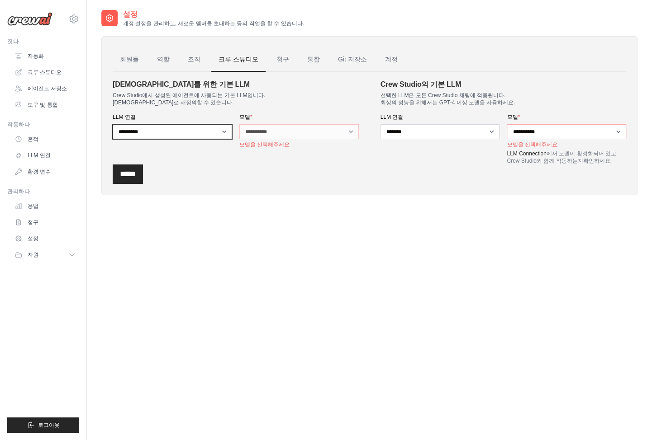
click at [210, 128] on select "********* ***** *******" at bounding box center [172, 131] width 119 height 15
click at [328, 176] on div "*****" at bounding box center [369, 174] width 513 height 19
click at [33, 18] on img at bounding box center [29, 19] width 45 height 14
click at [31, 75] on font "크루 스튜디오" at bounding box center [45, 72] width 34 height 6
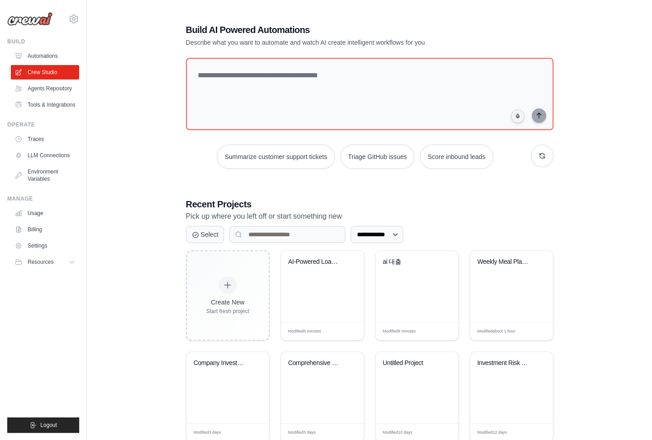
click at [302, 139] on div "Summarize customer support tickets Triage GitHub issues Score inbound leads" at bounding box center [369, 113] width 367 height 111
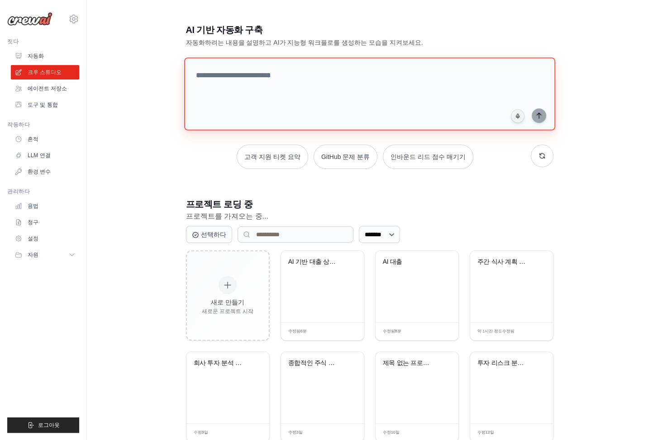
click at [314, 90] on textarea at bounding box center [369, 93] width 371 height 73
paste textarea "**********"
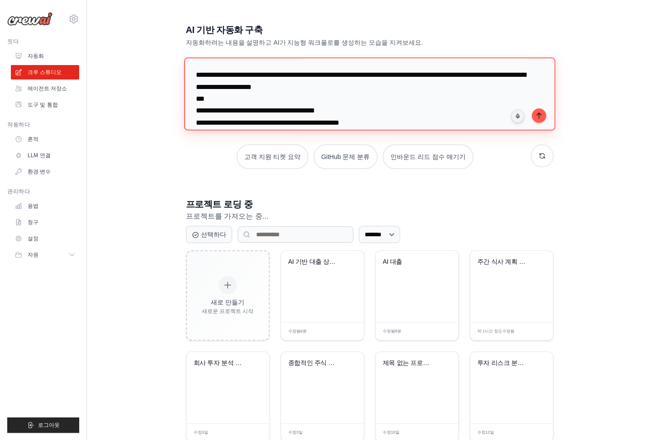
scroll to position [139, 0]
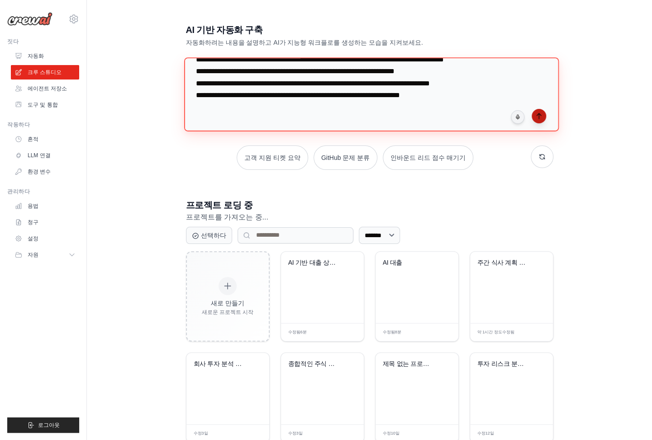
type textarea "**********"
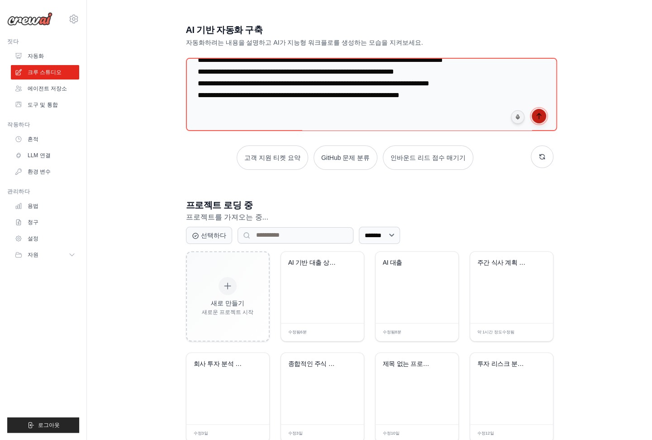
click at [541, 115] on icon "submit" at bounding box center [538, 116] width 7 height 7
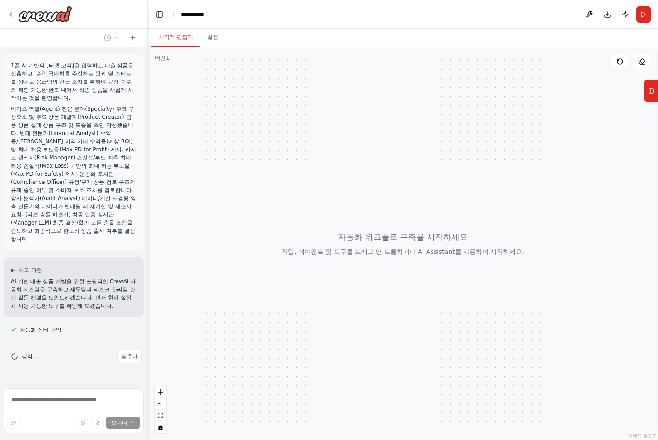
scroll to position [18, 0]
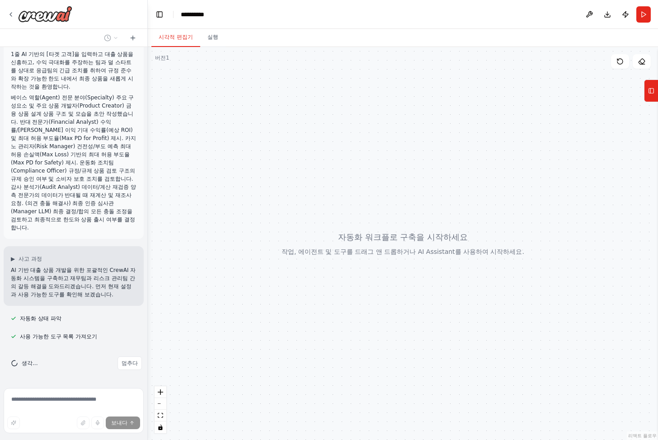
click at [543, 32] on div "시각적 편집기 실행" at bounding box center [403, 38] width 511 height 18
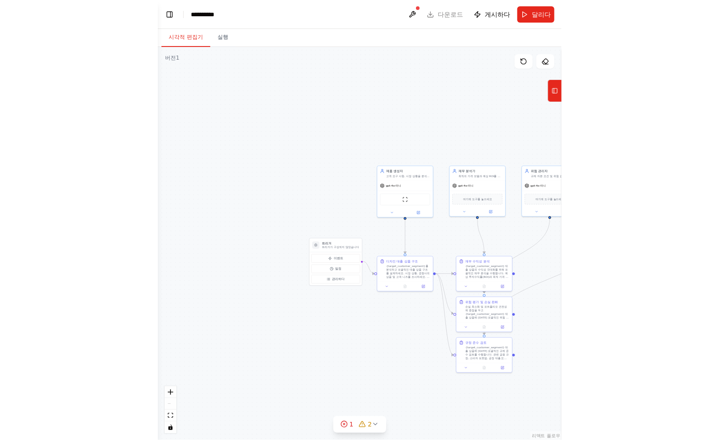
scroll to position [332, 0]
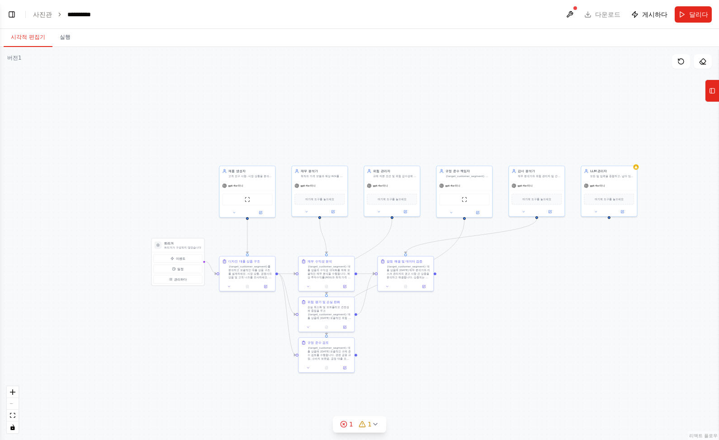
click at [565, 128] on div ".deletable-edge-delete-btn { width: 20px; height: 20px; border: 0px solid #ffff…" at bounding box center [359, 243] width 719 height 393
click at [573, 90] on div ".deletable-edge-delete-btn { width: 20px; height: 20px; border: 0px solid #ffff…" at bounding box center [359, 243] width 719 height 393
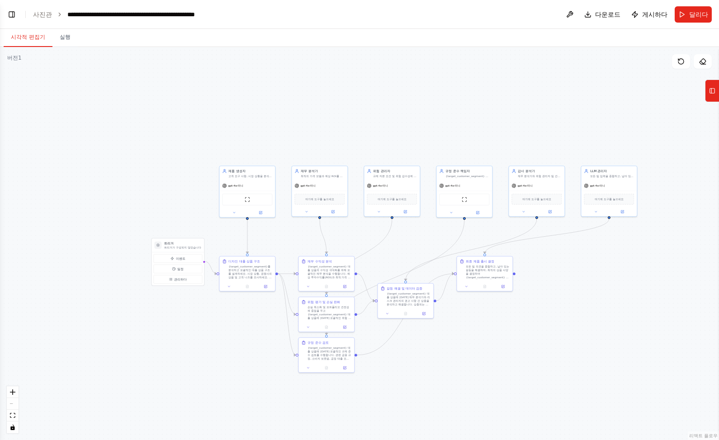
scroll to position [453, 0]
click at [390, 241] on div ".deletable-edge-delete-btn { width: 20px; height: 20px; border: 0px solid #ffff…" at bounding box center [359, 243] width 719 height 393
click at [387, 236] on icon "Edge from e263ea19-e0ef-4602-8fb8-49761df35345 to c47f50e9-4153-45d2-b671-66646…" at bounding box center [360, 257] width 66 height 76
drag, startPoint x: 387, startPoint y: 236, endPoint x: 382, endPoint y: 248, distance: 12.9
click at [402, 239] on div ".deletable-edge-delete-btn { width: 20px; height: 20px; border: 0px solid #ffff…" at bounding box center [359, 243] width 719 height 393
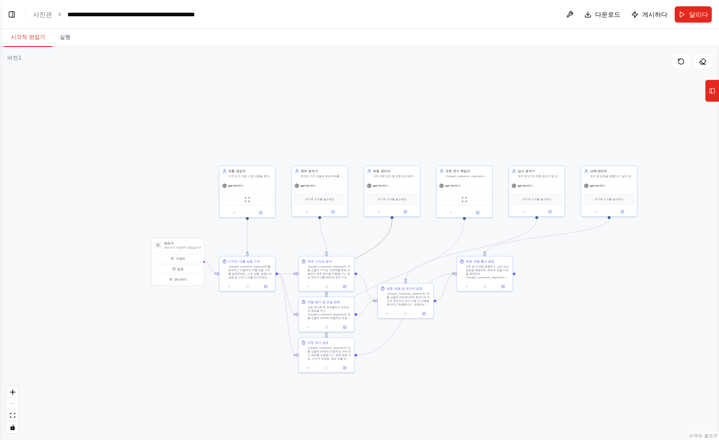
drag, startPoint x: 365, startPoint y: 255, endPoint x: 386, endPoint y: 260, distance: 21.5
click at [386, 260] on div ".deletable-edge-delete-btn { width: 20px; height: 20px; border: 0px solid #ffff…" at bounding box center [359, 243] width 719 height 393
click at [404, 262] on div ".deletable-edge-delete-btn { width: 20px; height: 20px; border: 0px solid #ffff…" at bounding box center [359, 243] width 719 height 393
click at [625, 186] on div "gpt-4o-미니" at bounding box center [609, 185] width 56 height 10
click at [627, 184] on div "gpt-4o-미니" at bounding box center [609, 185] width 56 height 10
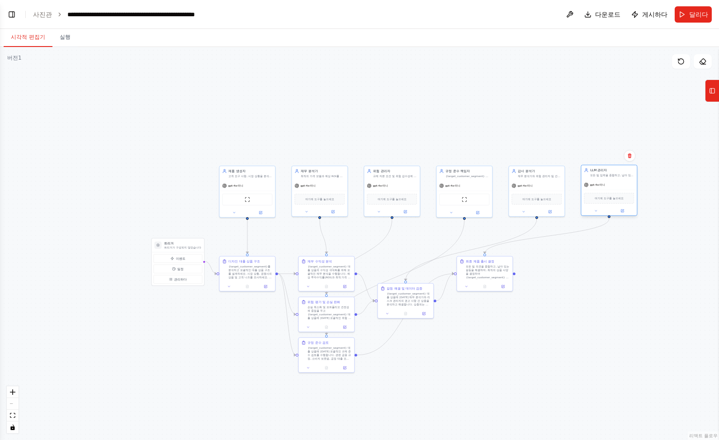
click at [627, 184] on div "gpt-4o-미니" at bounding box center [609, 185] width 56 height 10
click at [622, 178] on div "LLM 관리자 모든 팀 입력을 종합하고, 남아 있는 갈등을 해결하고, 수익성, 위험 관리 및 규정 준수의 균형을 이루는 최적의 위험 허용 수준…" at bounding box center [609, 173] width 56 height 14
click at [596, 215] on div at bounding box center [609, 211] width 56 height 9
click at [594, 209] on icon at bounding box center [596, 211] width 4 height 4
click at [658, 90] on rect at bounding box center [712, 91] width 5 height 5
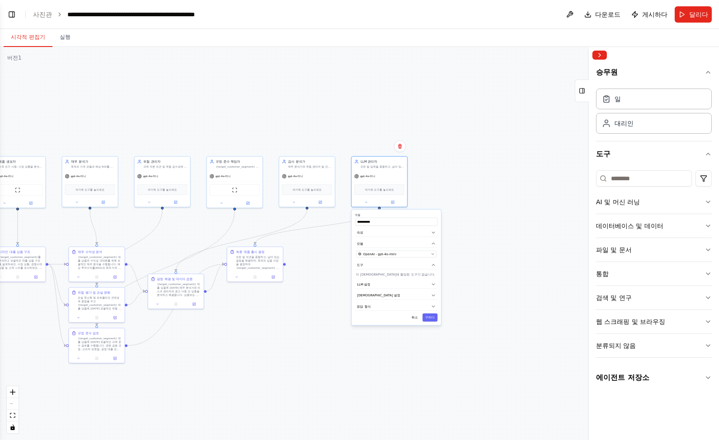
drag, startPoint x: 524, startPoint y: 137, endPoint x: 292, endPoint y: 128, distance: 232.2
click at [292, 128] on div ".deletable-edge-delete-btn { width: 20px; height: 20px; border: 0px solid #ffff…" at bounding box center [359, 243] width 719 height 393
drag, startPoint x: 483, startPoint y: 207, endPoint x: 430, endPoint y: 188, distance: 56.5
click at [436, 185] on div ".deletable-edge-delete-btn { width: 20px; height: 20px; border: 0px solid #ffff…" at bounding box center [359, 243] width 719 height 393
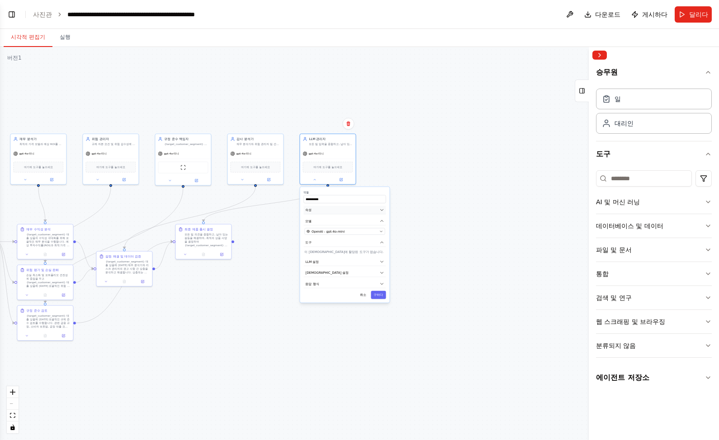
click at [337, 214] on button "속성" at bounding box center [344, 210] width 82 height 9
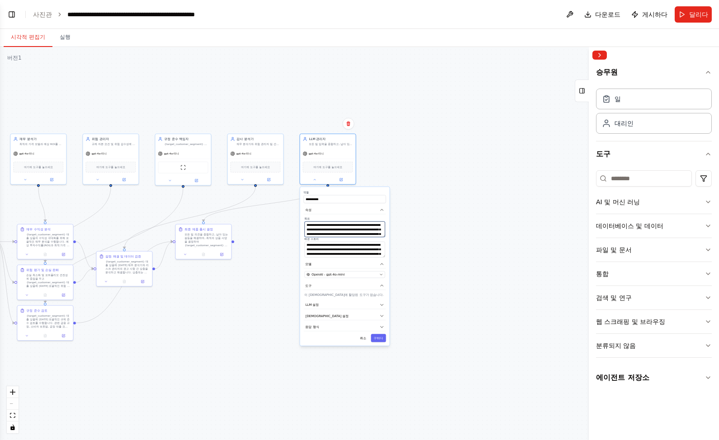
click at [342, 229] on textarea "**********" at bounding box center [344, 230] width 80 height 16
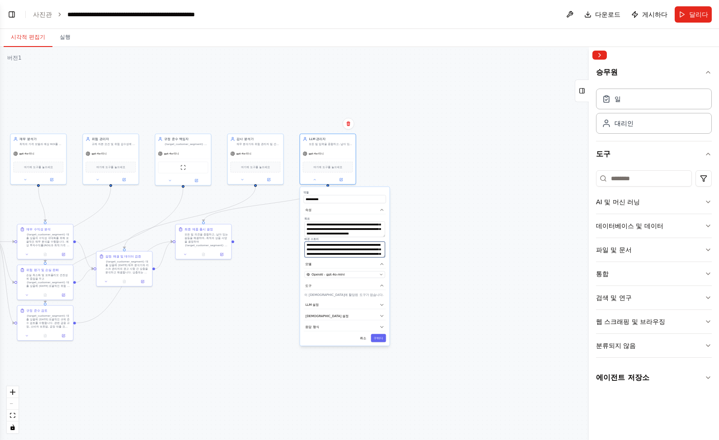
click at [371, 256] on textarea "**********" at bounding box center [344, 250] width 80 height 16
click at [461, 252] on div ".deletable-edge-delete-btn { width: 20px; height: 20px; border: 0px solid #ffff…" at bounding box center [359, 243] width 719 height 393
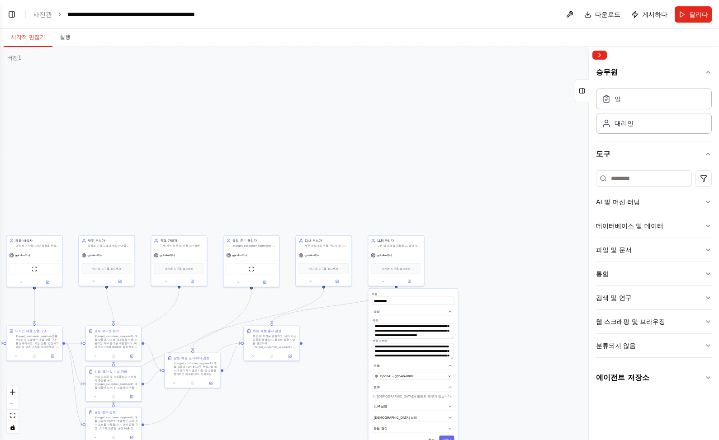
drag, startPoint x: 469, startPoint y: 144, endPoint x: 539, endPoint y: 246, distance: 123.4
click at [539, 246] on div ".deletable-edge-delete-btn { width: 20px; height: 20px; border: 0px solid #ffff…" at bounding box center [359, 243] width 719 height 393
drag, startPoint x: 404, startPoint y: 185, endPoint x: 412, endPoint y: 184, distance: 8.3
click at [412, 184] on div ".deletable-edge-delete-btn { width: 20px; height: 20px; border: 0px solid #ffff…" at bounding box center [359, 243] width 719 height 393
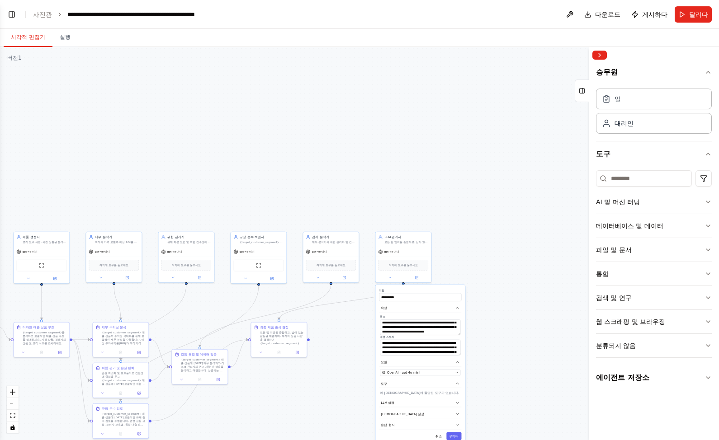
click at [561, 215] on div ".deletable-edge-delete-btn { width: 20px; height: 20px; border: 0px solid #ffff…" at bounding box center [359, 243] width 719 height 393
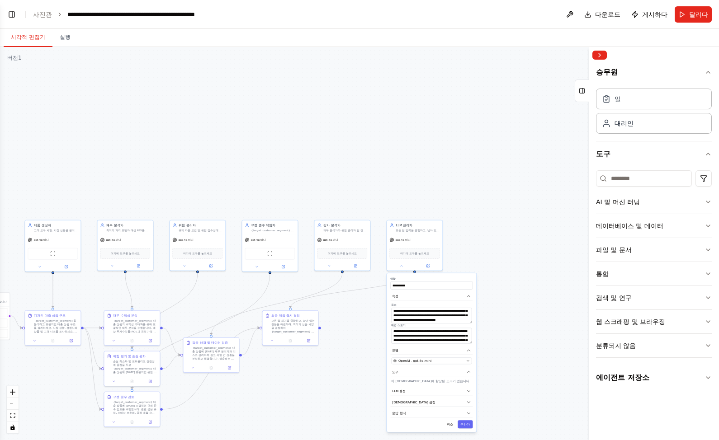
drag, startPoint x: 434, startPoint y: 179, endPoint x: 483, endPoint y: 129, distance: 70.0
click at [483, 129] on div ".deletable-edge-delete-btn { width: 20px; height: 20px; border: 0px solid #ffff…" at bounding box center [359, 243] width 719 height 393
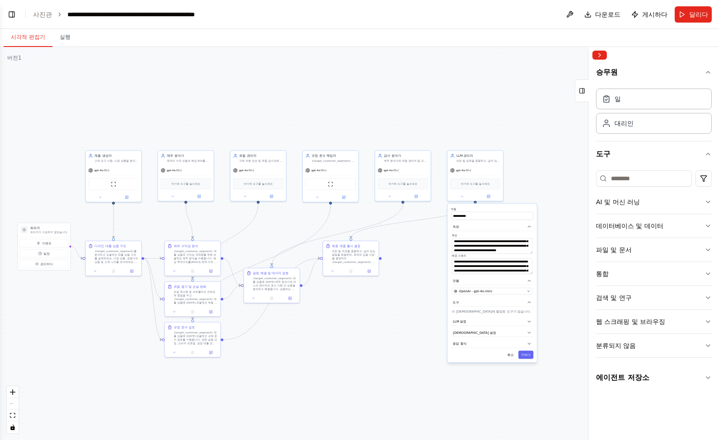
drag, startPoint x: 394, startPoint y: 149, endPoint x: 405, endPoint y: 129, distance: 22.7
click at [405, 129] on div ".deletable-edge-delete-btn { width: 20px; height: 20px; border: 0px solid #ffff…" at bounding box center [359, 243] width 719 height 393
click at [463, 194] on icon at bounding box center [464, 194] width 4 height 4
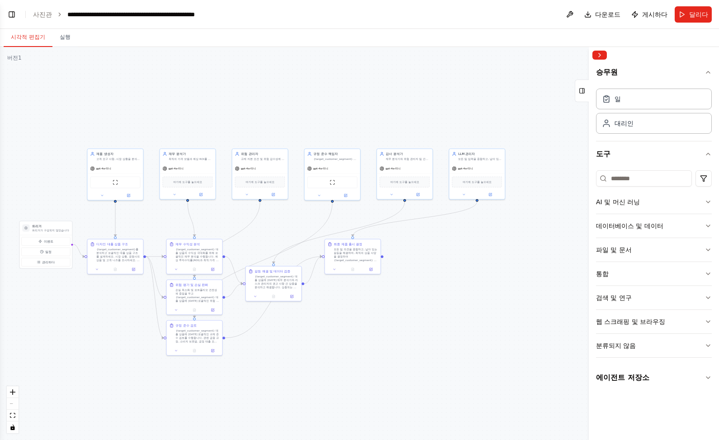
click at [374, 117] on div ".deletable-edge-delete-btn { width: 20px; height: 20px; border: 0px solid #ffff…" at bounding box center [359, 243] width 719 height 393
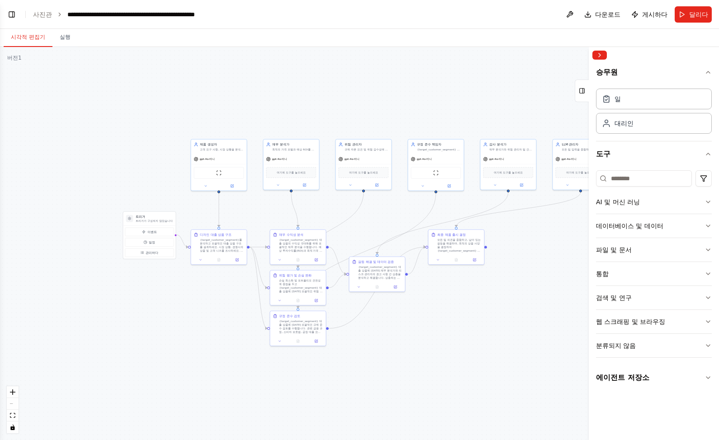
drag, startPoint x: 286, startPoint y: 109, endPoint x: 393, endPoint y: 99, distance: 107.1
click at [393, 99] on div ".deletable-edge-delete-btn { width: 20px; height: 20px; border: 0px solid #ffff…" at bounding box center [359, 243] width 719 height 393
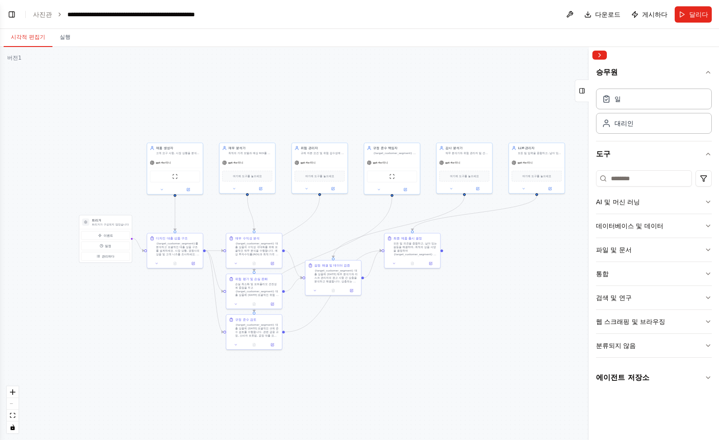
drag, startPoint x: 303, startPoint y: 99, endPoint x: 260, endPoint y: 104, distance: 42.7
click at [260, 104] on div ".deletable-edge-delete-btn { width: 20px; height: 20px; border: 0px solid #ffff…" at bounding box center [359, 243] width 719 height 393
click at [639, 379] on font "에이전트 저장소" at bounding box center [622, 378] width 53 height 9
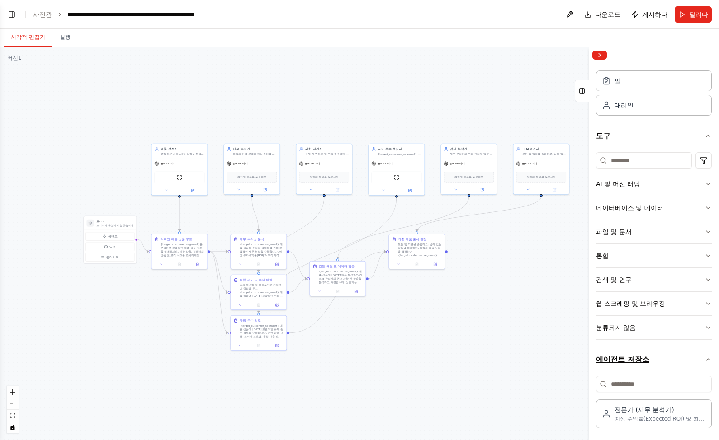
scroll to position [19, 0]
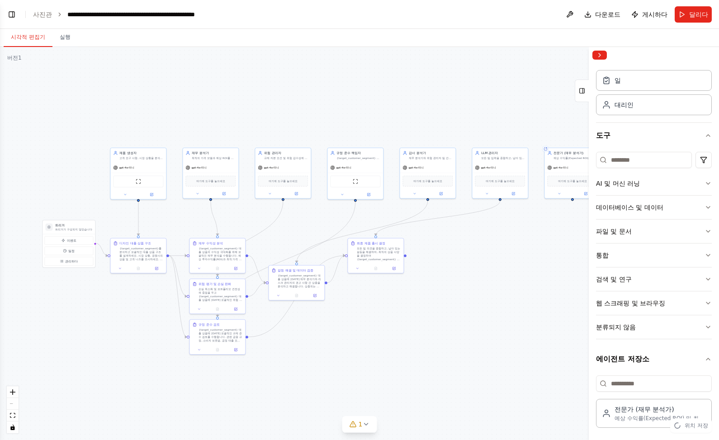
drag, startPoint x: 396, startPoint y: 113, endPoint x: 335, endPoint y: 108, distance: 61.7
click at [335, 108] on div ".deletable-edge-delete-btn { width: 20px; height: 20px; border: 0px solid #ffff…" at bounding box center [359, 243] width 719 height 393
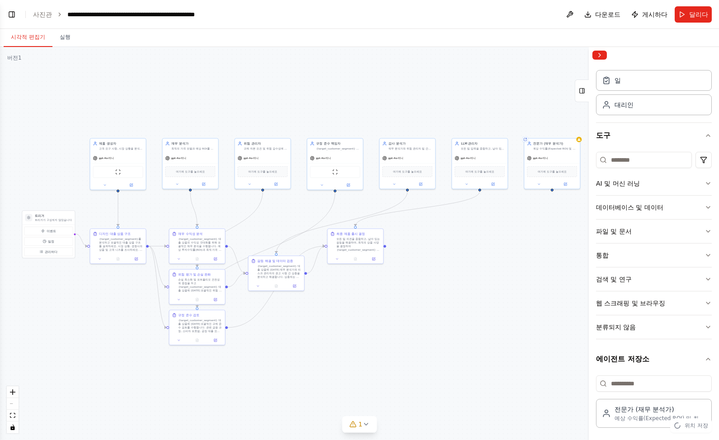
drag, startPoint x: 492, startPoint y: 241, endPoint x: 494, endPoint y: 212, distance: 29.5
click at [493, 215] on div ".deletable-edge-delete-btn { width: 20px; height: 20px; border: 0px solid #ffff…" at bounding box center [359, 243] width 719 height 393
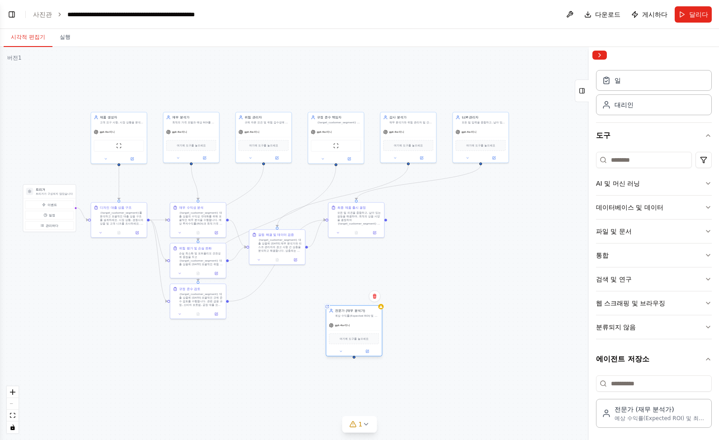
drag, startPoint x: 551, startPoint y: 127, endPoint x: 351, endPoint y: 320, distance: 277.9
click at [351, 321] on div "gpt-4o-미니 여기에 도구를 놓으세요" at bounding box center [354, 339] width 56 height 36
click at [196, 129] on div "gpt-4o-미니" at bounding box center [191, 131] width 56 height 10
click at [209, 103] on button at bounding box center [212, 102] width 12 height 12
click at [195, 111] on font "확인하다" at bounding box center [193, 113] width 5 height 28
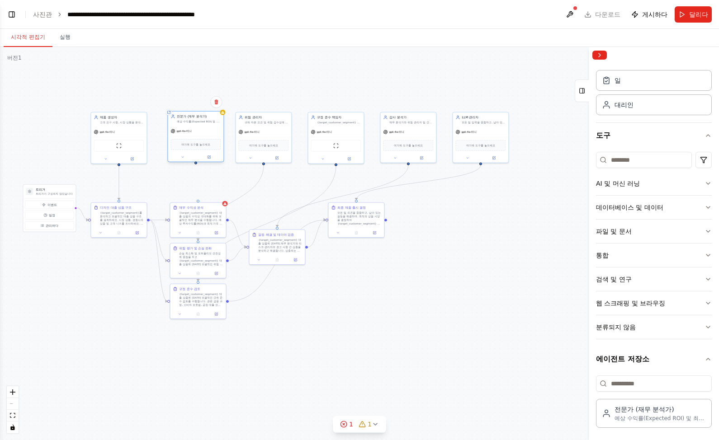
drag, startPoint x: 345, startPoint y: 324, endPoint x: 189, endPoint y: 131, distance: 248.6
click at [188, 125] on div "저장소의 공유 에이전트 전문가 (재무 분석가) 예상 수익률(Expected ROI) 및 최대 반대 부도율(Max PD for Profit) 제…" at bounding box center [195, 136] width 57 height 51
drag, startPoint x: 200, startPoint y: 164, endPoint x: 198, endPoint y: 203, distance: 39.4
click at [198, 203] on div "트리거 트리거가 구성되지 않았습니다 이벤트 일정 관리하다 제품 생성자 고객 요구 사항, 시장 상황을 분석하고 경쟁력과 수익성의 균형을 이루는 …" at bounding box center [180, 188] width 360 height 197
click at [533, 300] on div ".deletable-edge-delete-btn { width: 20px; height: 20px; border: 0px solid #ffff…" at bounding box center [359, 243] width 719 height 393
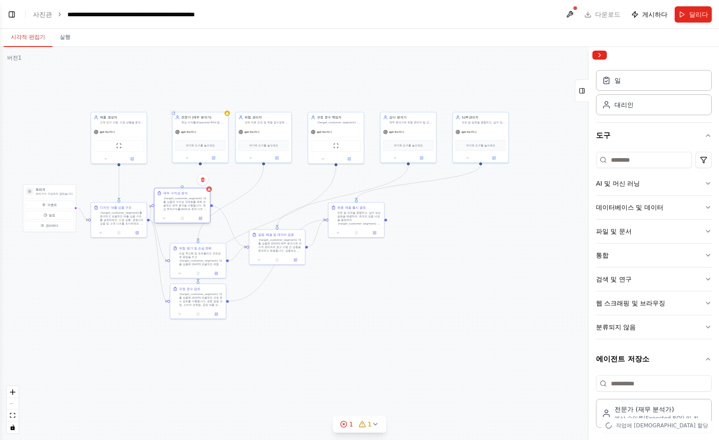
drag, startPoint x: 199, startPoint y: 203, endPoint x: 184, endPoint y: 189, distance: 20.8
click at [184, 189] on div "재무 수익성 분석 {target_customer_segment} 대출 상품의 수익성 극대화를 위해 포괄적인 재무 분석을 수행합니다. 예상 투자…" at bounding box center [182, 201] width 56 height 25
click at [229, 179] on div ".deletable-edge-delete-btn { width: 20px; height: 20px; border: 0px solid #ffff…" at bounding box center [359, 243] width 719 height 393
click at [204, 128] on div "gpt-4o-미니" at bounding box center [200, 131] width 56 height 10
drag, startPoint x: 200, startPoint y: 164, endPoint x: 183, endPoint y: 188, distance: 29.9
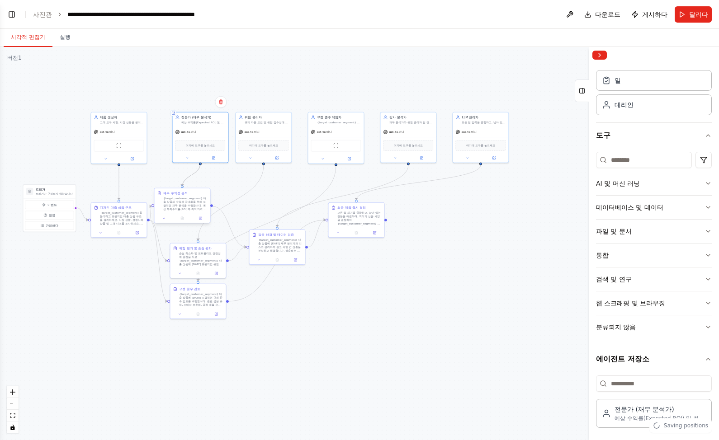
click at [183, 188] on div "트리거 트리거가 구성되지 않았습니다 이벤트 일정 관리하다 제품 생성자 고객 요구 사항, 시장 상황을 분석하고 경쟁력과 수익성의 균형을 이루는 …" at bounding box center [180, 188] width 360 height 197
click at [228, 178] on div ".deletable-edge-delete-btn { width: 20px; height: 20px; border: 0px solid #ffff…" at bounding box center [359, 243] width 719 height 393
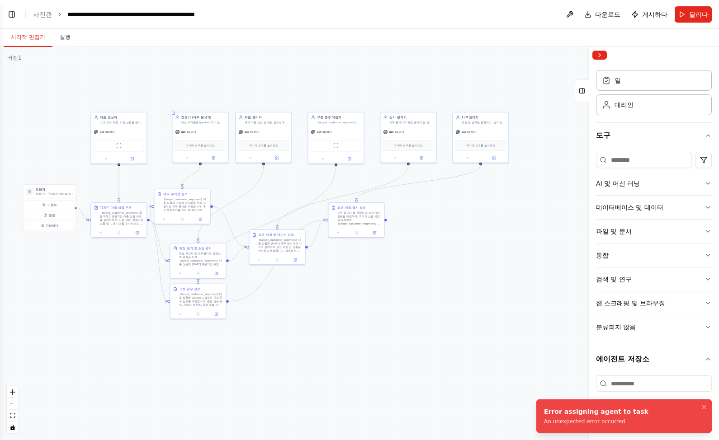
click at [453, 303] on div ".deletable-edge-delete-btn { width: 20px; height: 20px; border: 0px solid #ffff…" at bounding box center [359, 243] width 719 height 393
click at [658, 408] on icon "알림(F8)" at bounding box center [703, 407] width 7 height 7
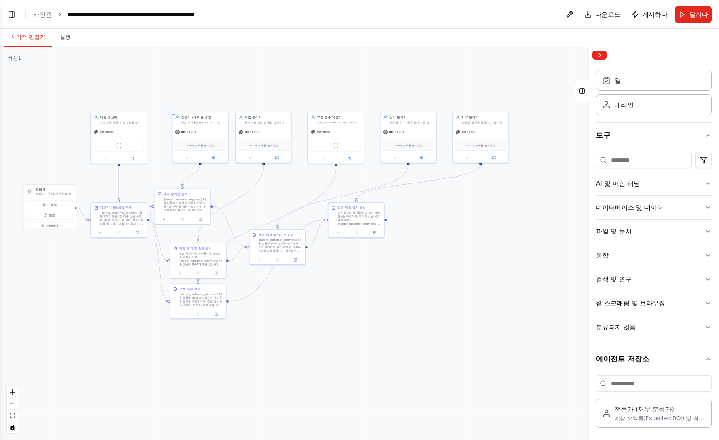
click at [537, 361] on div ".deletable-edge-delete-btn { width: 20px; height: 20px; border: 0px solid #ffff…" at bounding box center [359, 243] width 719 height 393
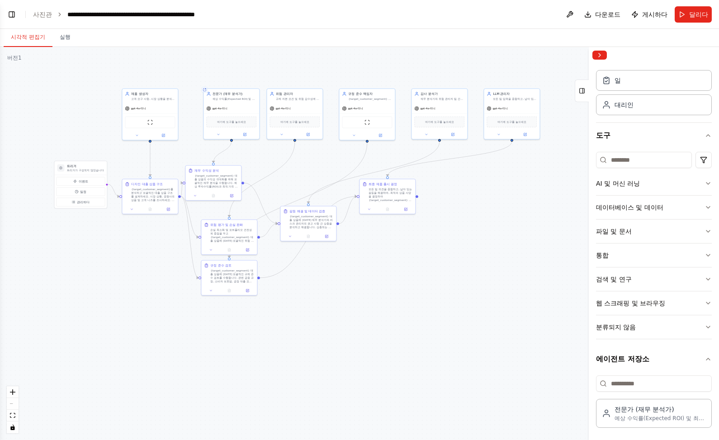
drag, startPoint x: 393, startPoint y: 350, endPoint x: 414, endPoint y: 336, distance: 24.5
click at [414, 336] on div ".deletable-edge-delete-btn { width: 20px; height: 20px; border: 0px solid #ffff…" at bounding box center [359, 243] width 719 height 393
drag, startPoint x: 225, startPoint y: 173, endPoint x: 233, endPoint y: 161, distance: 13.9
click at [233, 161] on div "재무 수익성 분석" at bounding box center [224, 163] width 44 height 5
click at [378, 296] on div ".deletable-edge-delete-btn { width: 20px; height: 20px; border: 0px solid #ffff…" at bounding box center [359, 243] width 719 height 393
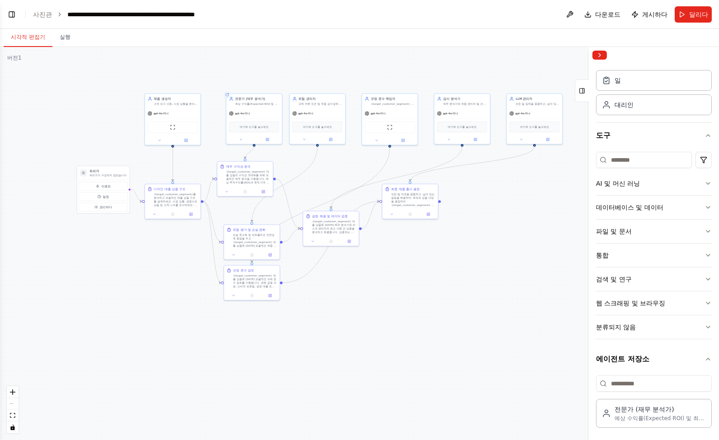
drag, startPoint x: 267, startPoint y: 180, endPoint x: 291, endPoint y: 183, distance: 24.1
click at [291, 183] on div ".deletable-edge-delete-btn { width: 20px; height: 20px; border: 0px solid #ffff…" at bounding box center [359, 243] width 719 height 393
click at [298, 179] on icon "Edge from e263ea19-e0ef-4602-8fb8-49761df35345 to c47f50e9-4153-45d2-b671-66646…" at bounding box center [285, 185] width 66 height 76
drag, startPoint x: 300, startPoint y: 176, endPoint x: 324, endPoint y: 178, distance: 24.0
click at [324, 178] on div ".deletable-edge-delete-btn { width: 20px; height: 20px; border: 0px solid #ffff…" at bounding box center [359, 243] width 719 height 393
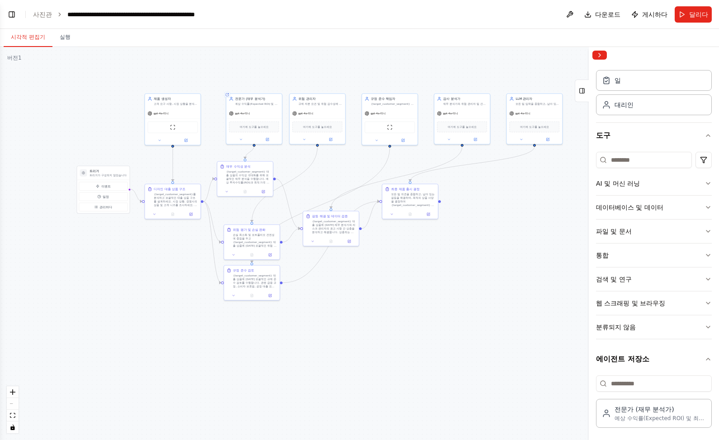
click at [412, 335] on div ".deletable-edge-delete-btn { width: 20px; height: 20px; border: 0px solid #ffff…" at bounding box center [359, 243] width 719 height 393
click at [257, 312] on div ".deletable-edge-delete-btn { width: 20px; height: 20px; border: 0px solid #ffff…" at bounding box center [359, 243] width 719 height 393
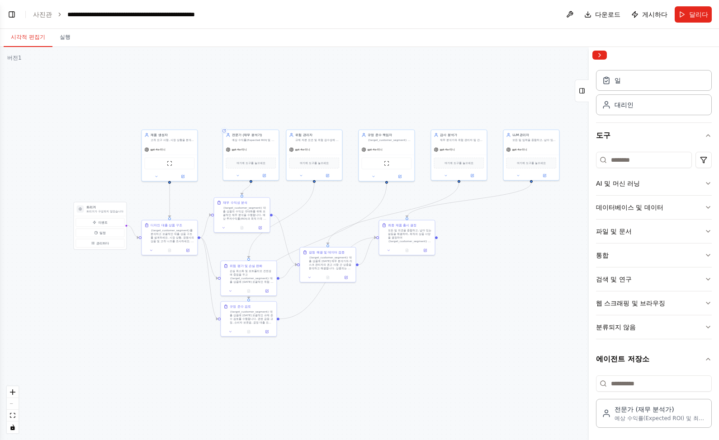
drag, startPoint x: 257, startPoint y: 304, endPoint x: 253, endPoint y: 343, distance: 39.1
click at [253, 343] on div ".deletable-edge-delete-btn { width: 20px; height: 20px; border: 0px solid #ffff…" at bounding box center [359, 243] width 719 height 393
drag, startPoint x: 257, startPoint y: 308, endPoint x: 236, endPoint y: 372, distance: 67.2
click at [236, 372] on div "규정 준수 검토" at bounding box center [231, 372] width 44 height 5
click at [474, 354] on div ".deletable-edge-delete-btn { width: 20px; height: 20px; border: 0px solid #ffff…" at bounding box center [359, 243] width 719 height 393
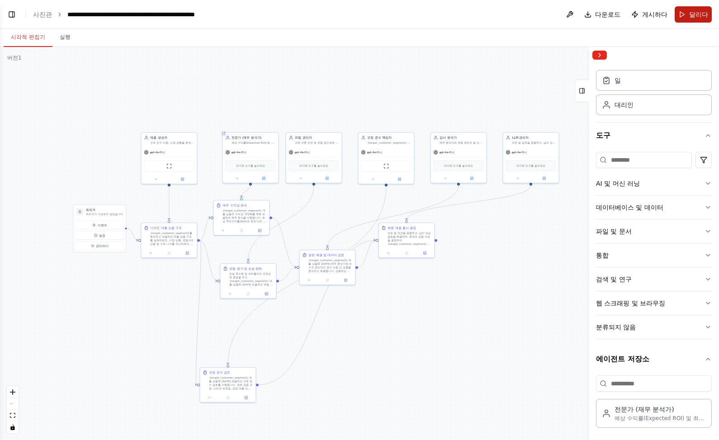
click at [658, 13] on font "달리다" at bounding box center [698, 14] width 19 height 7
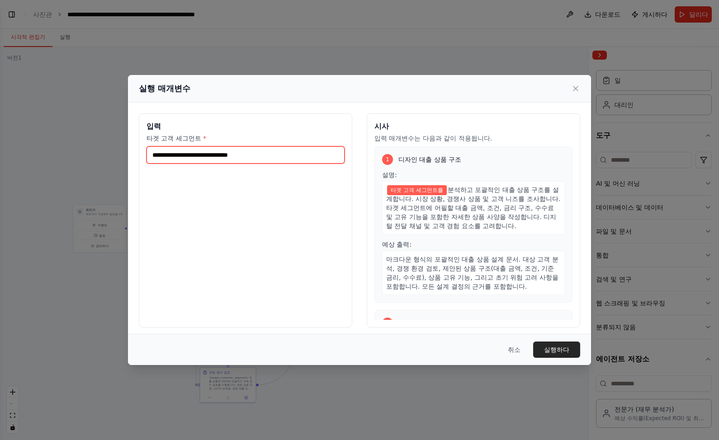
click at [194, 150] on input "타겟 고객 세그먼트 *" at bounding box center [246, 155] width 198 height 17
type input "******"
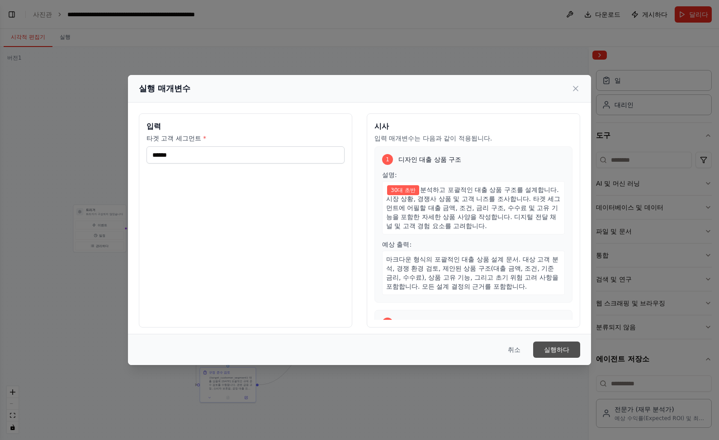
click at [561, 348] on font "실행하다" at bounding box center [556, 349] width 25 height 7
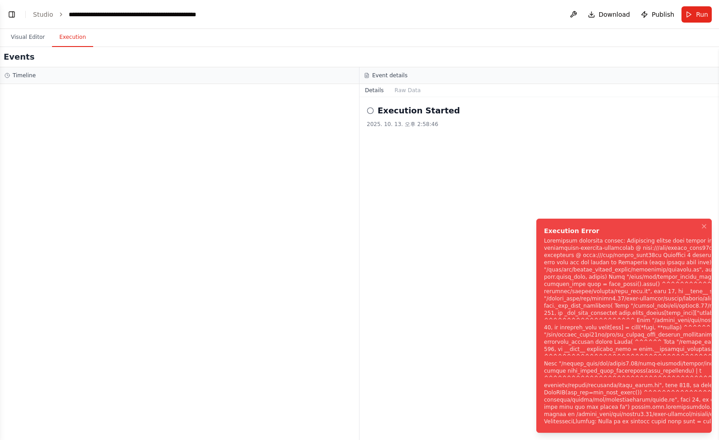
scroll to position [453, 0]
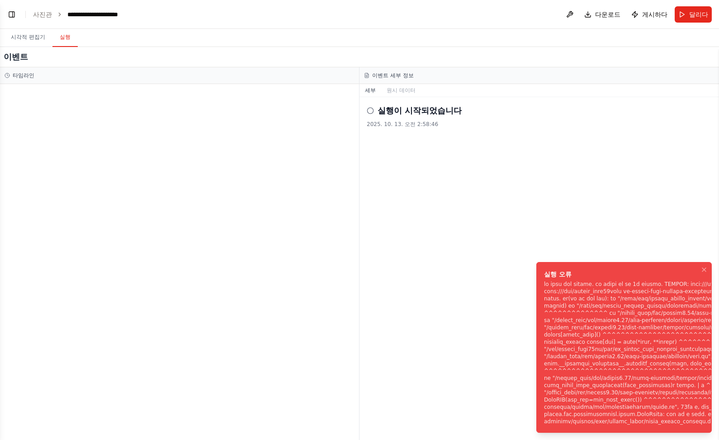
click at [592, 138] on div "실행이 시작되었습니다 2025. 10. 13. 오전 2:58:46" at bounding box center [540, 268] width 360 height 343
drag, startPoint x: 453, startPoint y: 169, endPoint x: 541, endPoint y: 132, distance: 95.4
click at [541, 132] on div "실행이 시작되었습니다 2025. 10. 13. 오전 2:58:46" at bounding box center [540, 268] width 360 height 343
drag, startPoint x: 471, startPoint y: 142, endPoint x: 443, endPoint y: 108, distance: 44.4
click at [473, 131] on div "실행이 시작되었습니다 2025. 10. 13. 오전 2:58:46" at bounding box center [540, 268] width 360 height 343
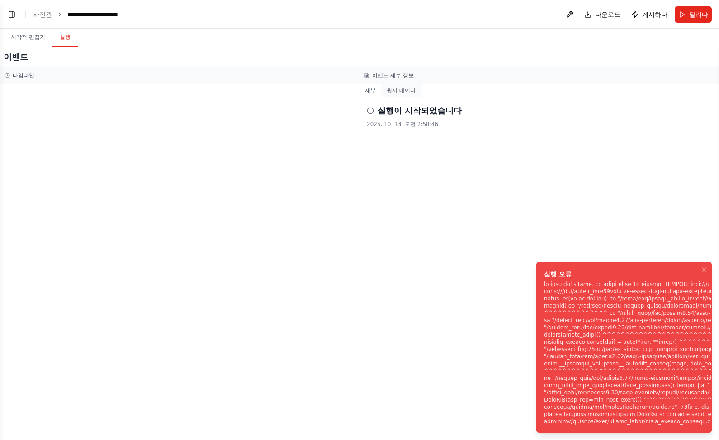
click at [406, 92] on font "원시 데이터" at bounding box center [401, 90] width 29 height 6
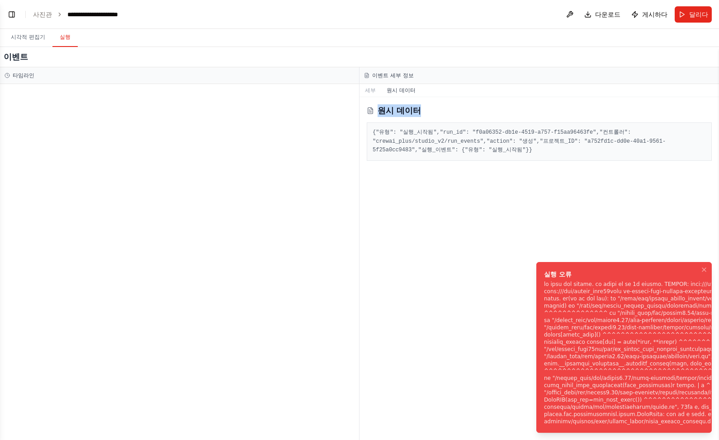
drag, startPoint x: 486, startPoint y: 100, endPoint x: 502, endPoint y: 86, distance: 21.5
click at [502, 86] on div "세부 원시 데이터 원시 데이터 { "유형": "실행_시작됨", "run_id": "f0a06352-db1e-4519-a757-f15aa9646…" at bounding box center [540, 262] width 360 height 356
click at [505, 91] on div "세부 원시 데이터" at bounding box center [540, 90] width 360 height 13
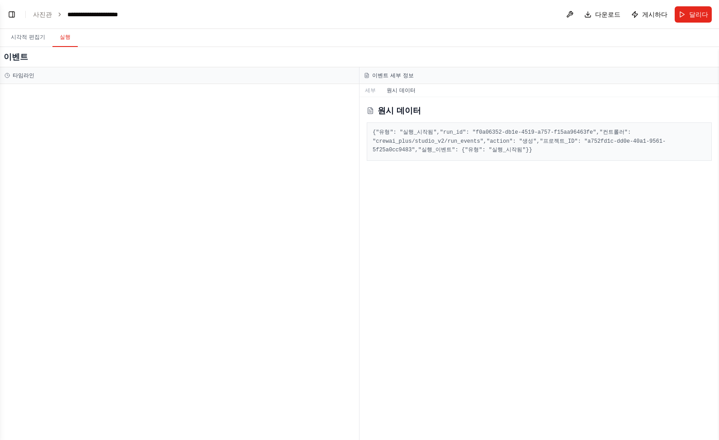
click at [187, 120] on div at bounding box center [179, 262] width 359 height 356
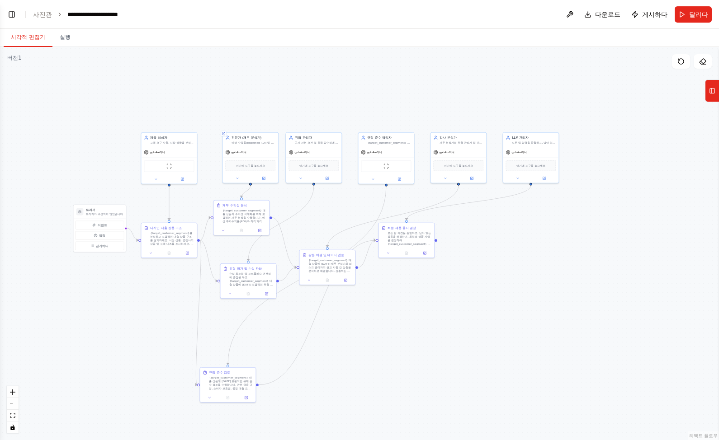
click at [33, 38] on font "시각적 편집기" at bounding box center [28, 37] width 34 height 6
click at [54, 39] on button "실행" at bounding box center [64, 37] width 25 height 19
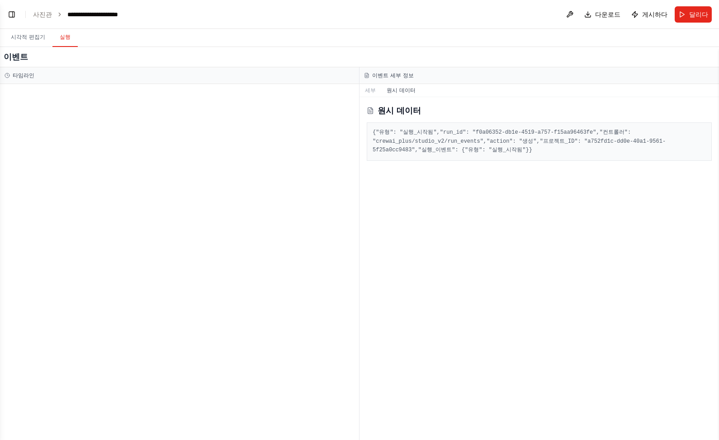
click at [30, 77] on font "타임라인" at bounding box center [24, 75] width 22 height 6
click at [18, 77] on font "타임라인" at bounding box center [24, 75] width 22 height 6
click at [6, 75] on icon at bounding box center [7, 75] width 5 height 5
drag, startPoint x: 457, startPoint y: 104, endPoint x: 457, endPoint y: 121, distance: 17.2
click at [457, 108] on div "원시 데이터 { "유형": "실행_시작됨", "run_id": "f0a06352-db1e-4519-a757-f15aa96463fe", "컨트롤…" at bounding box center [540, 268] width 360 height 343
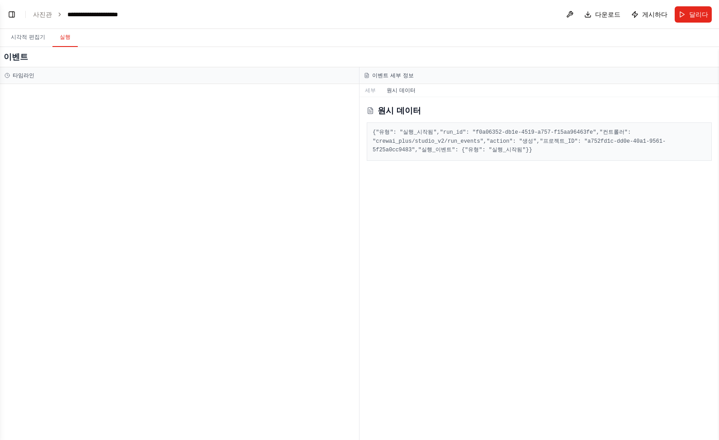
drag, startPoint x: 452, startPoint y: 174, endPoint x: 581, endPoint y: 279, distance: 166.1
click at [575, 265] on div "원시 데이터 { "유형": "실행_시작됨", "run_id": "f0a06352-db1e-4519-a757-f15aa96463fe", "컨트롤…" at bounding box center [540, 268] width 360 height 343
drag, startPoint x: 583, startPoint y: 290, endPoint x: 535, endPoint y: 204, distance: 98.4
click at [583, 290] on div "원시 데이터 { "유형": "실행_시작됨", "run_id": "f0a06352-db1e-4519-a757-f15aa96463fe", "컨트롤…" at bounding box center [540, 268] width 360 height 343
click at [545, 53] on div "이벤트" at bounding box center [359, 57] width 719 height 20
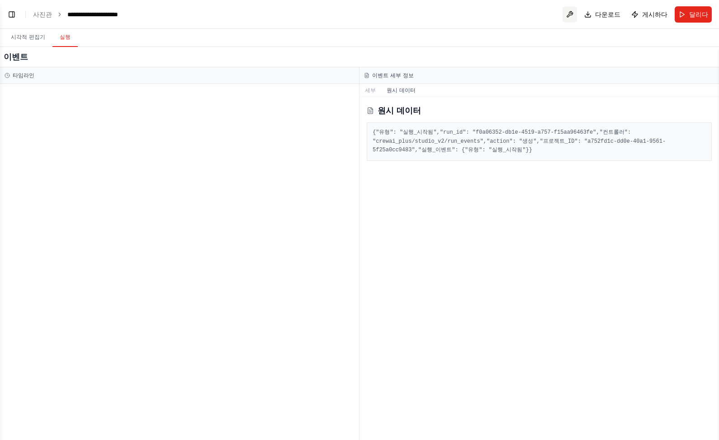
click at [571, 17] on button at bounding box center [570, 14] width 14 height 16
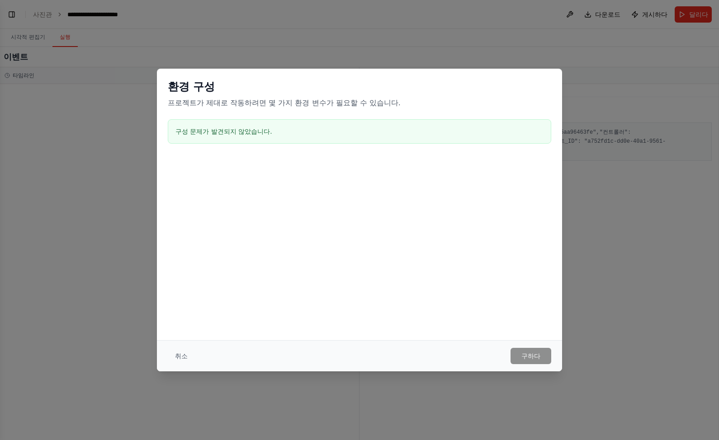
drag, startPoint x: 188, startPoint y: 359, endPoint x: 180, endPoint y: 360, distance: 7.7
click at [188, 359] on button "취소" at bounding box center [181, 356] width 27 height 16
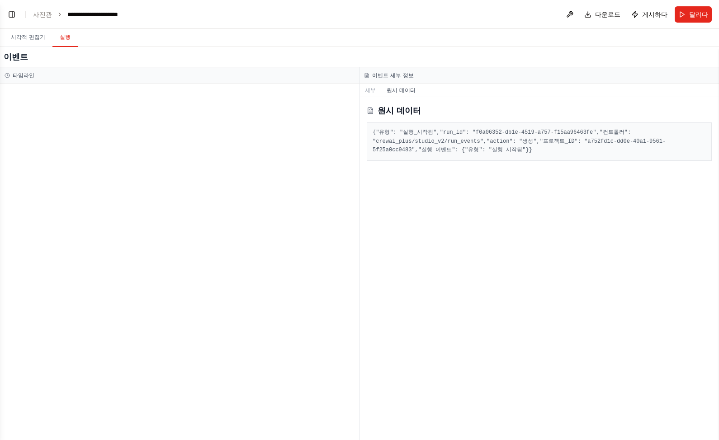
click at [176, 262] on div at bounding box center [179, 262] width 359 height 356
click at [5, 18] on header "**********" at bounding box center [359, 14] width 719 height 29
click at [10, 15] on button "왼쪽 사이드바 전환" at bounding box center [11, 14] width 13 height 13
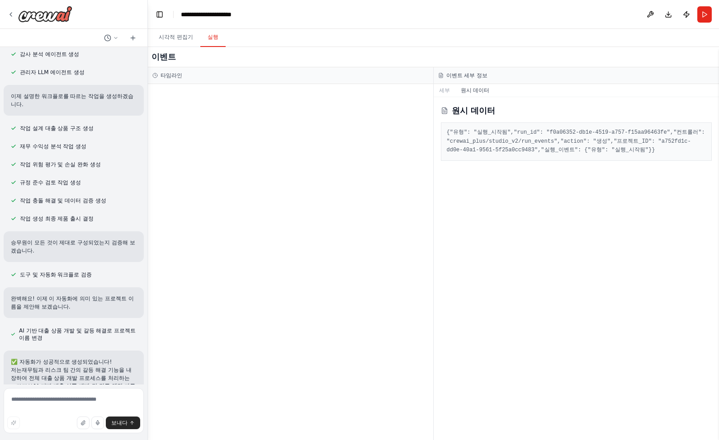
drag, startPoint x: 216, startPoint y: 274, endPoint x: 120, endPoint y: 278, distance: 95.9
click at [276, 289] on div at bounding box center [290, 262] width 285 height 356
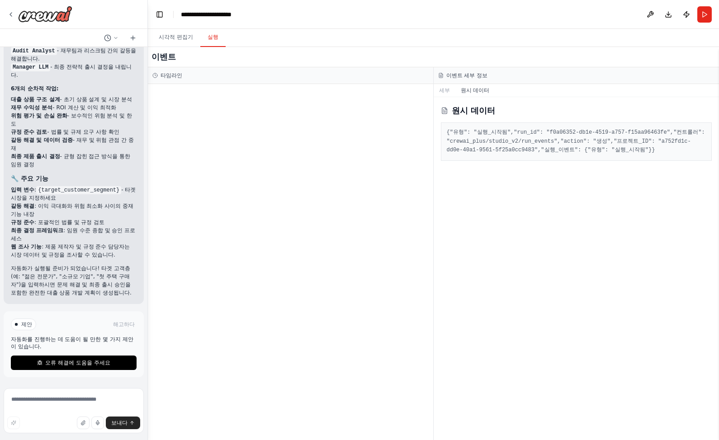
scroll to position [930, 0]
click at [111, 369] on button "오류 해결에 도움을 주세요" at bounding box center [74, 363] width 126 height 14
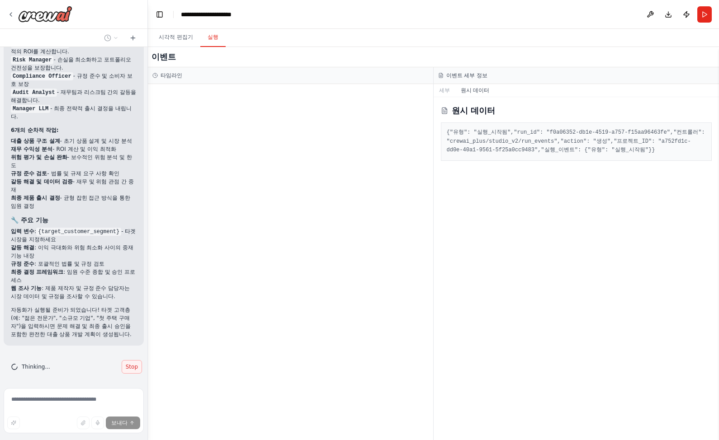
scroll to position [892, 0]
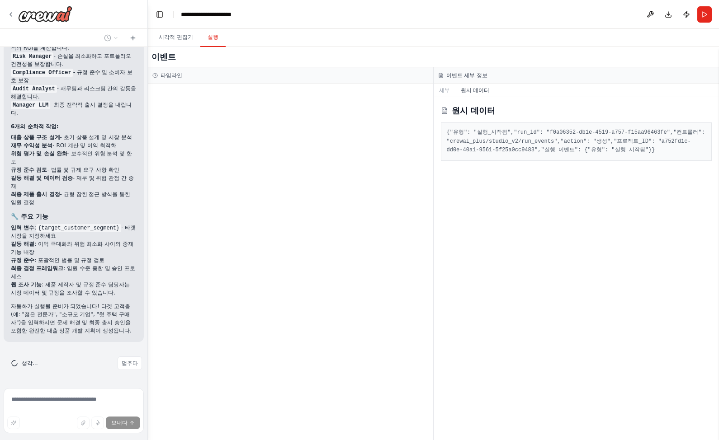
drag, startPoint x: 265, startPoint y: 248, endPoint x: 309, endPoint y: 197, distance: 67.6
click at [283, 237] on div at bounding box center [290, 262] width 285 height 356
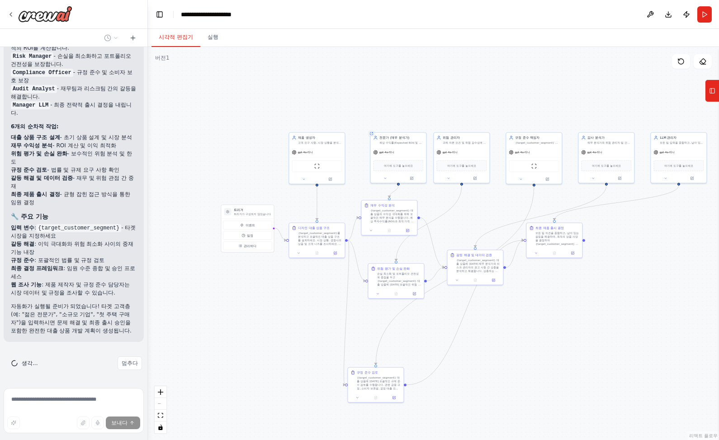
click at [182, 33] on button "시각적 편집기" at bounding box center [175, 37] width 49 height 19
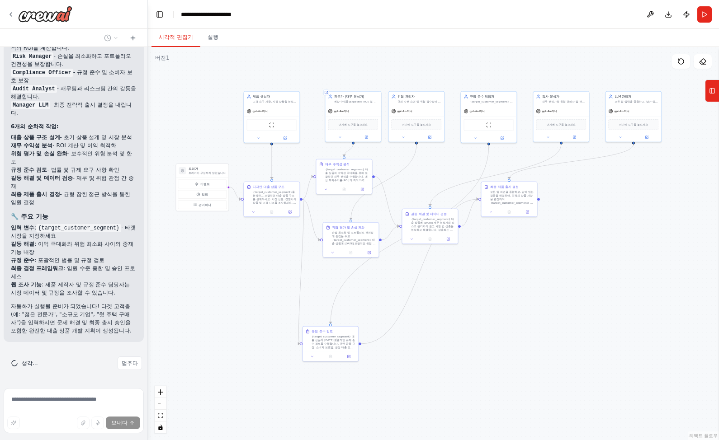
drag, startPoint x: 510, startPoint y: 93, endPoint x: 464, endPoint y: 52, distance: 61.1
click at [464, 52] on div ".deletable-edge-delete-btn { width: 20px; height: 20px; border: 0px solid #ffff…" at bounding box center [433, 243] width 571 height 393
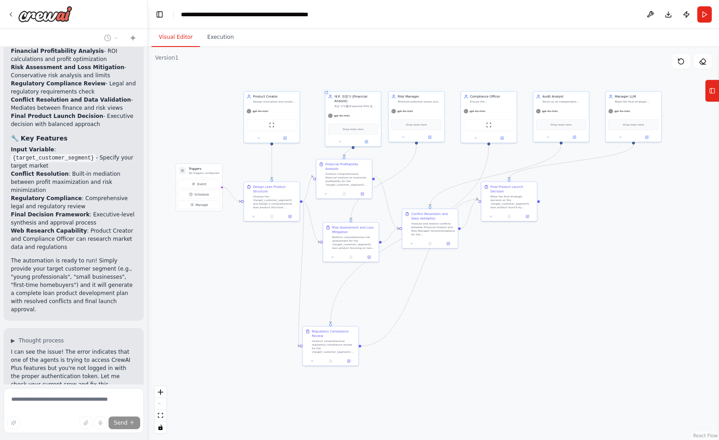
scroll to position [985, 0]
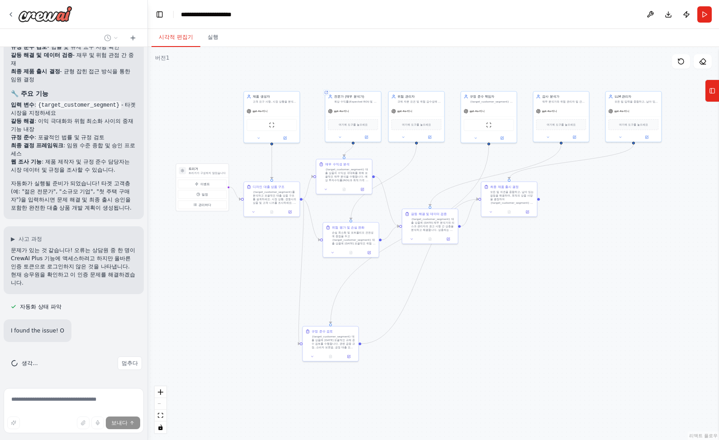
click at [44, 285] on font "문제가 있는 것 같습니다! 오류는 상담원 중 한 명이 CrewAI Plus 기능에 액세스하려고 하지만 올바른 인증 토큰으로 로그인하지 않은 것…" at bounding box center [73, 266] width 124 height 39
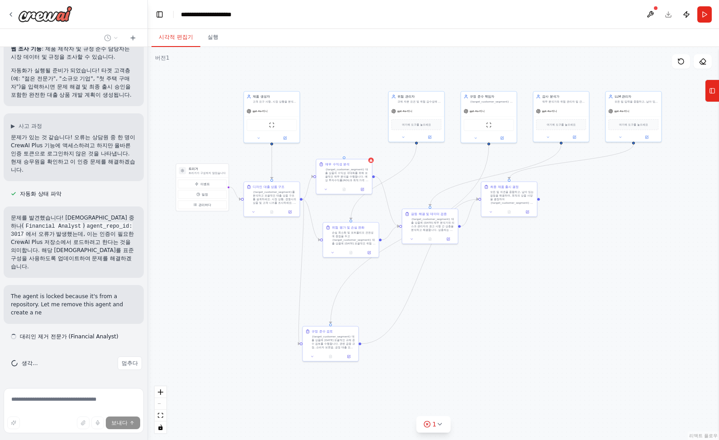
scroll to position [1128, 0]
click at [51, 242] on font "에서 오류가 발생했는데, 이는 인증이 필요한 CrewAI Plus 저장소에서 로드하려고 한다는 것을 의미합니다. 해당 에이전트를 표준 구성을 …" at bounding box center [72, 250] width 123 height 39
click at [38, 243] on font "에서 오류가 발생했는데, 이는 인증이 필요한 CrewAI Plus 저장소에서 로드하려고 한다는 것을 의미합니다. 해당 에이전트를 표준 구성을 …" at bounding box center [72, 250] width 123 height 39
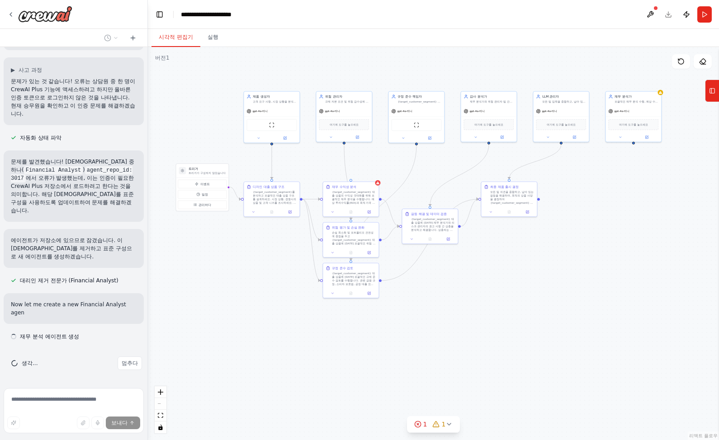
scroll to position [1184, 0]
drag, startPoint x: 79, startPoint y: 184, endPoint x: 106, endPoint y: 208, distance: 36.5
click at [105, 208] on p "문제를 발견했습니다! 에이전트 중 하나( Financial Analyst ) agent_repo_id: 3017 에서 오류가 발생했는데, 이는…" at bounding box center [74, 186] width 126 height 57
click at [107, 210] on p "문제를 발견했습니다! 에이전트 중 하나( Financial Analyst ) agent_repo_id: 3017 에서 오류가 발생했는데, 이는…" at bounding box center [74, 186] width 126 height 57
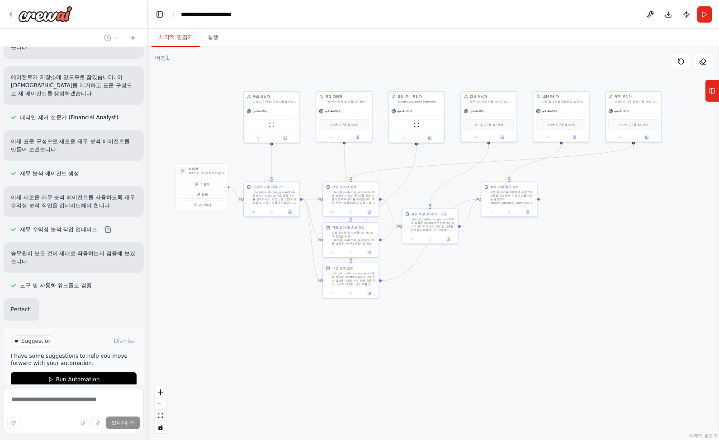
scroll to position [1318, 0]
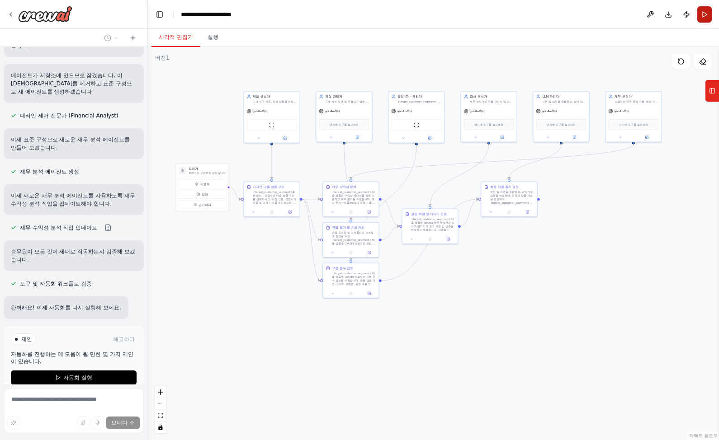
click at [658, 15] on button "달리다" at bounding box center [704, 14] width 14 height 16
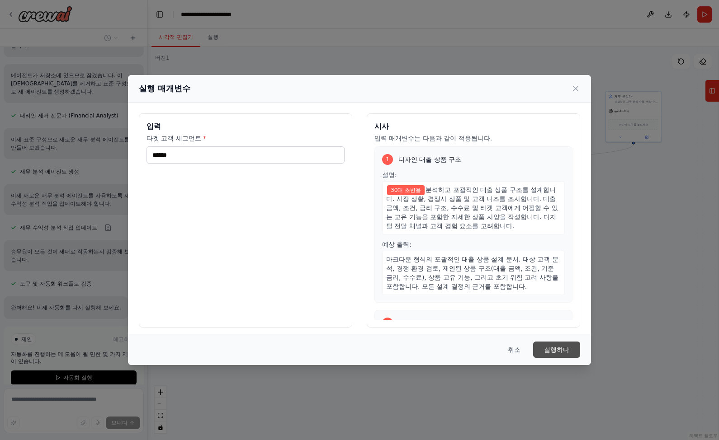
click at [556, 345] on font "실행하다" at bounding box center [556, 349] width 25 height 9
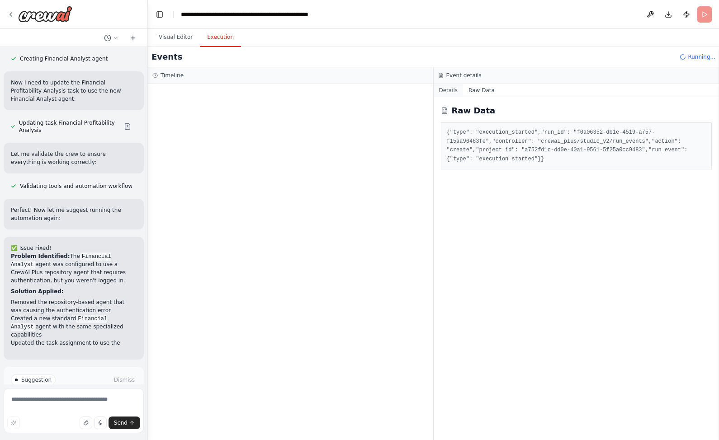
click at [458, 90] on button "Details" at bounding box center [449, 90] width 30 height 13
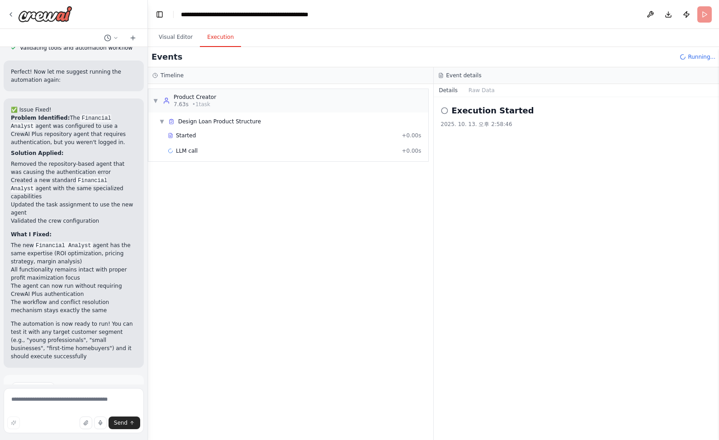
scroll to position [1750, 0]
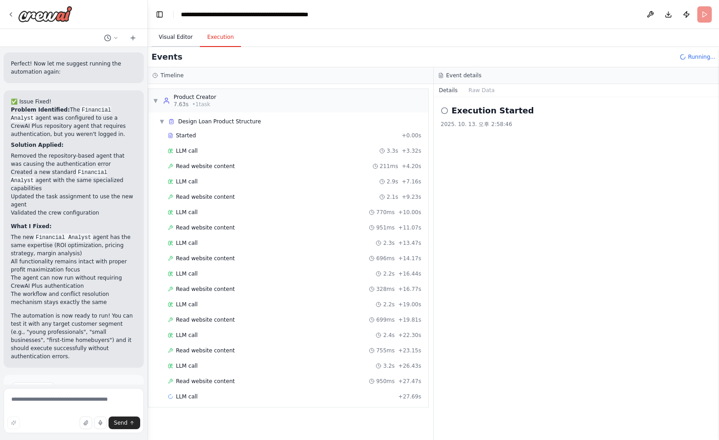
click at [184, 43] on button "Visual Editor" at bounding box center [175, 37] width 48 height 19
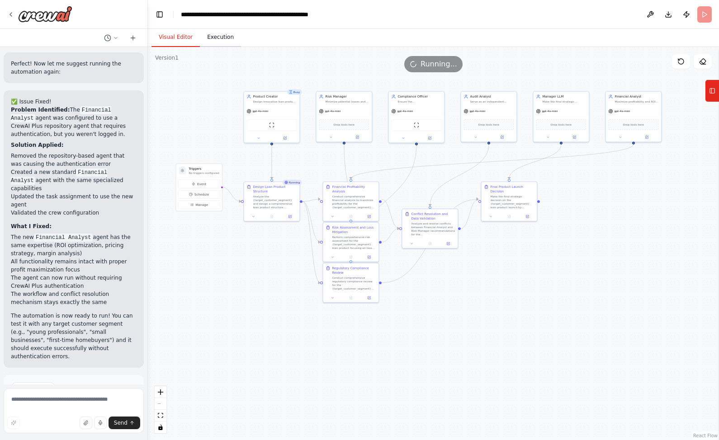
click at [213, 38] on button "Execution" at bounding box center [220, 37] width 41 height 19
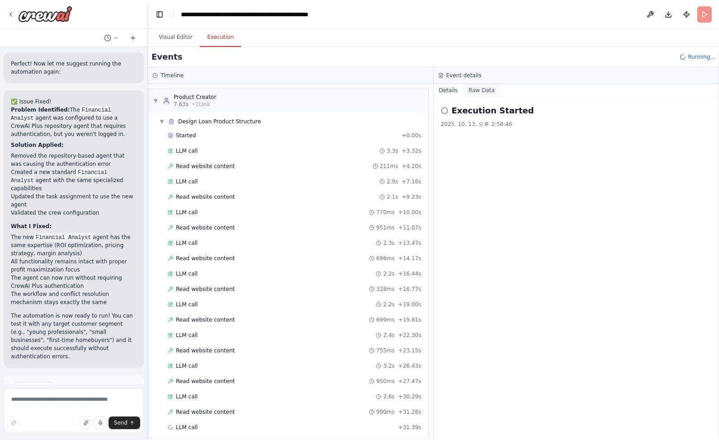
scroll to position [1, 0]
click at [450, 91] on button "Details" at bounding box center [449, 90] width 30 height 13
click at [473, 91] on button "Raw Data" at bounding box center [481, 90] width 37 height 13
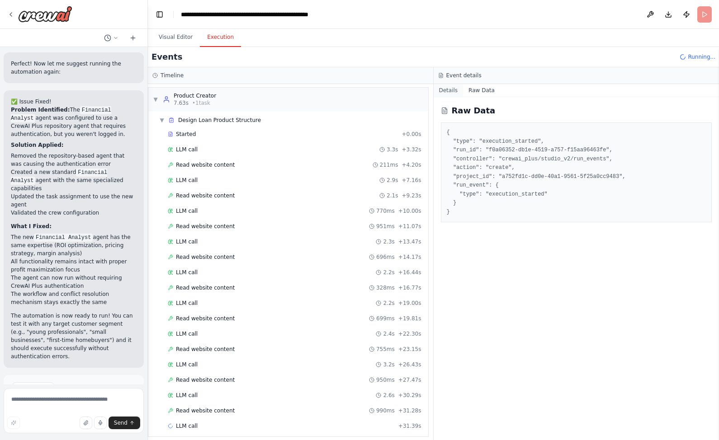
click at [445, 91] on button "Details" at bounding box center [449, 90] width 30 height 13
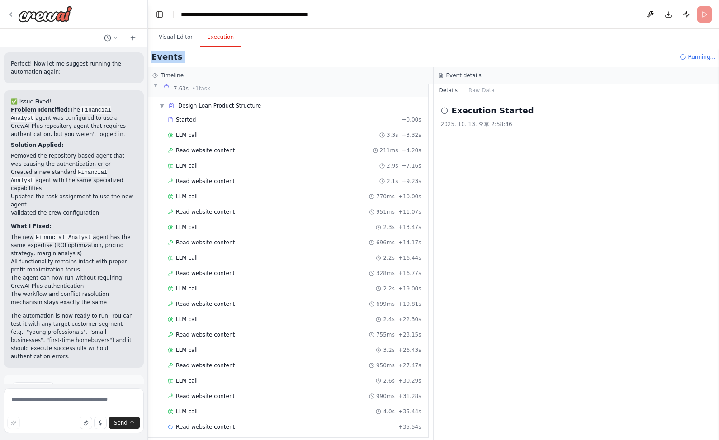
scroll to position [16, 0]
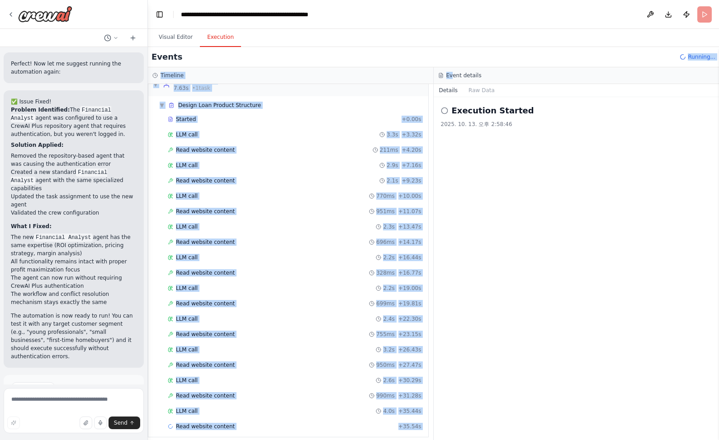
drag, startPoint x: 489, startPoint y: 61, endPoint x: 453, endPoint y: 76, distance: 39.6
click at [453, 76] on div "Events Running... Timeline ▼ Product Creator 7.63s • 1 task ▼ Design Loan Produ…" at bounding box center [433, 243] width 571 height 393
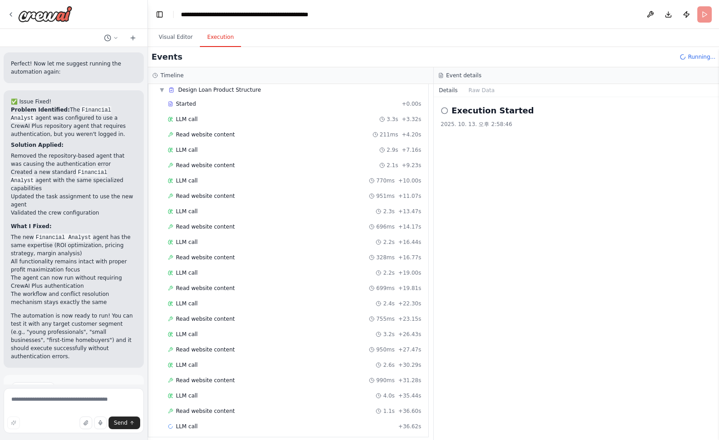
click at [582, 230] on div "Execution Started 2025. 10. 13. 오후 2:58:46" at bounding box center [577, 268] width 286 height 343
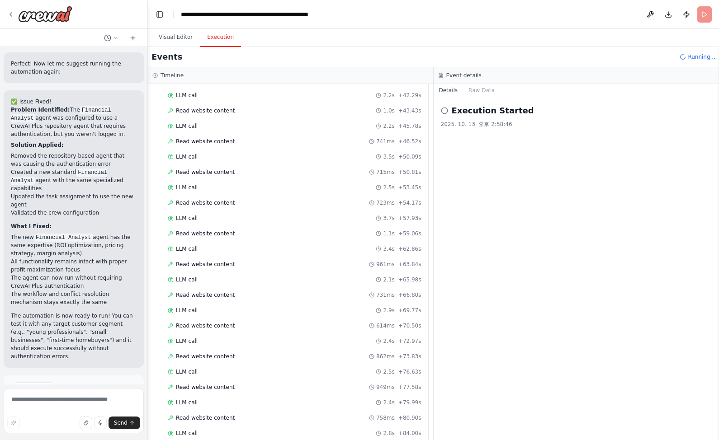
scroll to position [468, 0]
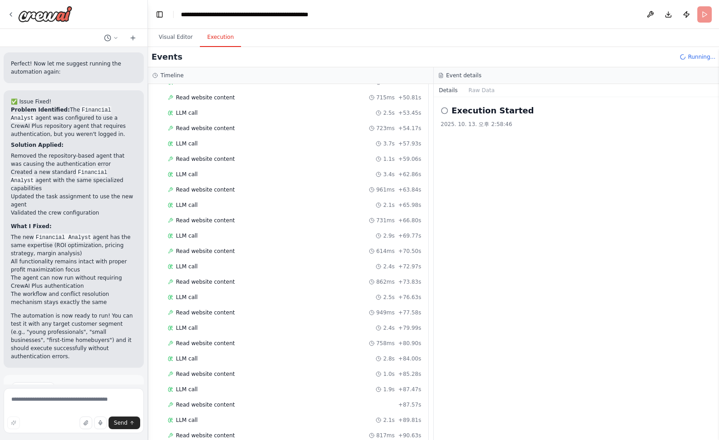
click at [587, 215] on div "Execution Started 2025. 10. 13. 오후 2:58:46" at bounding box center [577, 268] width 286 height 343
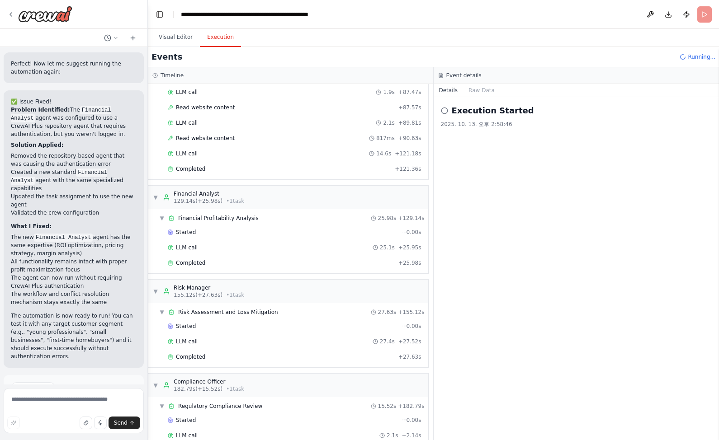
scroll to position [717, 0]
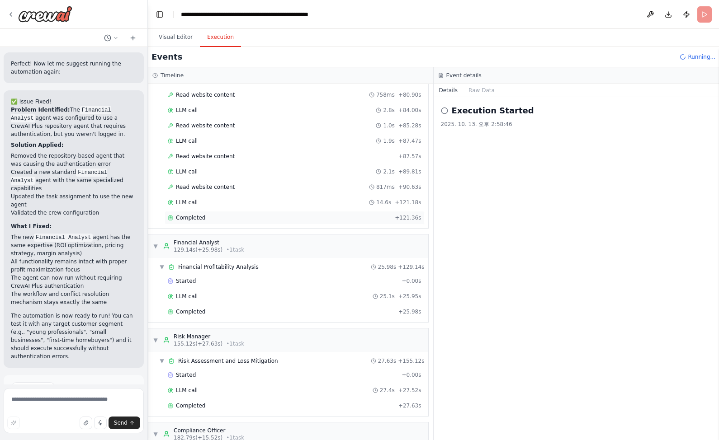
click at [198, 214] on span "Completed" at bounding box center [190, 217] width 29 height 7
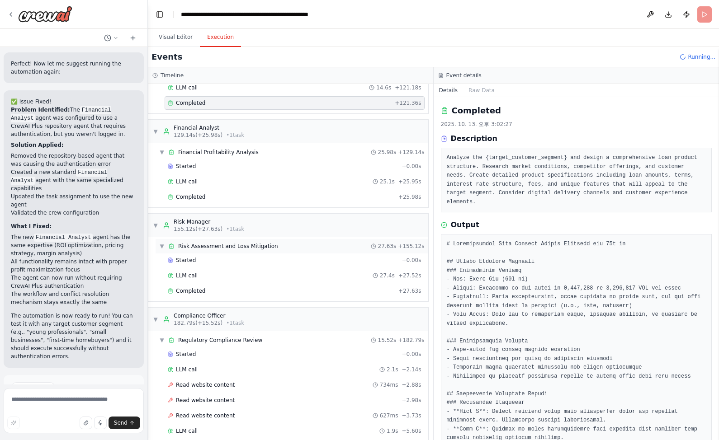
scroll to position [904, 0]
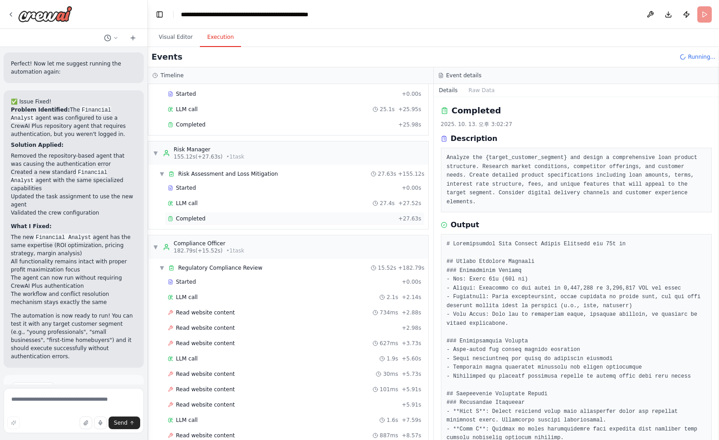
click at [206, 212] on div "Completed + 27.63s" at bounding box center [295, 219] width 260 height 14
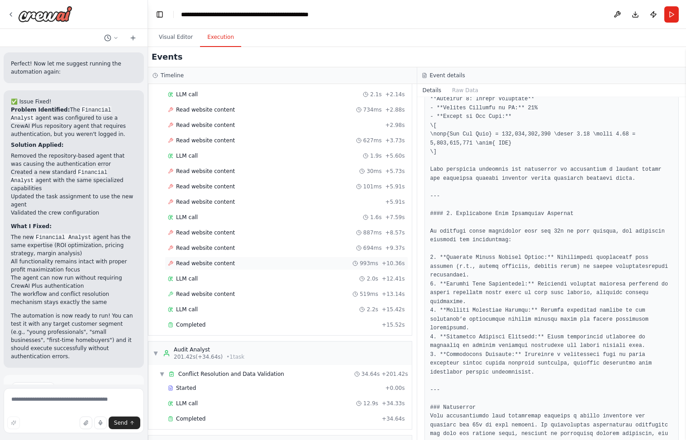
scroll to position [1174, 0]
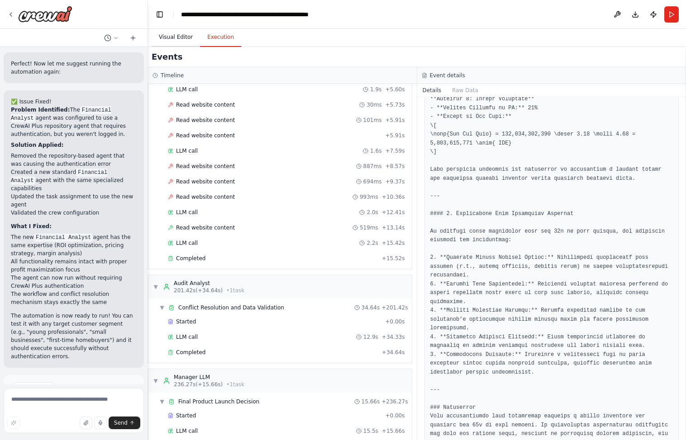
click at [180, 41] on button "Visual Editor" at bounding box center [175, 37] width 48 height 19
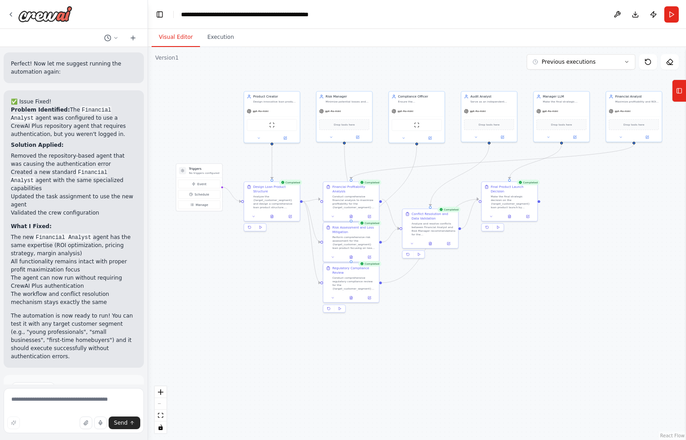
click at [547, 256] on div ".deletable-edge-delete-btn { width: 20px; height: 20px; border: 0px solid #ffff…" at bounding box center [417, 243] width 538 height 393
click at [512, 199] on div "Make the final strategic decision on the {target_customer_segment} loan product…" at bounding box center [512, 201] width 44 height 14
click at [225, 34] on button "Execution" at bounding box center [220, 37] width 41 height 19
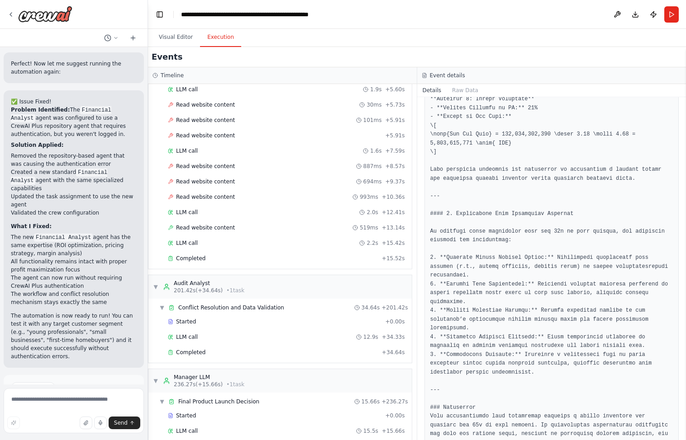
click at [188, 440] on span "Completed" at bounding box center [190, 446] width 29 height 7
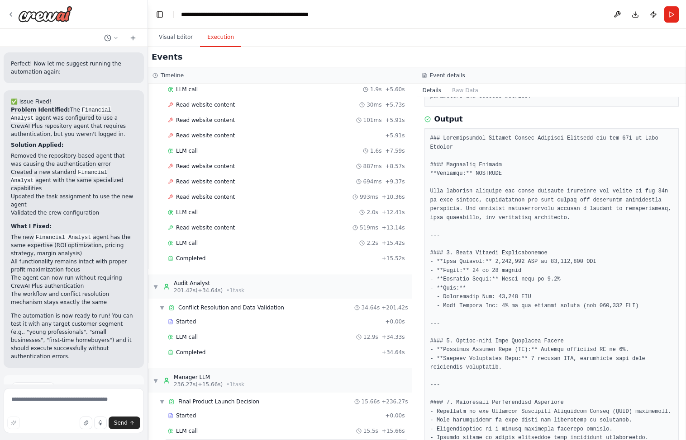
scroll to position [0, 0]
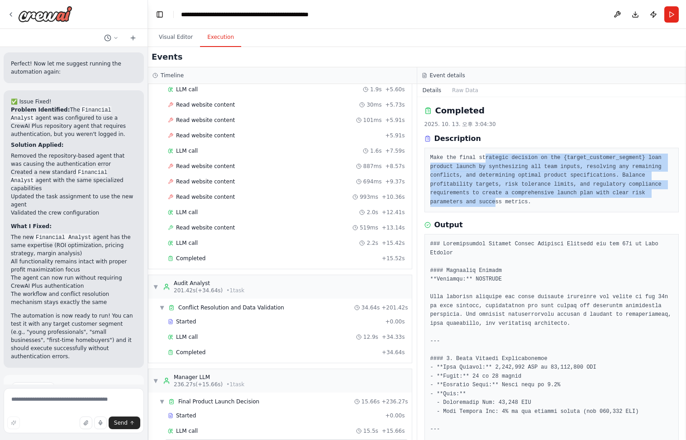
drag, startPoint x: 480, startPoint y: 152, endPoint x: 618, endPoint y: 198, distance: 145.9
click at [614, 195] on div "Make the final strategic decision on the {target_customer_segment} loan product…" at bounding box center [551, 180] width 255 height 65
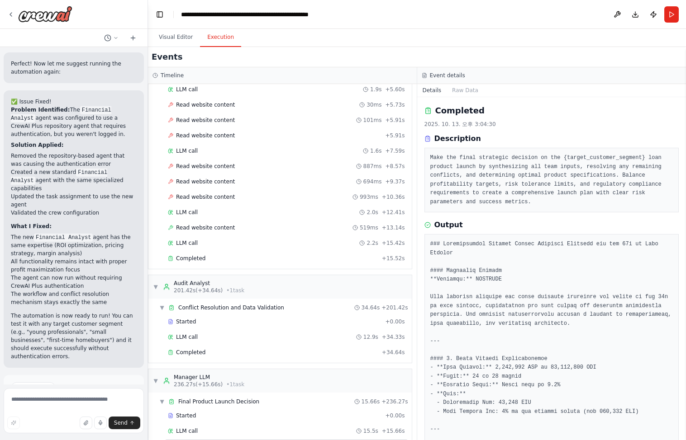
click at [635, 206] on div "Completed 2025. 10. 13. 오후 3:04:30 Description Make the final strategic decisio…" at bounding box center [551, 268] width 269 height 343
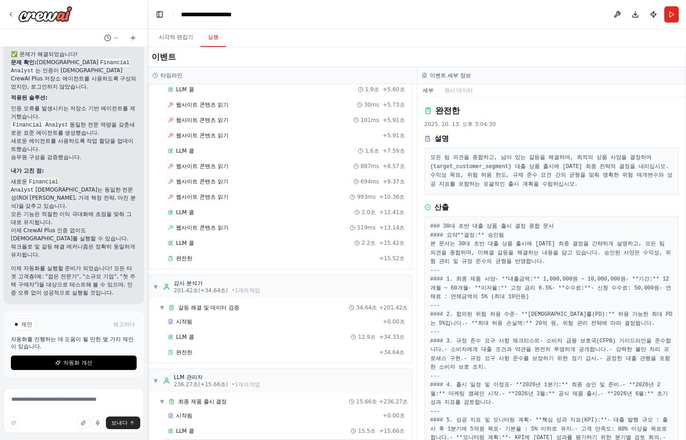
scroll to position [1624, 0]
click at [592, 107] on div "완전한" at bounding box center [551, 110] width 255 height 13
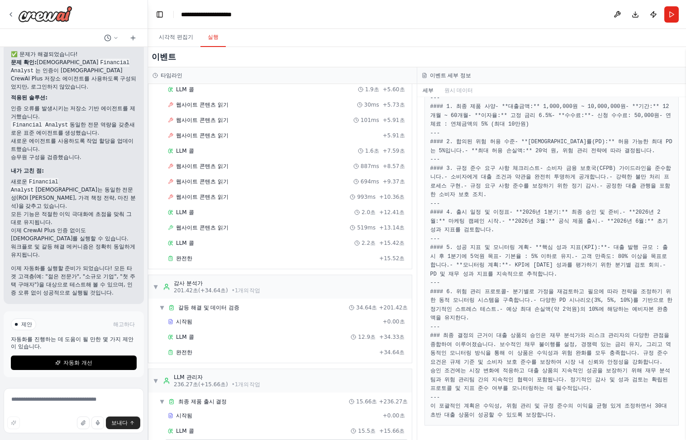
scroll to position [181, 0]
drag, startPoint x: 563, startPoint y: 142, endPoint x: 550, endPoint y: 183, distance: 43.1
click at [550, 183] on pre "### 30대 초반 대출 상품 출시 결정 종합 문서 #### 요약 **결정:** 승인됨 본 문서는 30대 초반 대출 상품 출시에 대한 최종 결…" at bounding box center [551, 235] width 243 height 370
click at [554, 202] on pre "### 30대 초반 대출 상품 출시 결정 종합 문서 #### 요약 **결정:** 승인됨 본 문서는 30대 초반 대출 상품 출시에 대한 최종 결…" at bounding box center [551, 235] width 243 height 370
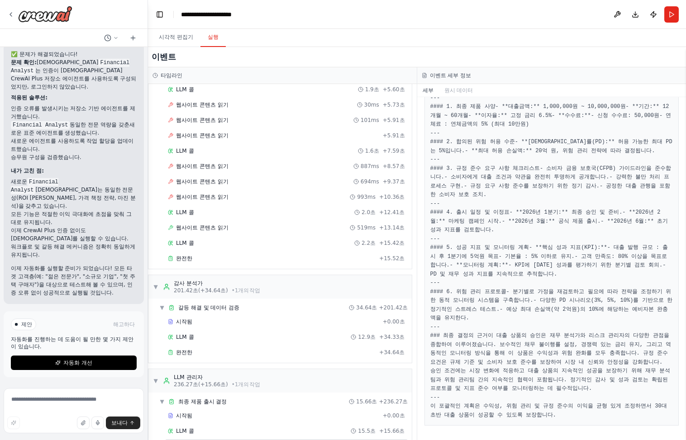
click at [595, 293] on pre "### 30대 초반 대출 상품 출시 결정 종합 문서 #### 요약 **결정:** 승인됨 본 문서는 30대 초반 대출 상품 출시에 대한 최종 결…" at bounding box center [551, 235] width 243 height 370
click at [504, 298] on pre "### 30대 초반 대출 상품 출시 결정 종합 문서 #### 요약 **결정:** 승인됨 본 문서는 30대 초반 대출 상품 출시에 대한 최종 결…" at bounding box center [551, 235] width 243 height 370
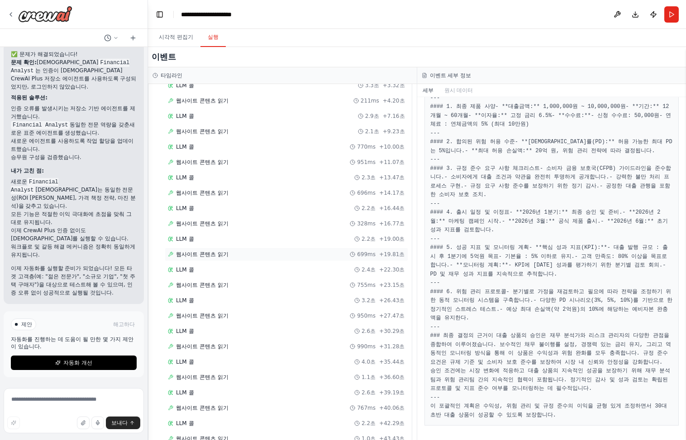
scroll to position [0, 0]
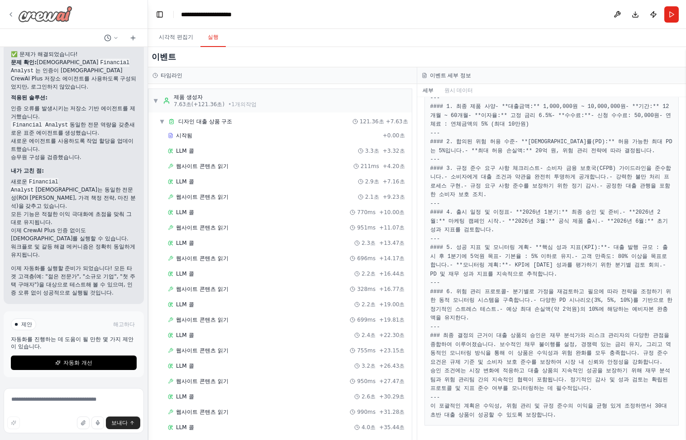
click at [36, 13] on img at bounding box center [45, 14] width 54 height 16
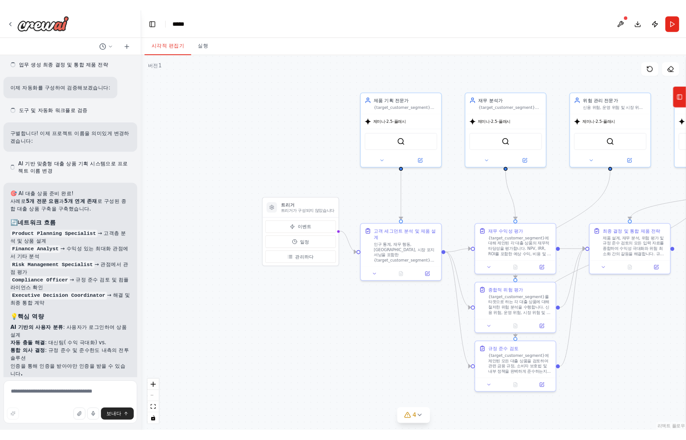
scroll to position [791, 0]
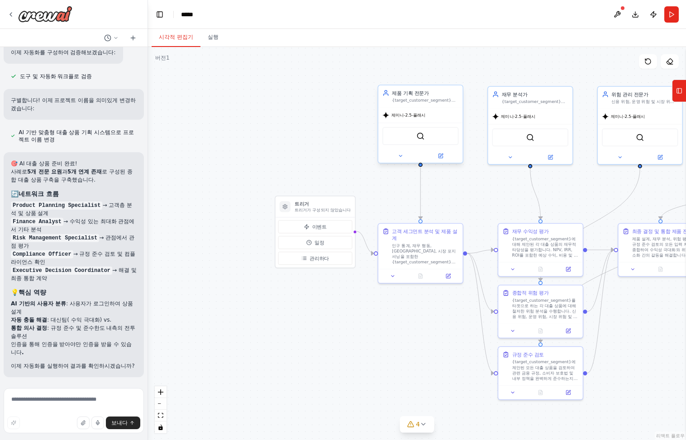
click at [427, 113] on div "제미니-2.5-플래시" at bounding box center [420, 115] width 84 height 15
click at [444, 119] on div "제미니-2.5-플래시" at bounding box center [420, 115] width 84 height 15
click at [400, 156] on icon at bounding box center [400, 156] width 3 height 1
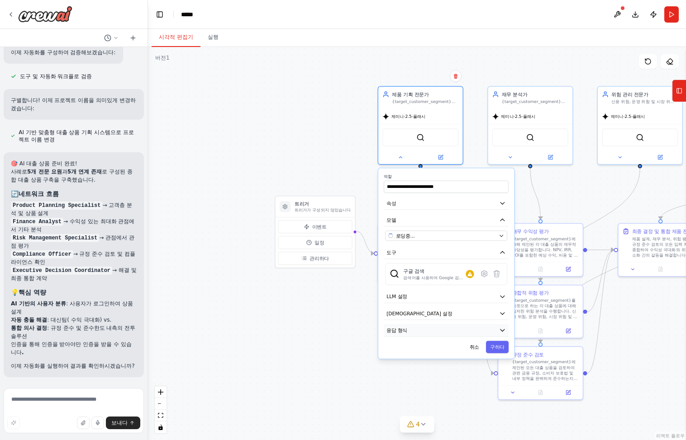
click at [427, 330] on button "응답 형식" at bounding box center [445, 330] width 125 height 13
click at [458, 363] on button "속성 추가" at bounding box center [446, 366] width 122 height 16
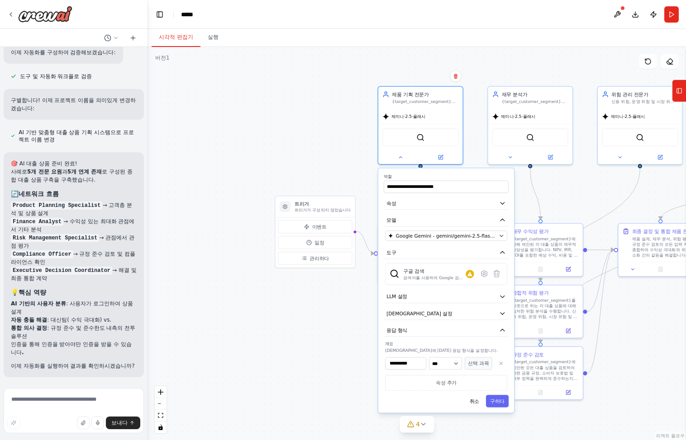
click at [420, 365] on input "**********" at bounding box center [405, 364] width 41 height 12
click at [457, 365] on select "*** *** ** ** **" at bounding box center [445, 364] width 33 height 12
click at [457, 342] on label "개요" at bounding box center [446, 343] width 122 height 5
click at [452, 365] on select "*** *** ** ** **" at bounding box center [445, 364] width 33 height 12
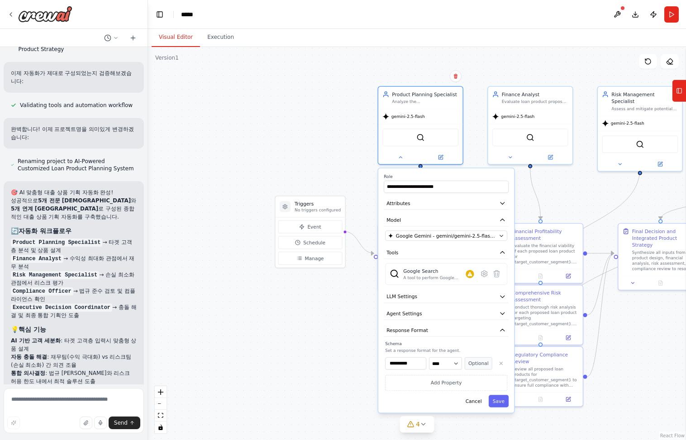
scroll to position [852, 0]
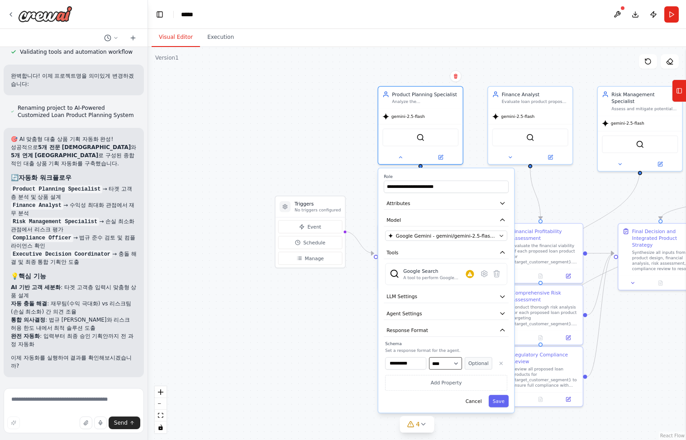
click at [450, 366] on select "**** ******* ******* **** ******" at bounding box center [445, 364] width 33 height 12
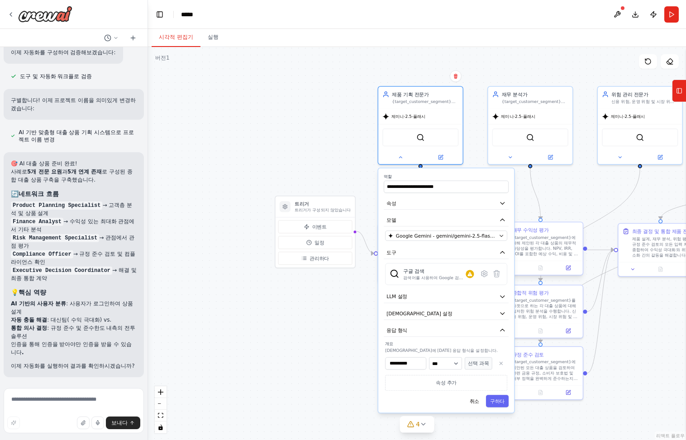
scroll to position [791, 0]
click at [478, 361] on font "선택 과목" at bounding box center [478, 363] width 21 height 5
click at [479, 364] on button "Required" at bounding box center [478, 364] width 28 height 12
click at [449, 334] on button "응답 형식" at bounding box center [445, 330] width 125 height 13
click at [505, 330] on icon "button" at bounding box center [502, 330] width 7 height 7
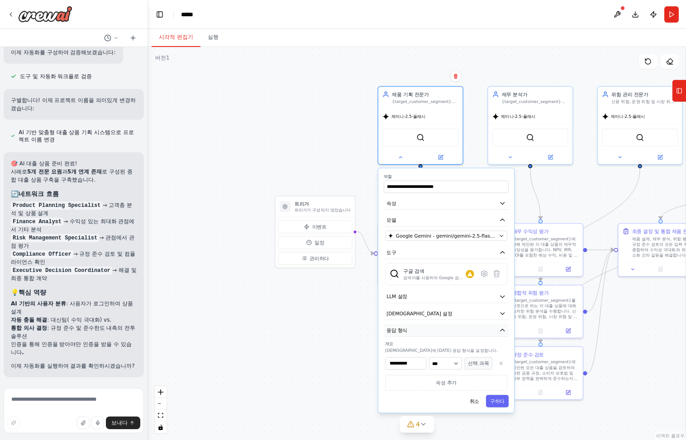
click at [505, 330] on icon "button" at bounding box center [502, 330] width 7 height 7
click at [508, 313] on button "에이전트 설정" at bounding box center [445, 314] width 125 height 13
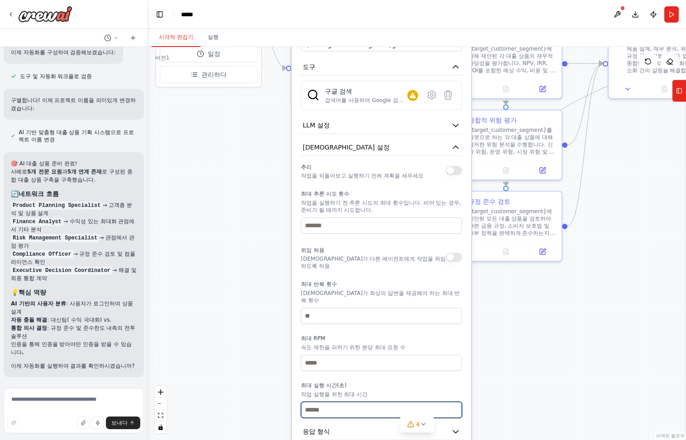
drag, startPoint x: 299, startPoint y: 347, endPoint x: 250, endPoint y: 244, distance: 114.7
click at [250, 244] on div ".deletable-edge-delete-btn { width: 20px; height: 20px; border: 0px solid #ffff…" at bounding box center [417, 243] width 538 height 393
click at [453, 125] on icon "button" at bounding box center [455, 125] width 9 height 9
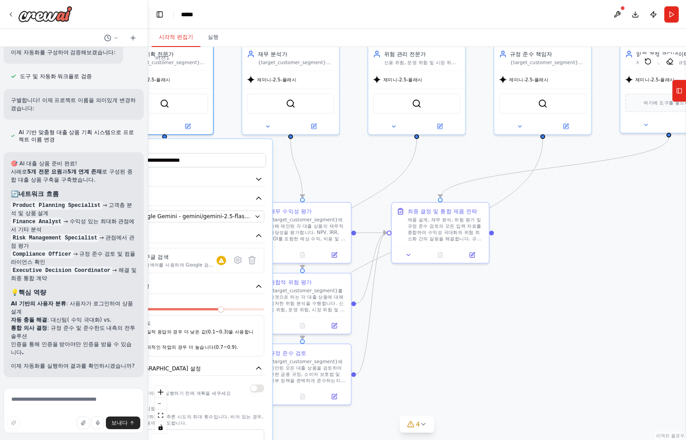
drag, startPoint x: 584, startPoint y: 213, endPoint x: 476, endPoint y: 326, distance: 156.7
click at [476, 326] on div ".deletable-edge-delete-btn { width: 20px; height: 20px; border: 0px solid #ffff…" at bounding box center [417, 243] width 538 height 393
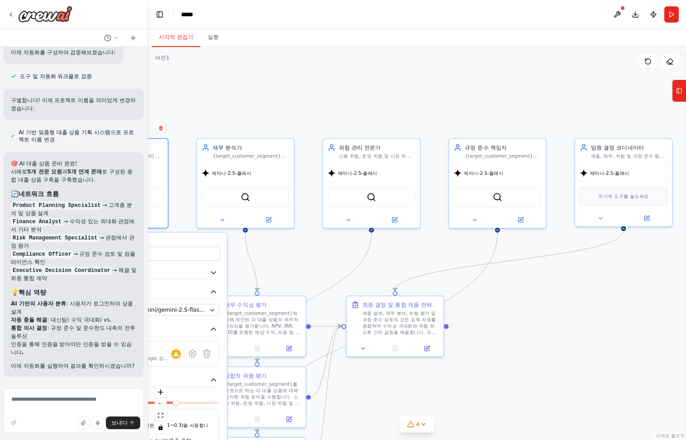
drag, startPoint x: 556, startPoint y: 273, endPoint x: 532, endPoint y: 304, distance: 39.7
click at [532, 304] on div ".deletable-edge-delete-btn { width: 20px; height: 20px; border: 0px solid #ffff…" at bounding box center [417, 243] width 538 height 393
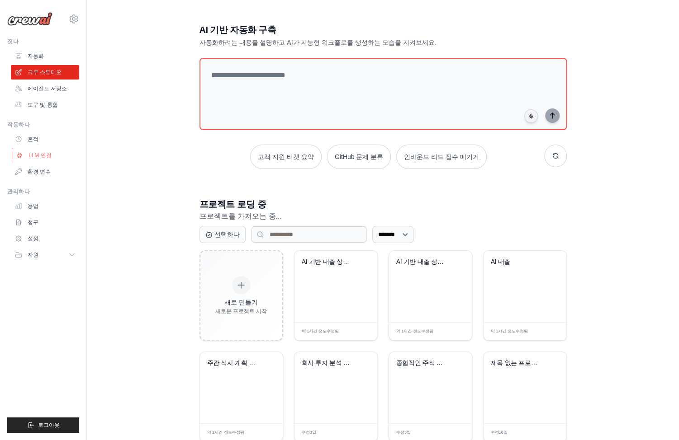
click at [42, 152] on font "LLM 연결" at bounding box center [39, 155] width 23 height 6
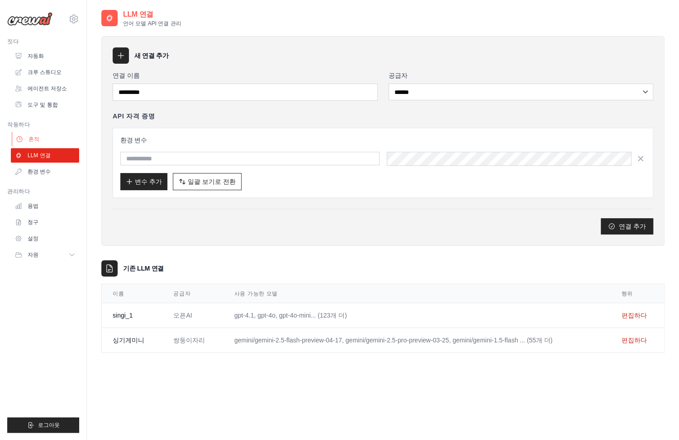
click at [38, 135] on link "흔적" at bounding box center [46, 139] width 68 height 14
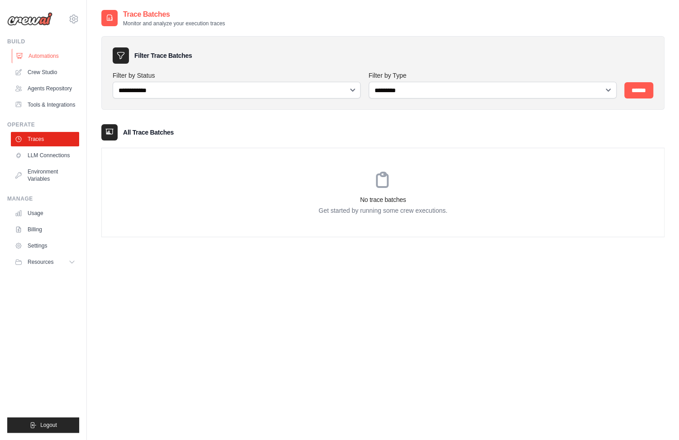
click at [66, 55] on link "Automations" at bounding box center [46, 56] width 68 height 14
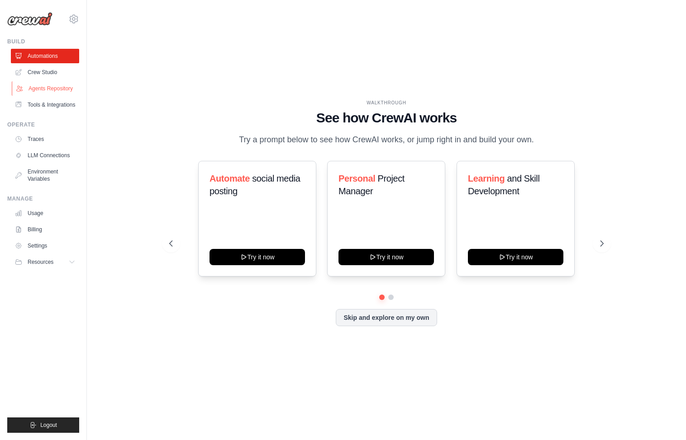
click at [61, 89] on link "Agents Repository" at bounding box center [46, 88] width 68 height 14
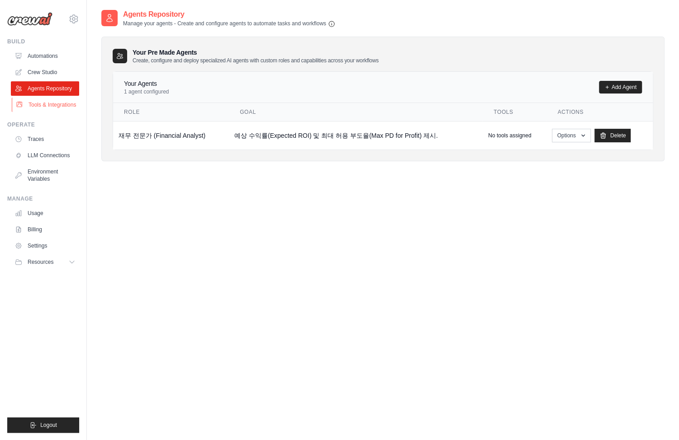
click at [49, 104] on link "Tools & Integrations" at bounding box center [46, 105] width 68 height 14
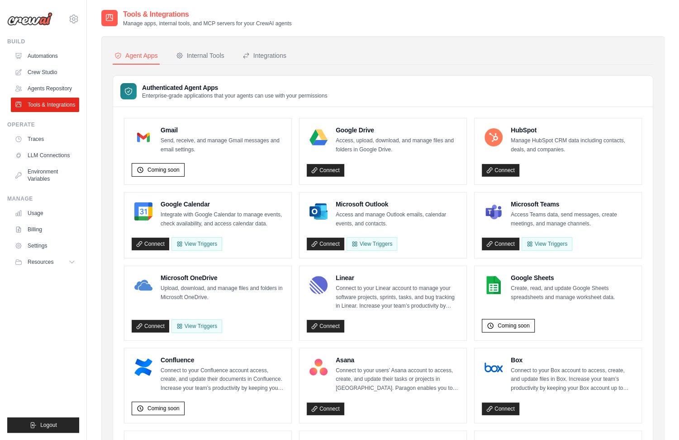
click at [30, 19] on img at bounding box center [29, 19] width 45 height 14
click at [43, 22] on img at bounding box center [29, 19] width 45 height 14
click at [34, 19] on img at bounding box center [29, 19] width 45 height 14
